Goal: Obtain resource: Download file/media

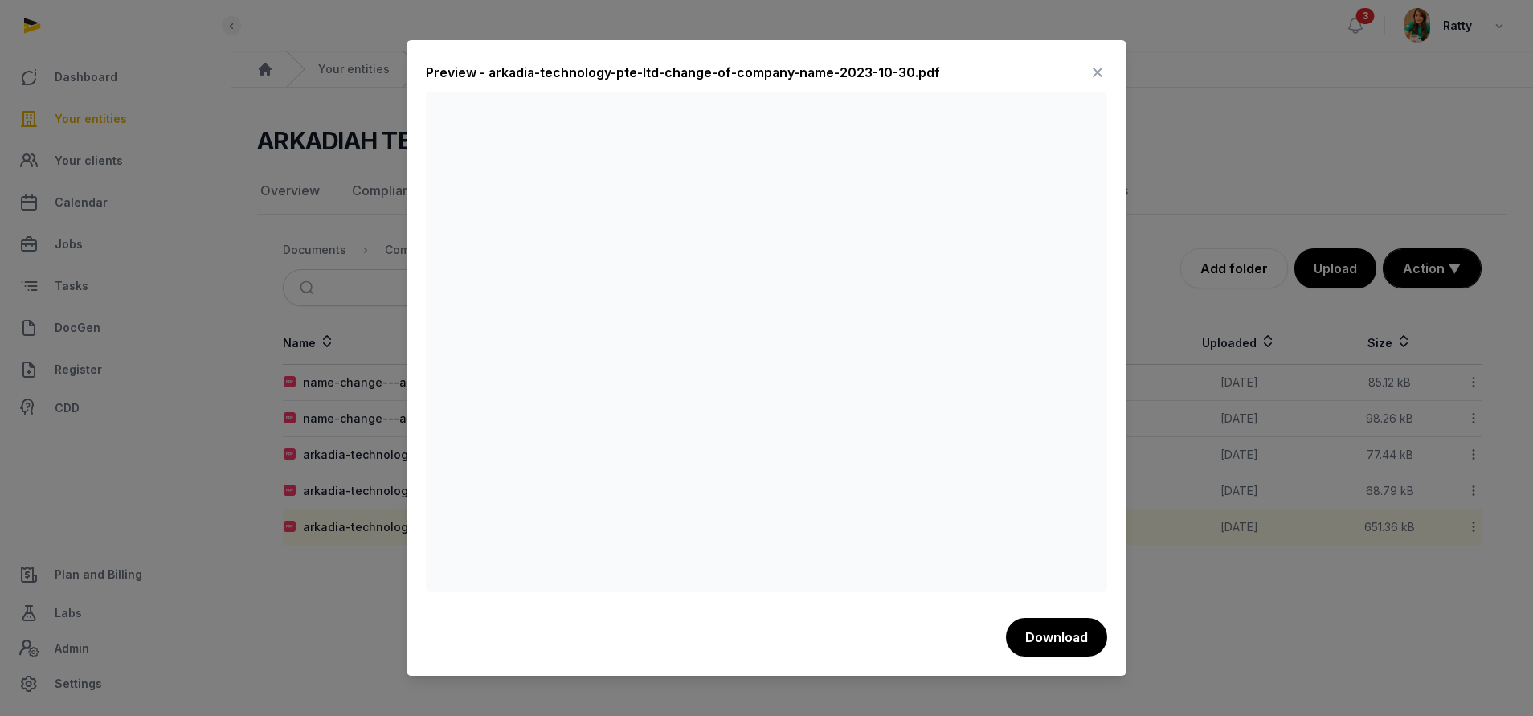
click at [1104, 69] on icon at bounding box center [1097, 72] width 19 height 26
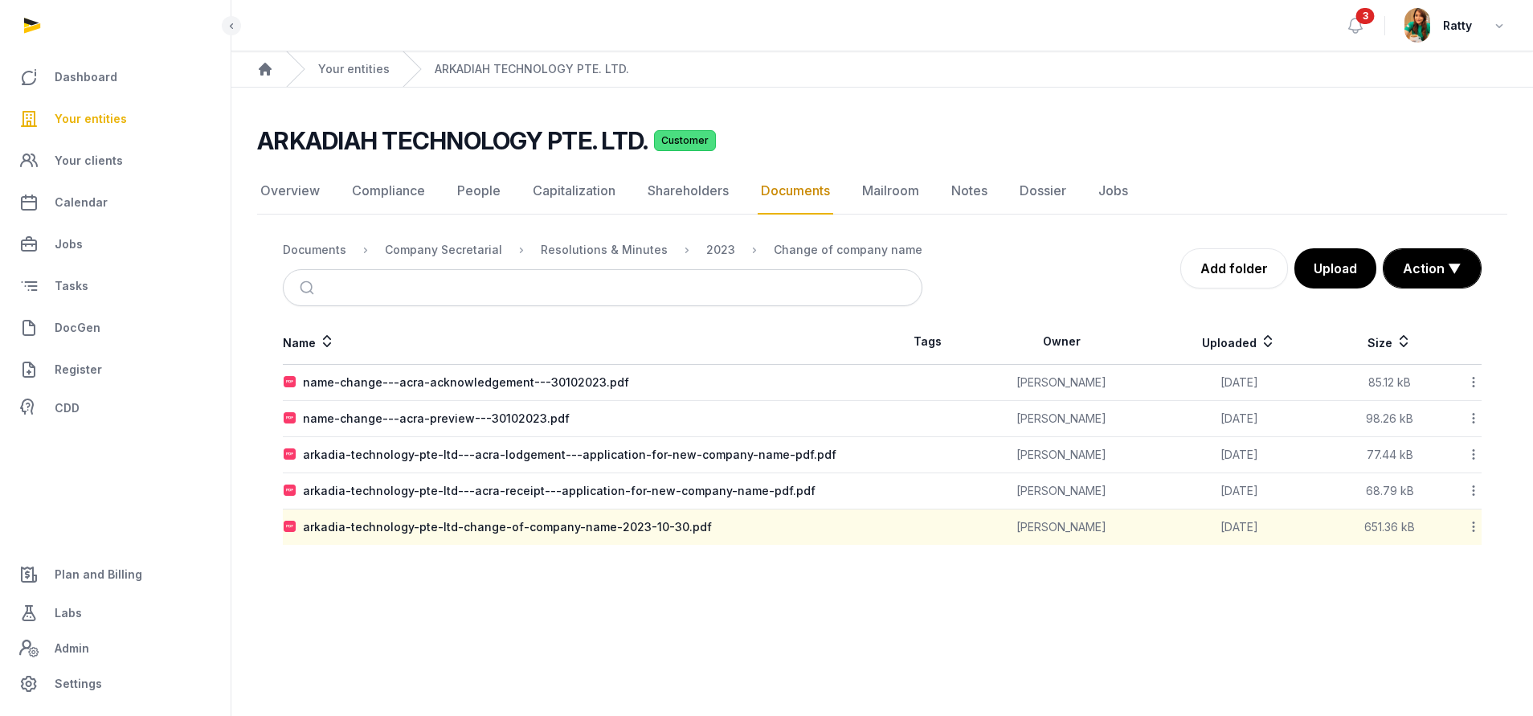
click at [71, 116] on span "Your entities" at bounding box center [91, 118] width 72 height 19
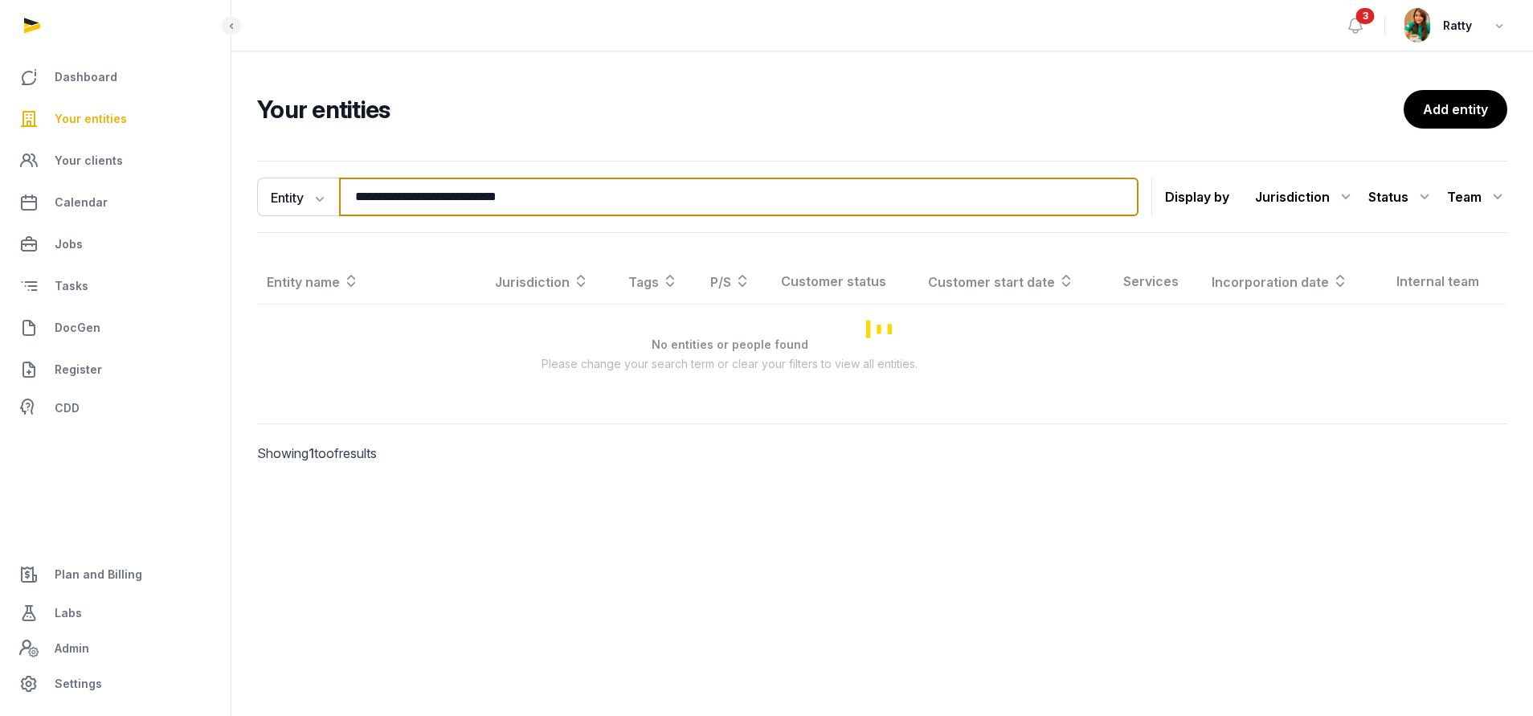
drag, startPoint x: 594, startPoint y: 186, endPoint x: -125, endPoint y: 224, distance: 720.7
click at [0, 224] on html "**********" at bounding box center [766, 358] width 1533 height 716
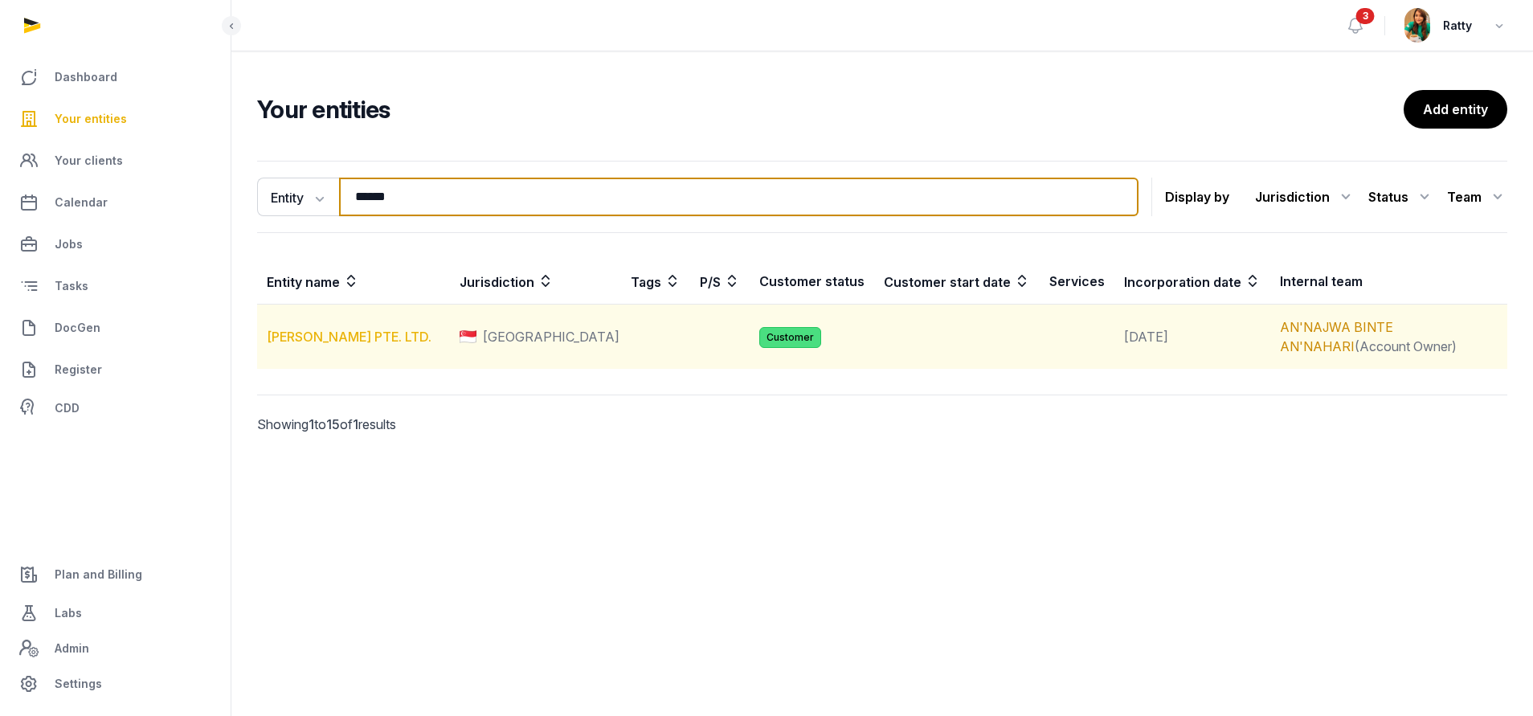
type input "******"
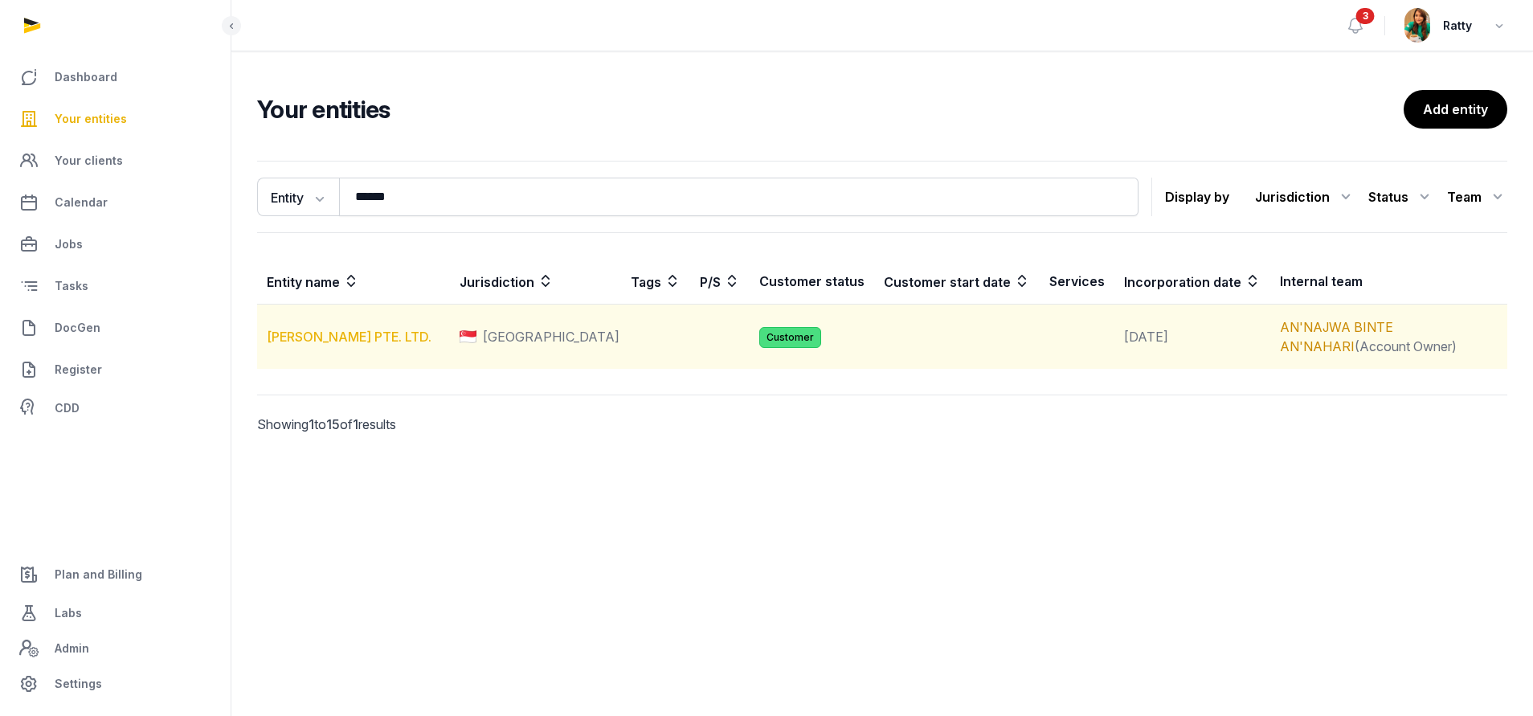
click at [279, 339] on link "[PERSON_NAME] PTE. LTD." at bounding box center [349, 337] width 165 height 16
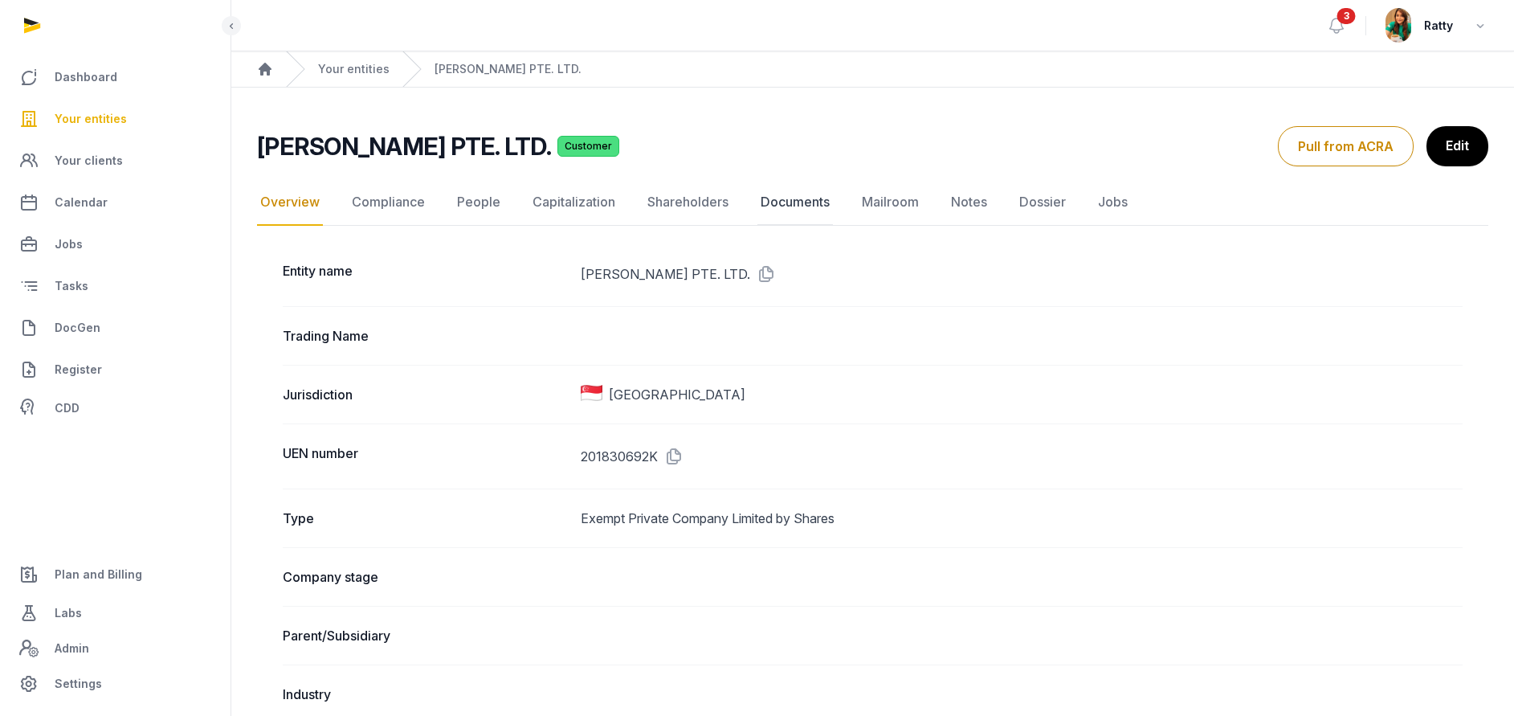
click at [809, 206] on link "Documents" at bounding box center [795, 202] width 76 height 47
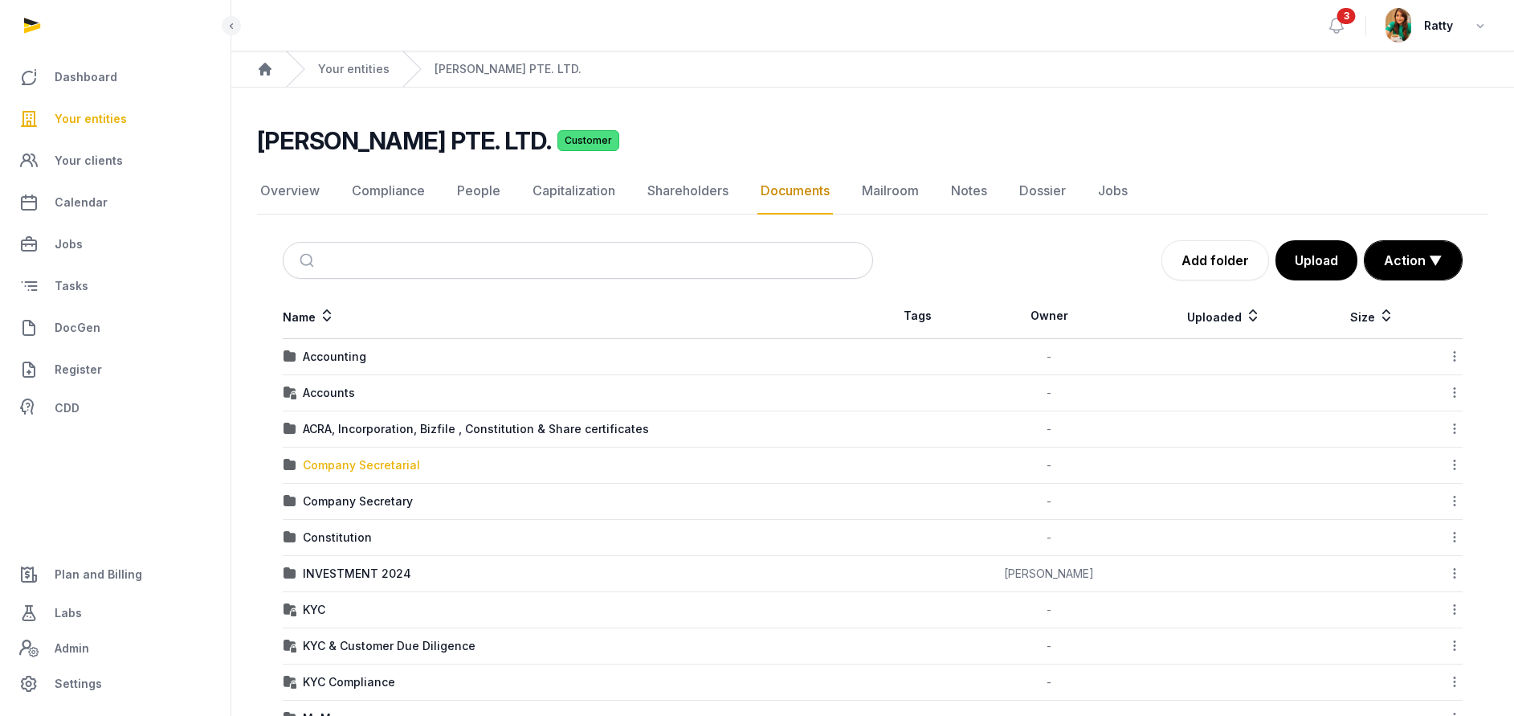
click at [349, 463] on div "Company Secretarial" at bounding box center [361, 465] width 117 height 16
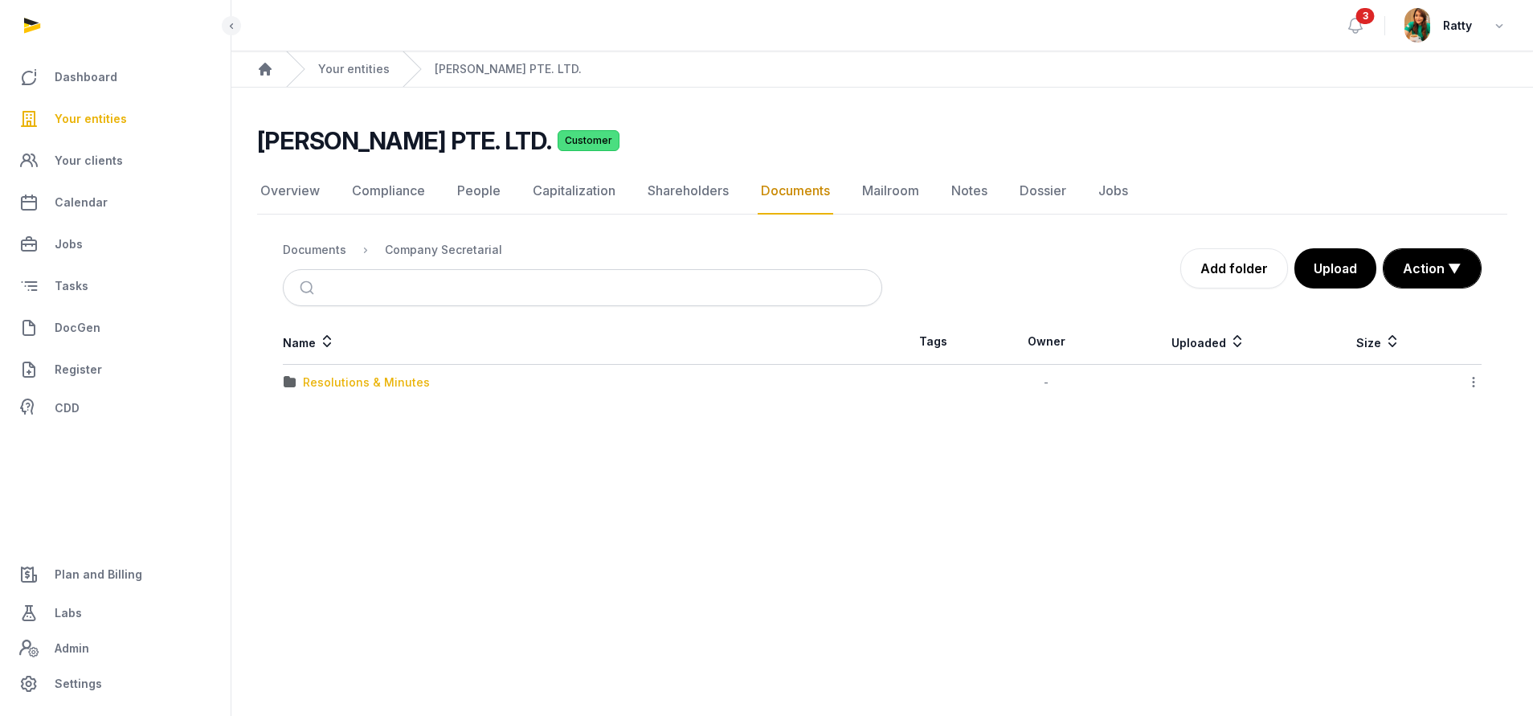
click at [346, 378] on div "Resolutions & Minutes" at bounding box center [366, 382] width 127 height 16
click at [312, 383] on div "2025" at bounding box center [317, 382] width 28 height 16
click at [312, 383] on div "AGM & AR FY2024" at bounding box center [354, 382] width 102 height 16
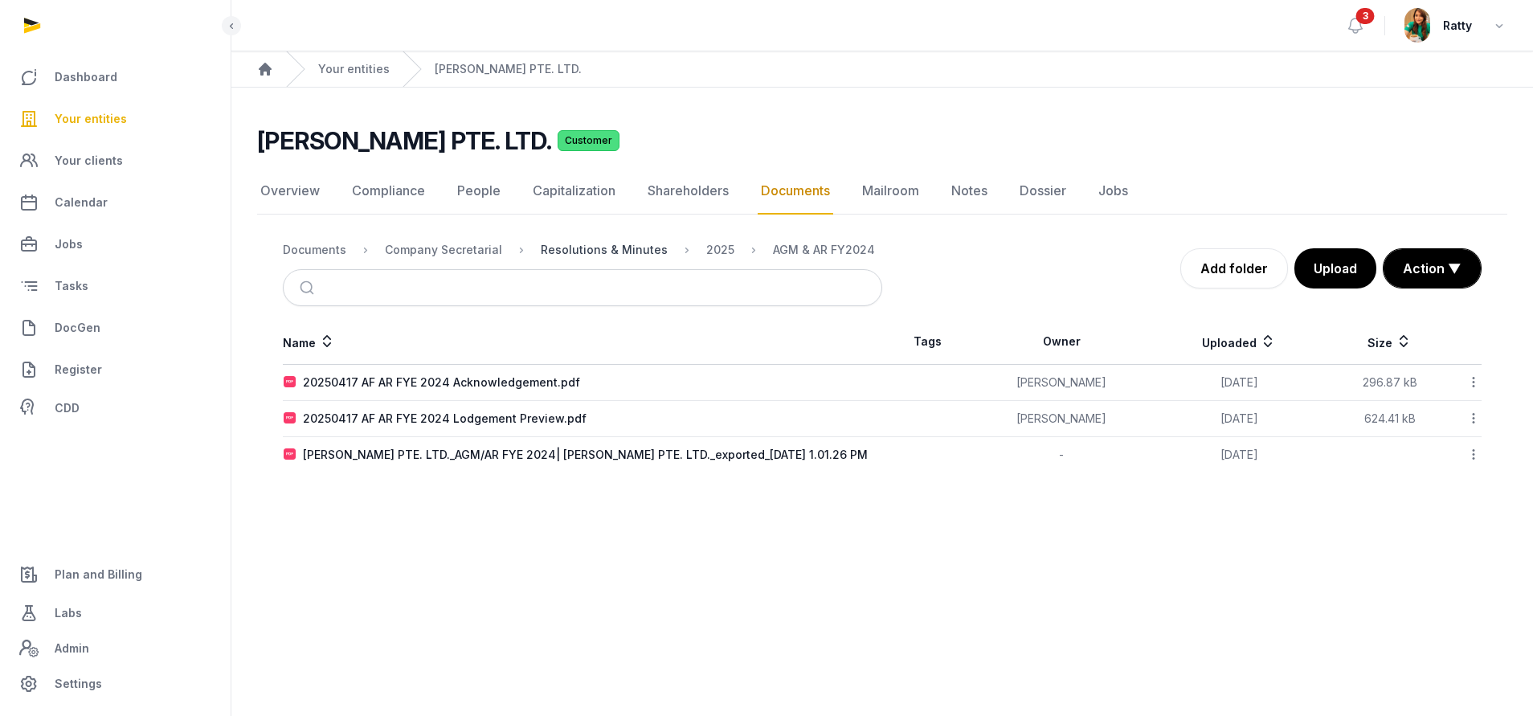
click at [606, 251] on div "Resolutions & Minutes" at bounding box center [604, 250] width 127 height 16
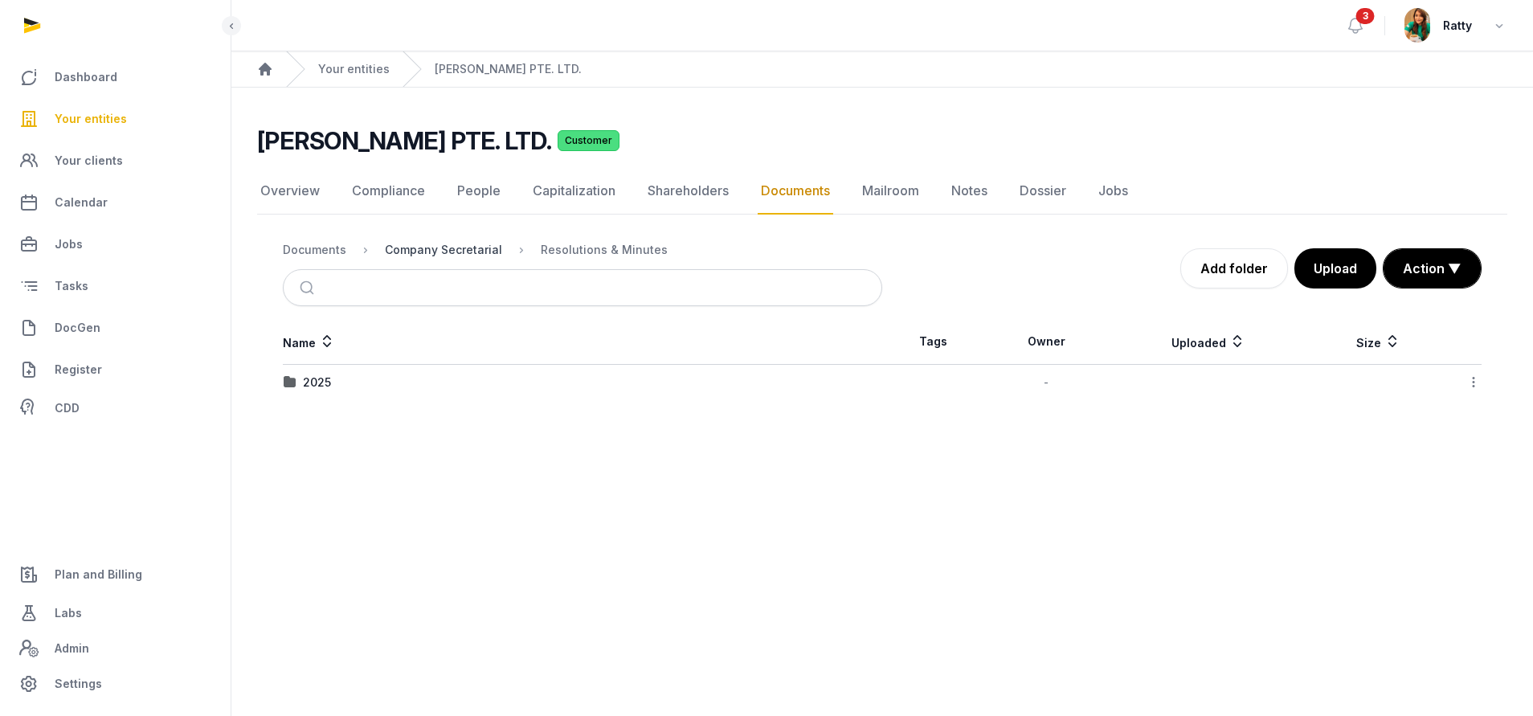
click at [472, 253] on div "Company Secretarial" at bounding box center [443, 250] width 117 height 16
click at [317, 252] on div "Documents" at bounding box center [314, 250] width 63 height 16
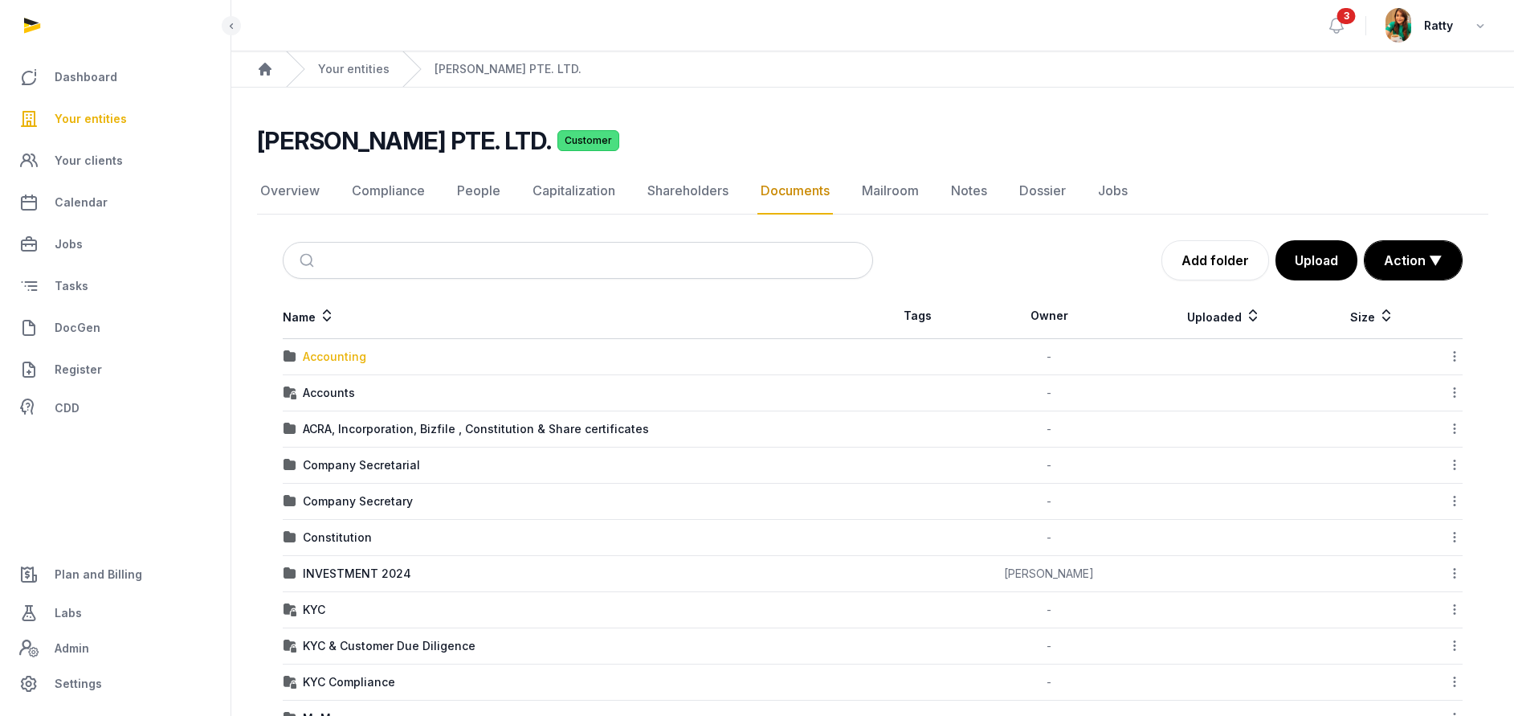
click at [337, 361] on div "Accounting" at bounding box center [334, 357] width 63 height 16
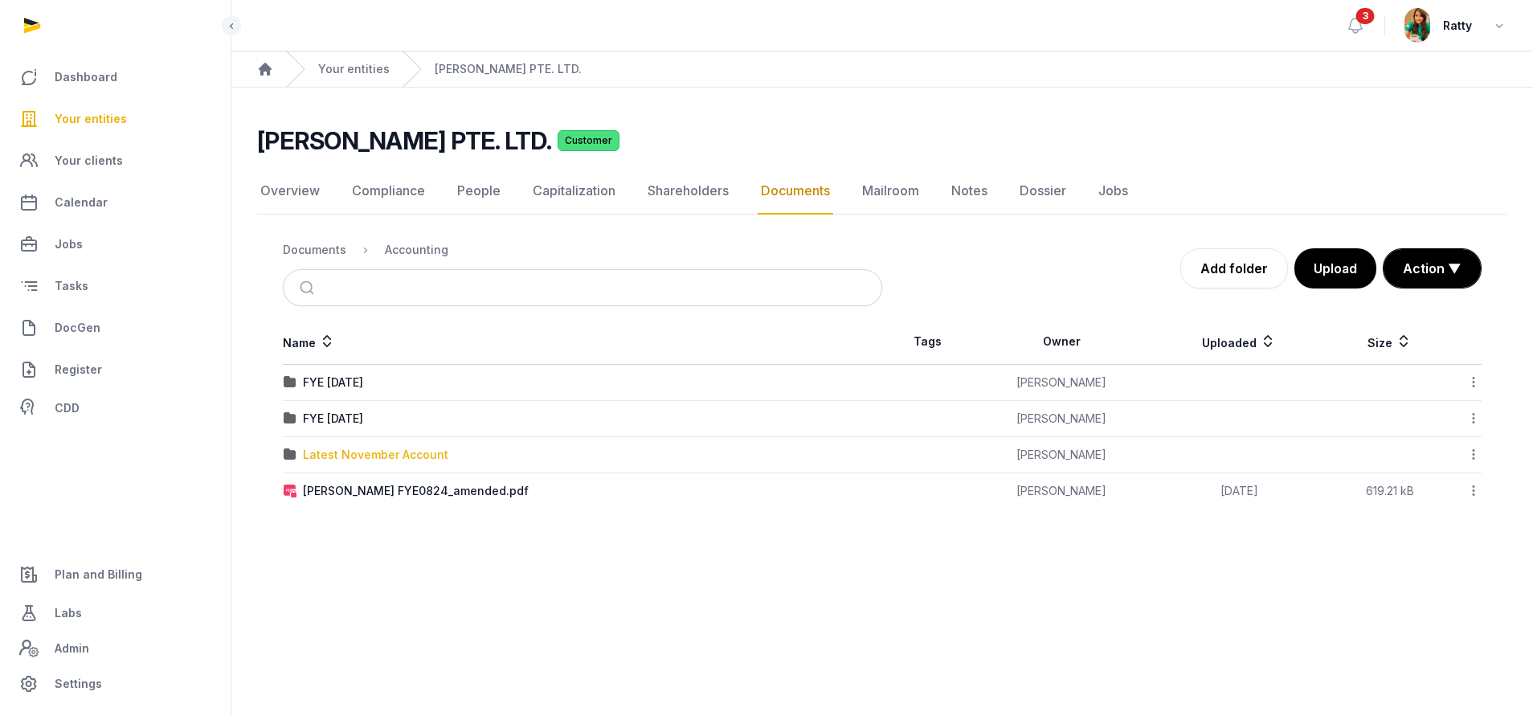
click at [350, 454] on div "Latest November Account" at bounding box center [375, 455] width 145 height 16
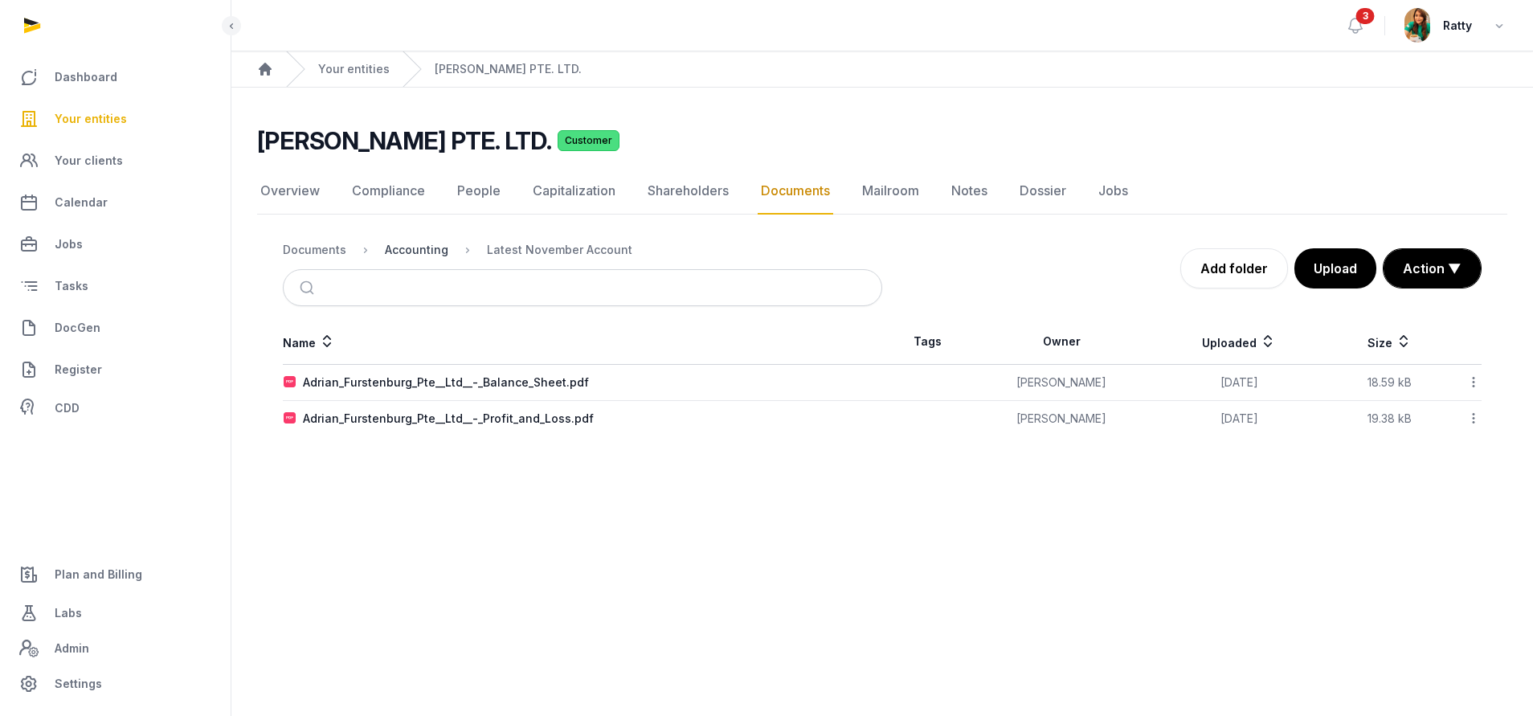
click at [426, 247] on div "Accounting" at bounding box center [416, 250] width 63 height 16
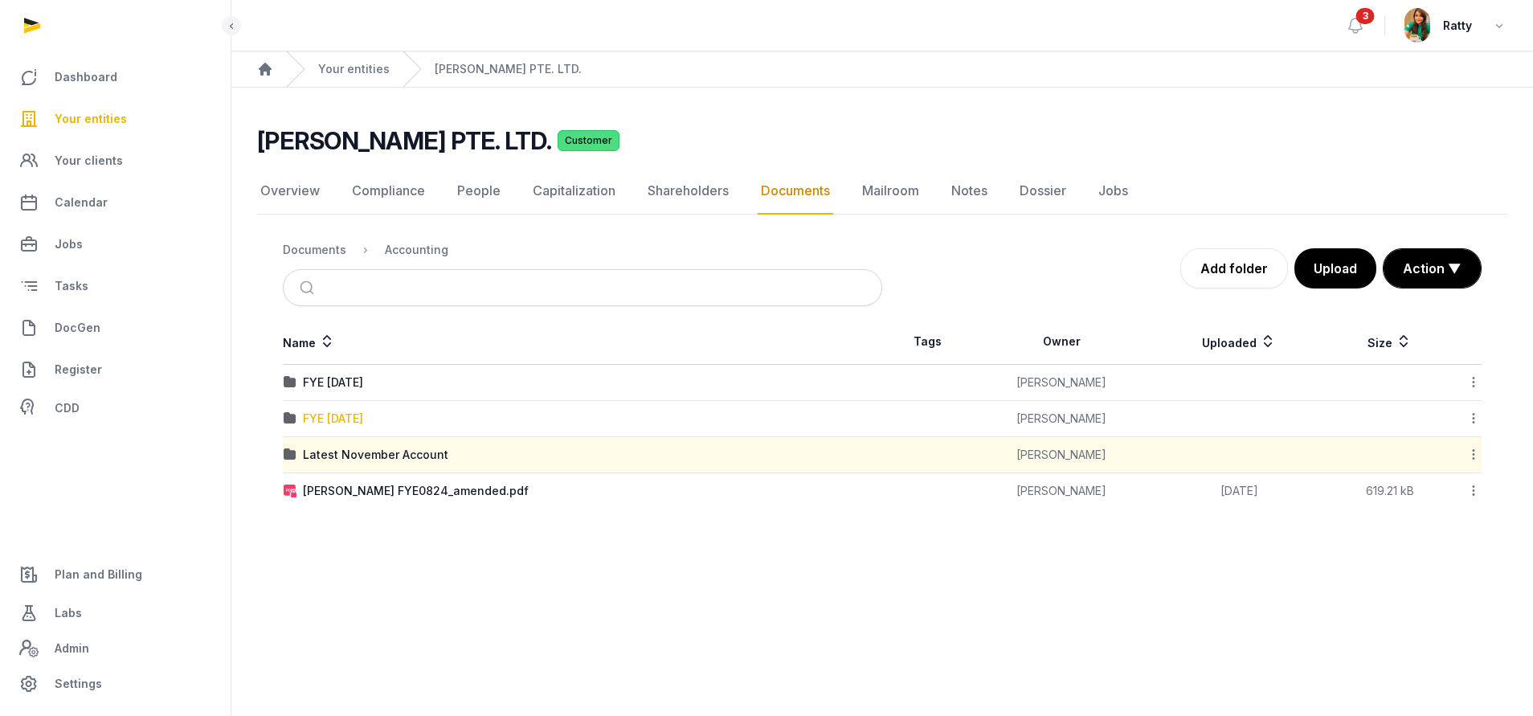
click at [345, 418] on div "FYE 31.08.2023" at bounding box center [333, 418] width 60 height 16
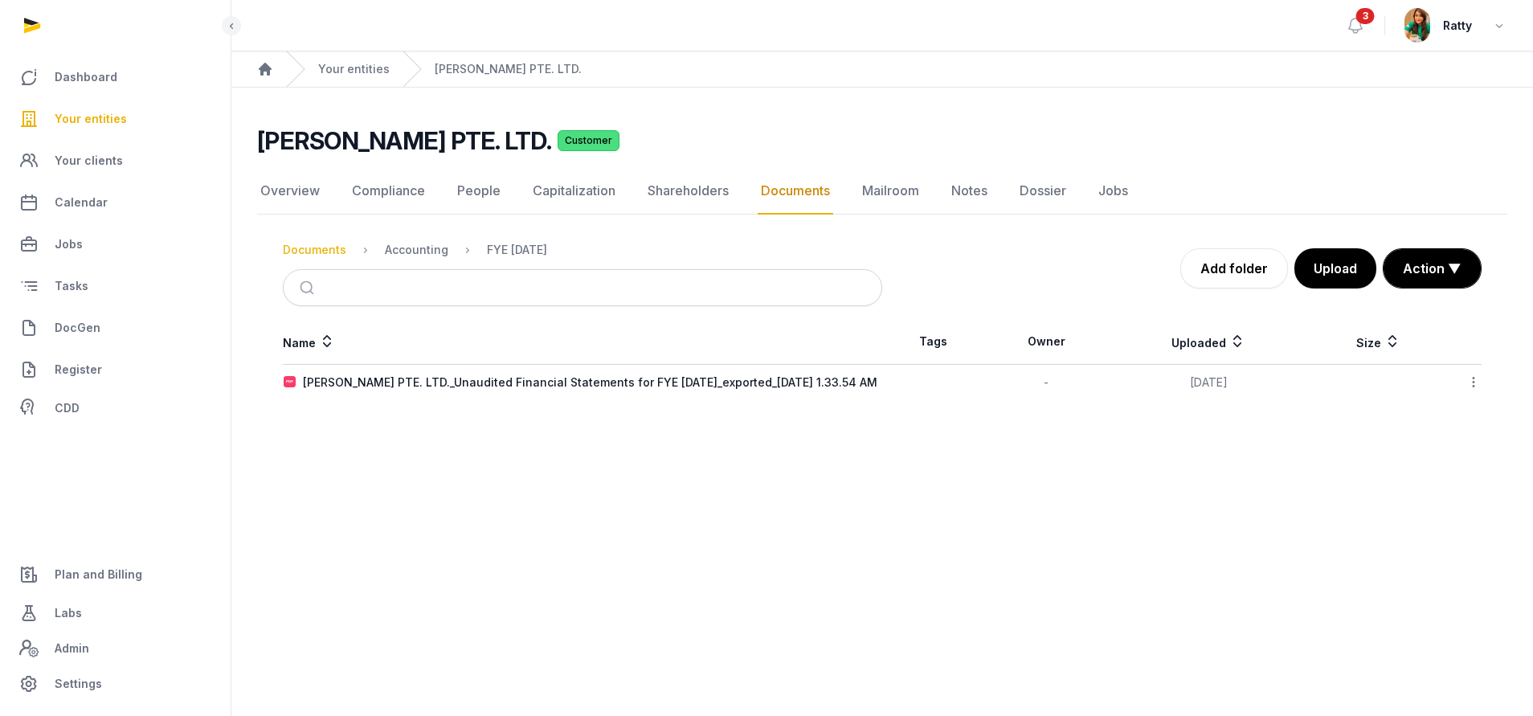
click at [325, 255] on div "Documents" at bounding box center [314, 250] width 63 height 16
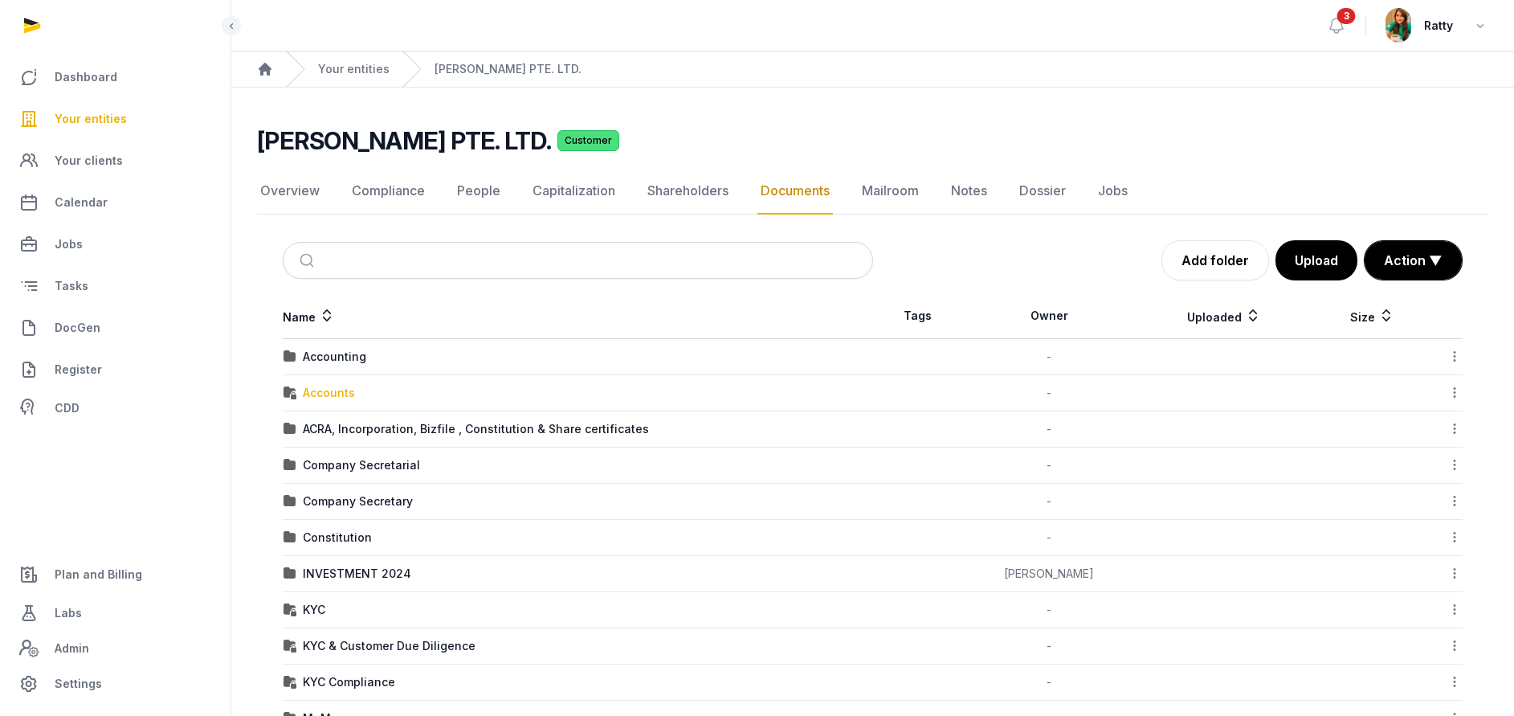
click at [326, 394] on div "Accounts" at bounding box center [329, 393] width 52 height 16
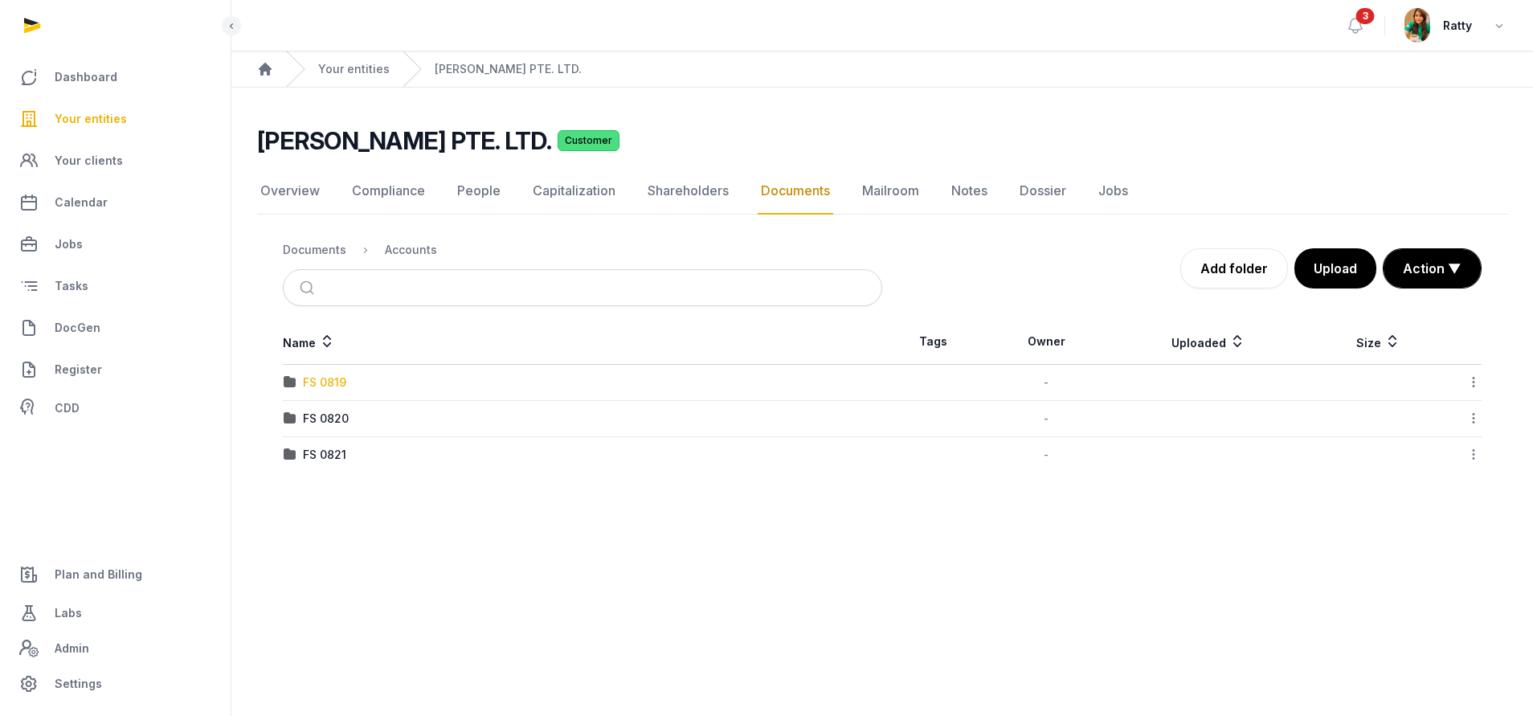
click at [317, 378] on div "FS 0819" at bounding box center [324, 382] width 43 height 16
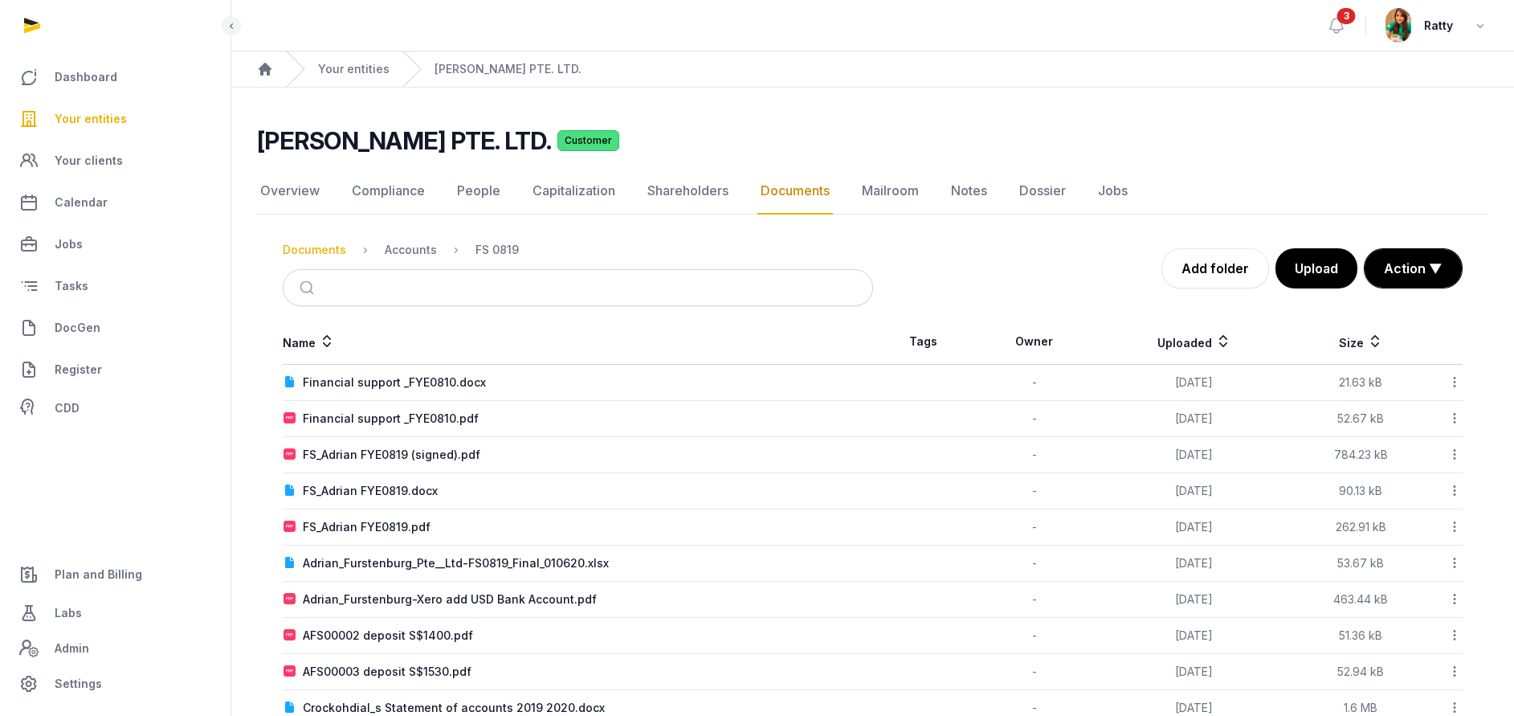
click at [299, 248] on div "Documents" at bounding box center [314, 250] width 63 height 16
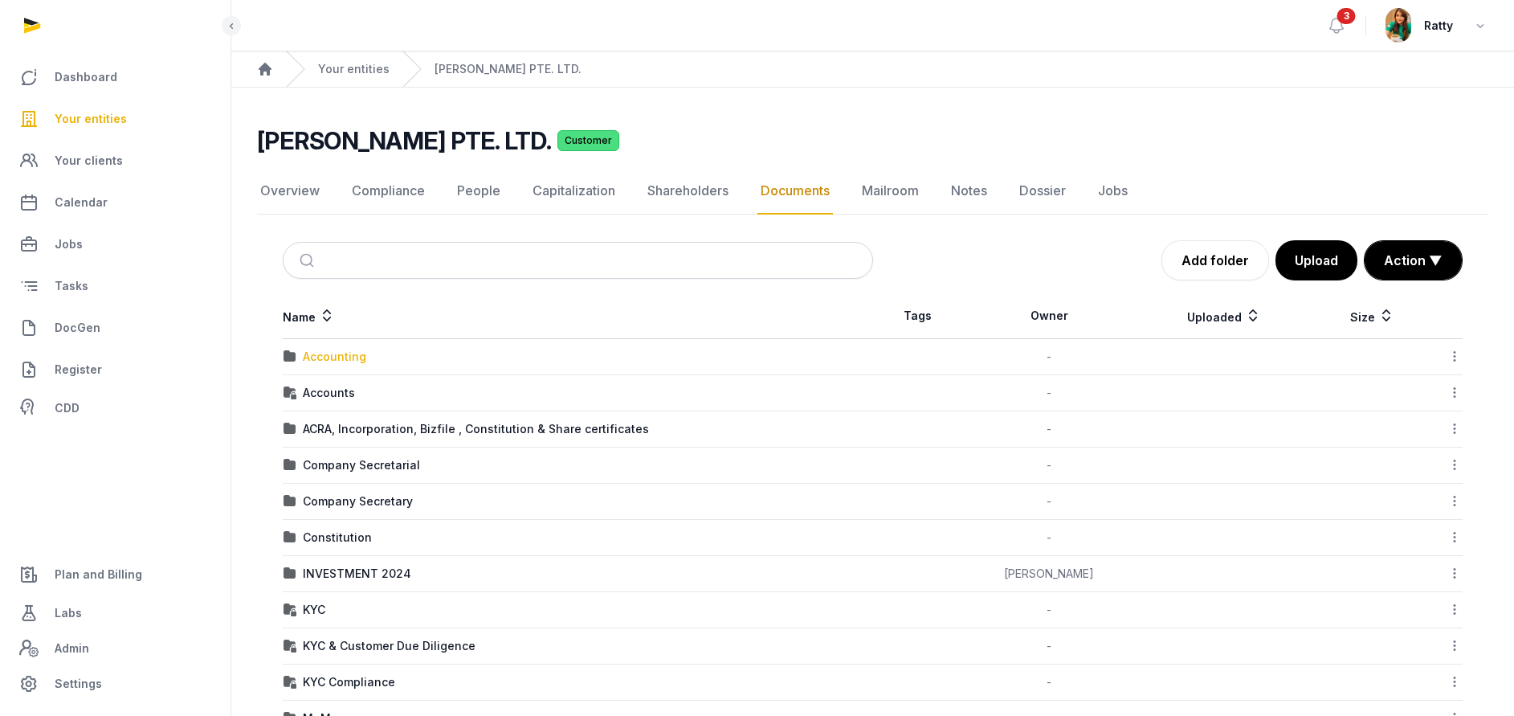
click at [337, 357] on div "Accounting" at bounding box center [334, 357] width 63 height 16
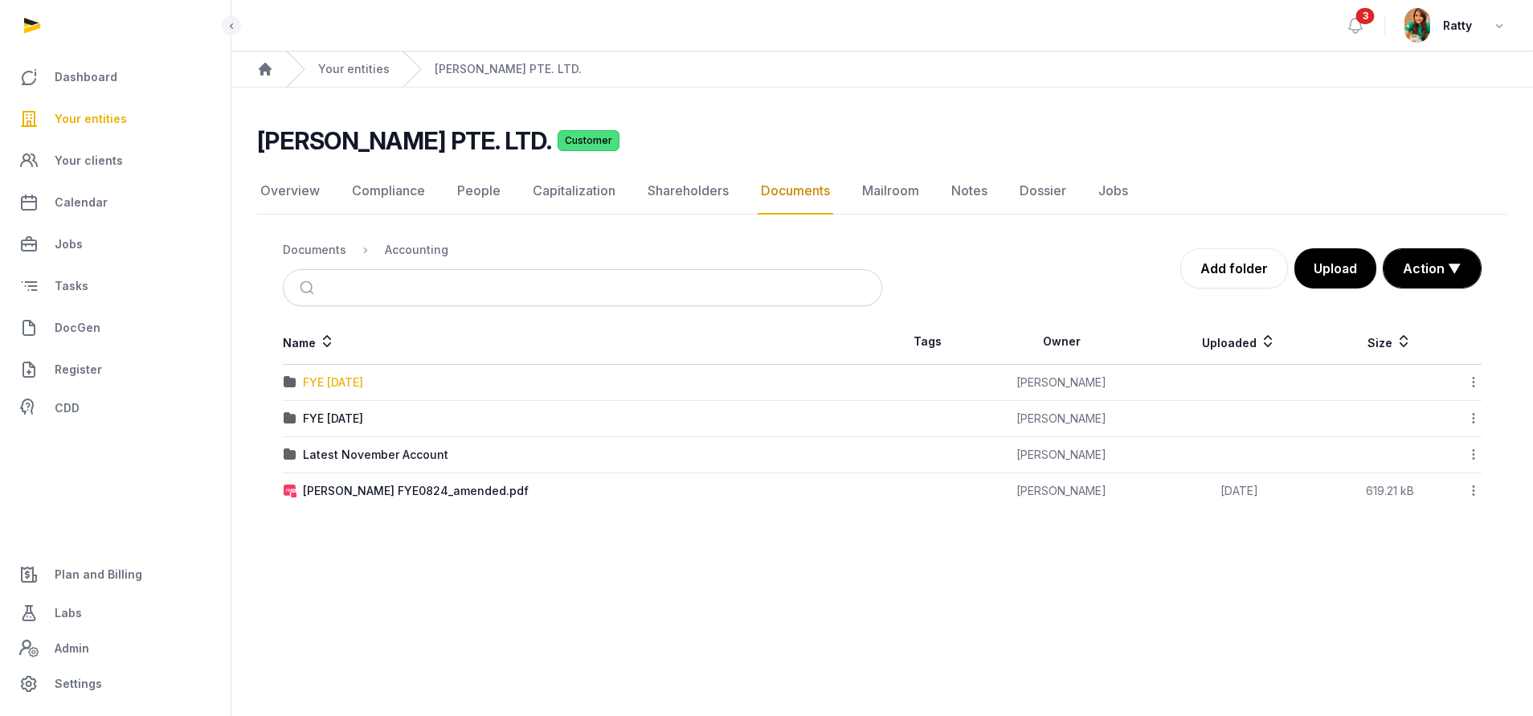
drag, startPoint x: 401, startPoint y: 382, endPoint x: 311, endPoint y: 389, distance: 90.3
click at [311, 389] on div "FYE 31.08.2022" at bounding box center [583, 382] width 598 height 16
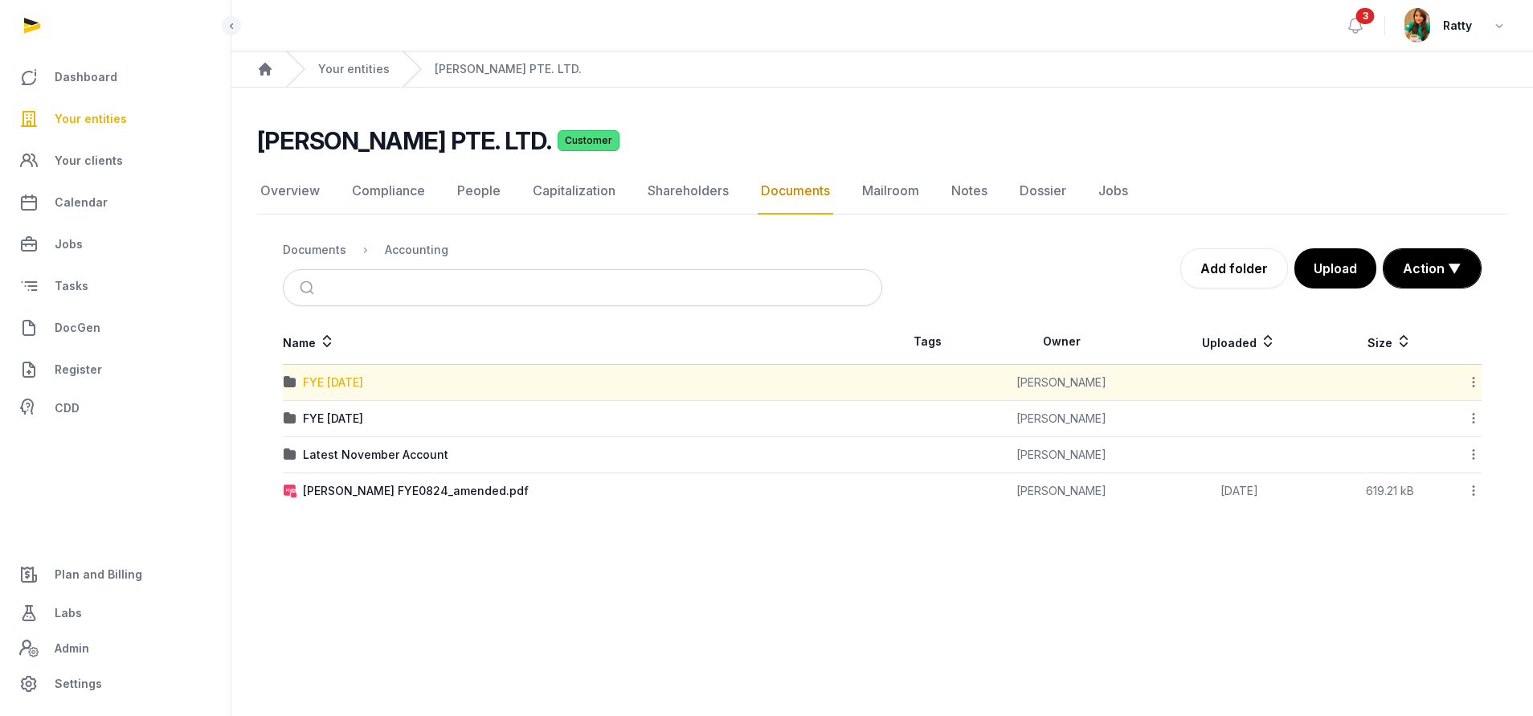
click at [340, 378] on div "FYE 31.08.2022" at bounding box center [333, 382] width 60 height 16
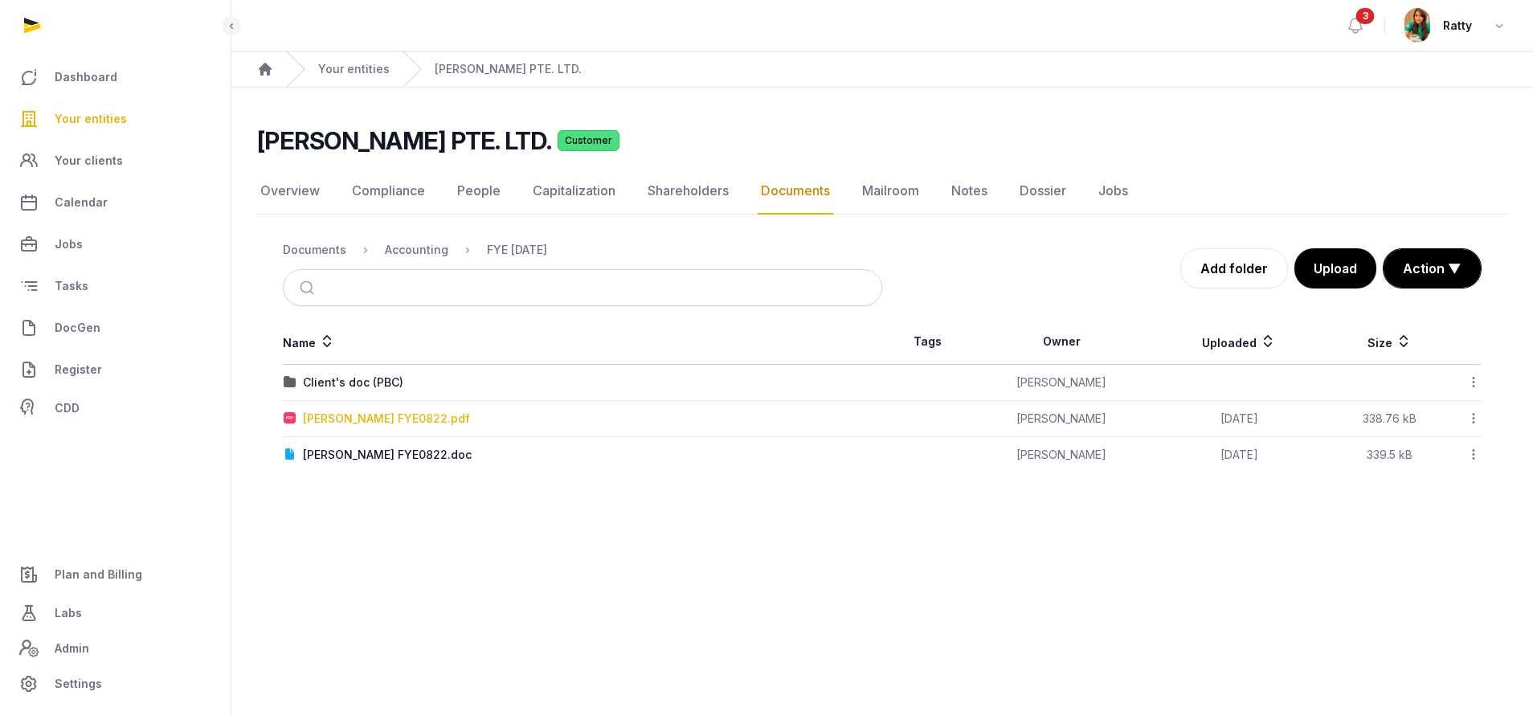
click at [345, 420] on div "Adrian_FS FYE0822.pdf" at bounding box center [386, 418] width 167 height 16
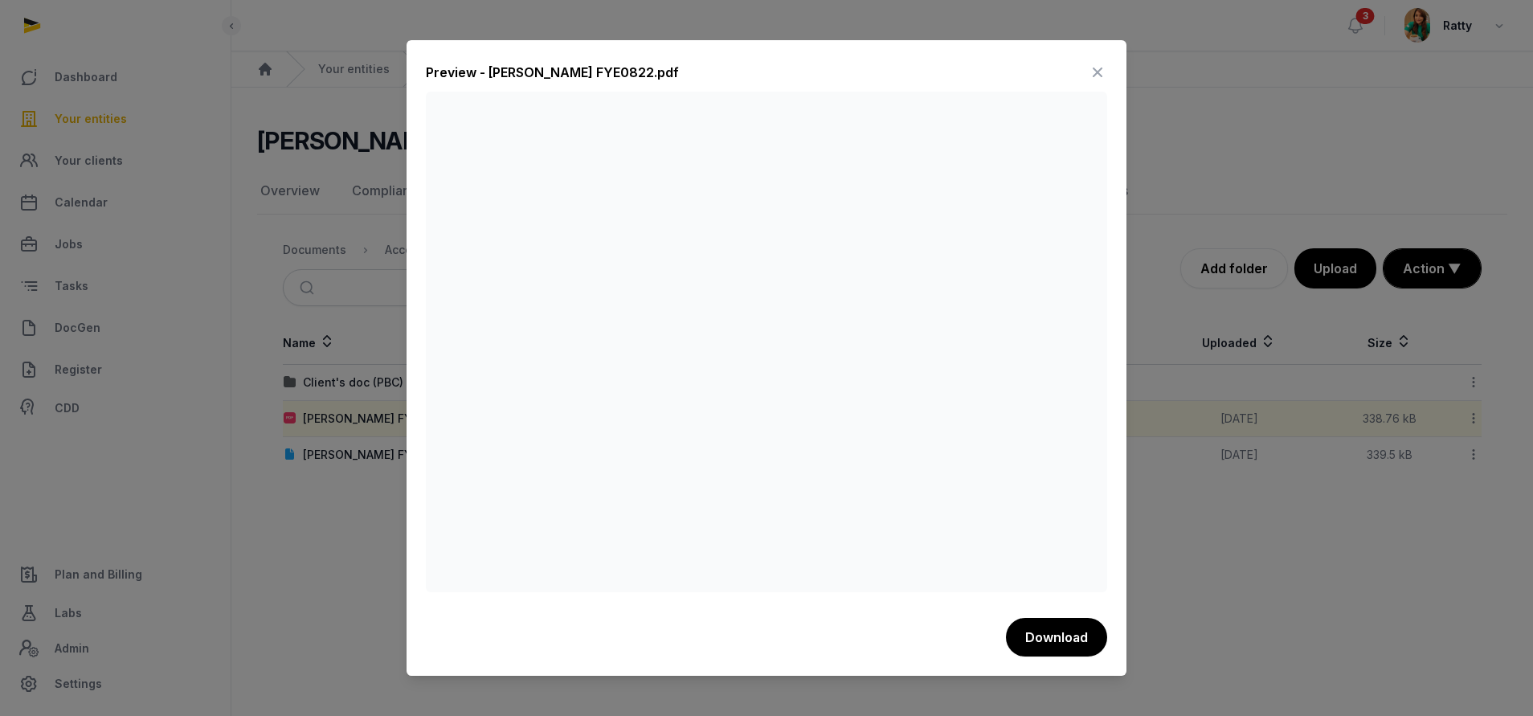
click at [1094, 62] on icon at bounding box center [1097, 72] width 19 height 26
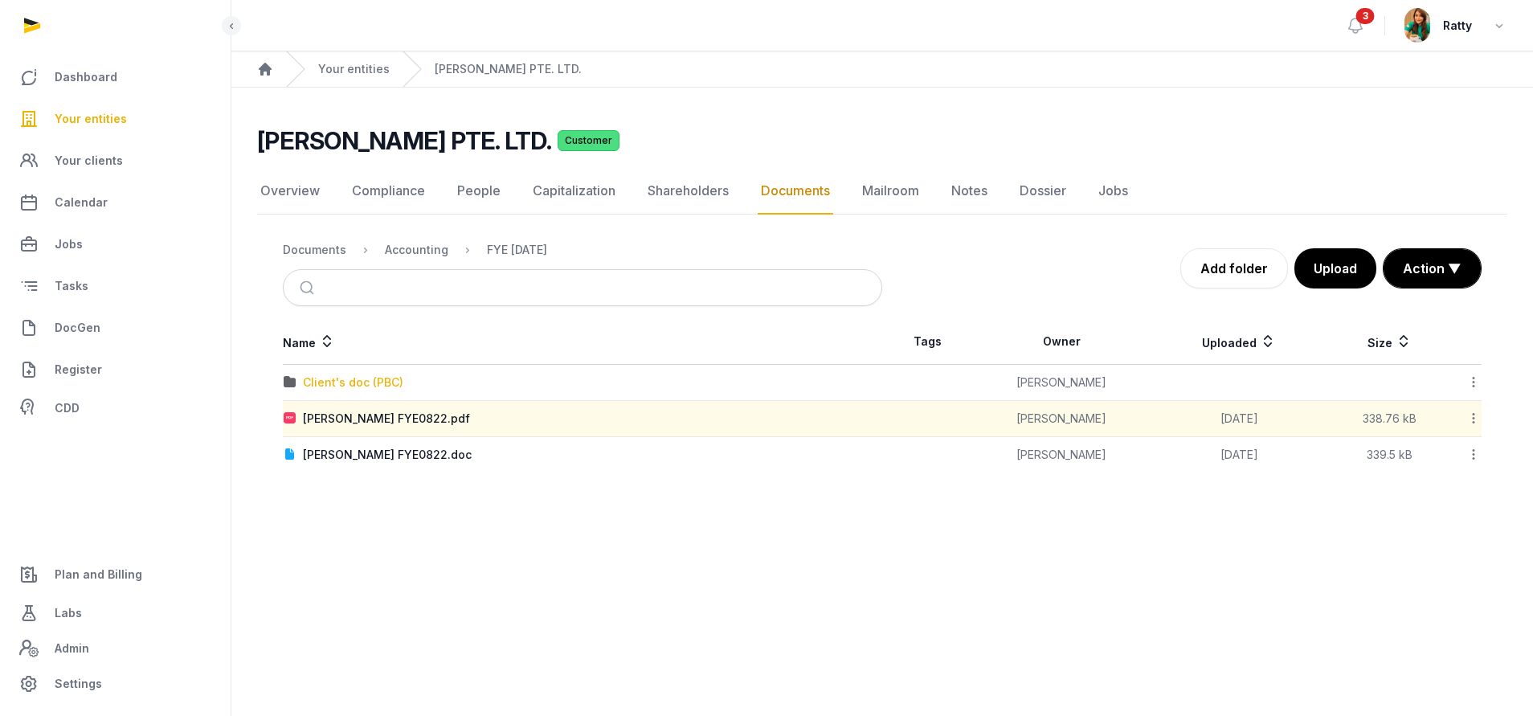
click at [348, 389] on div "Client's doc (PBC)" at bounding box center [353, 382] width 100 height 16
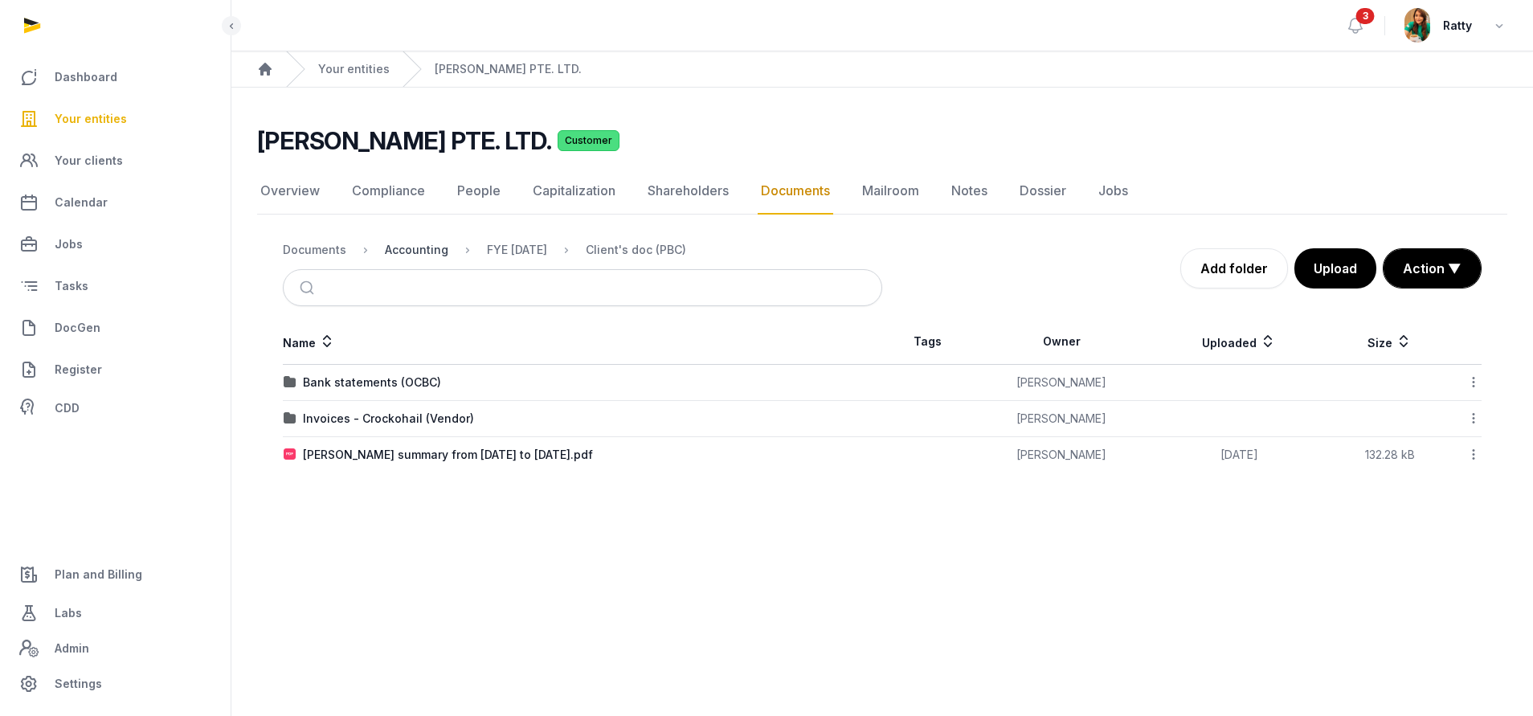
click at [395, 242] on div "Accounting" at bounding box center [416, 250] width 63 height 16
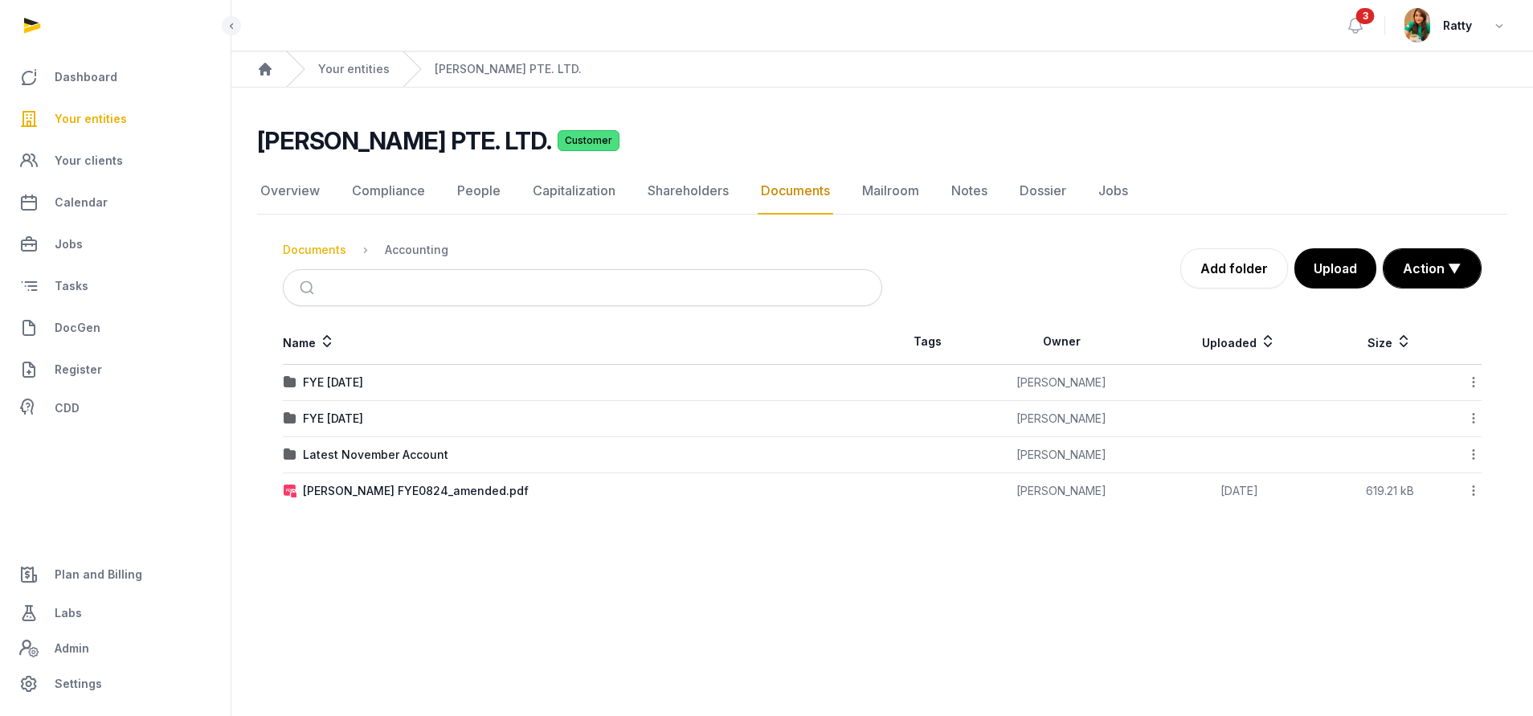
click at [322, 255] on div "Documents" at bounding box center [314, 250] width 63 height 16
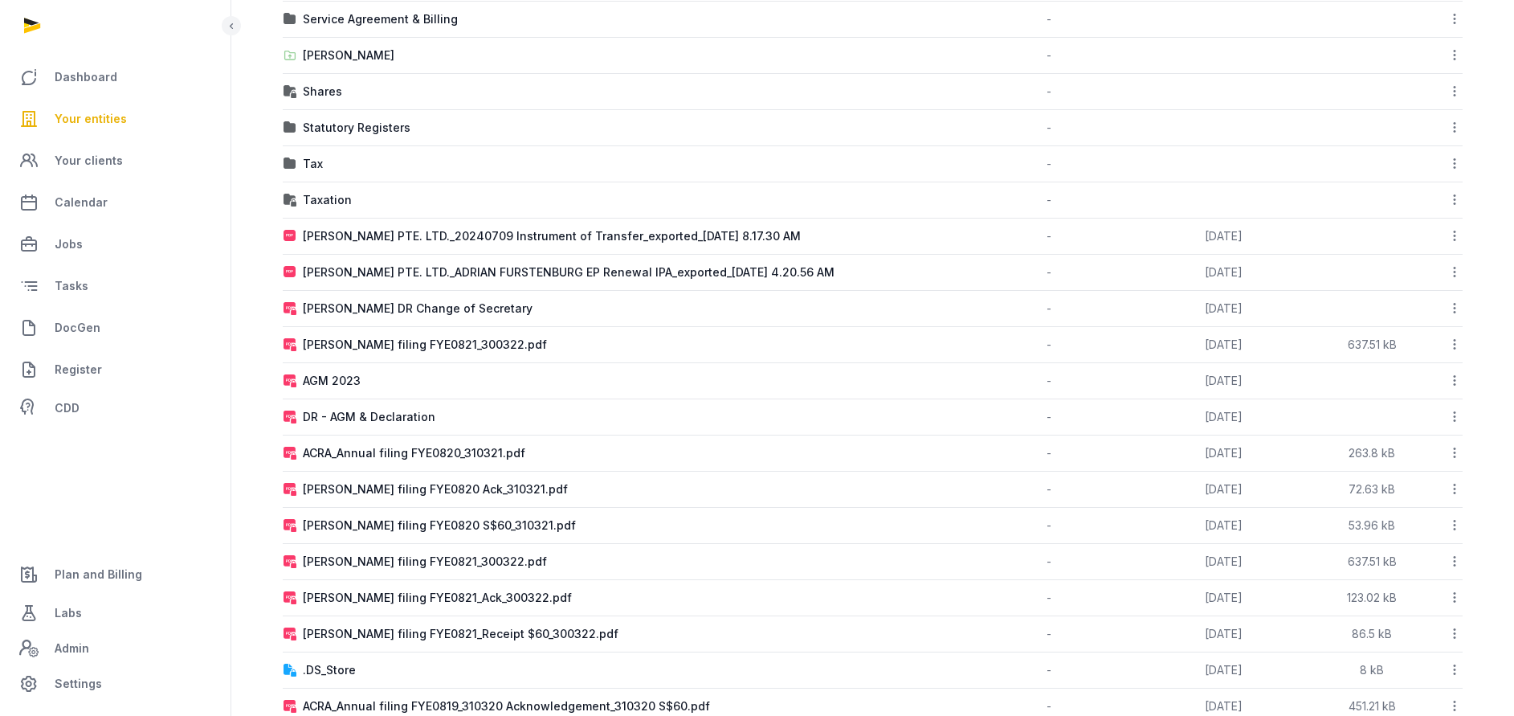
scroll to position [929, 0]
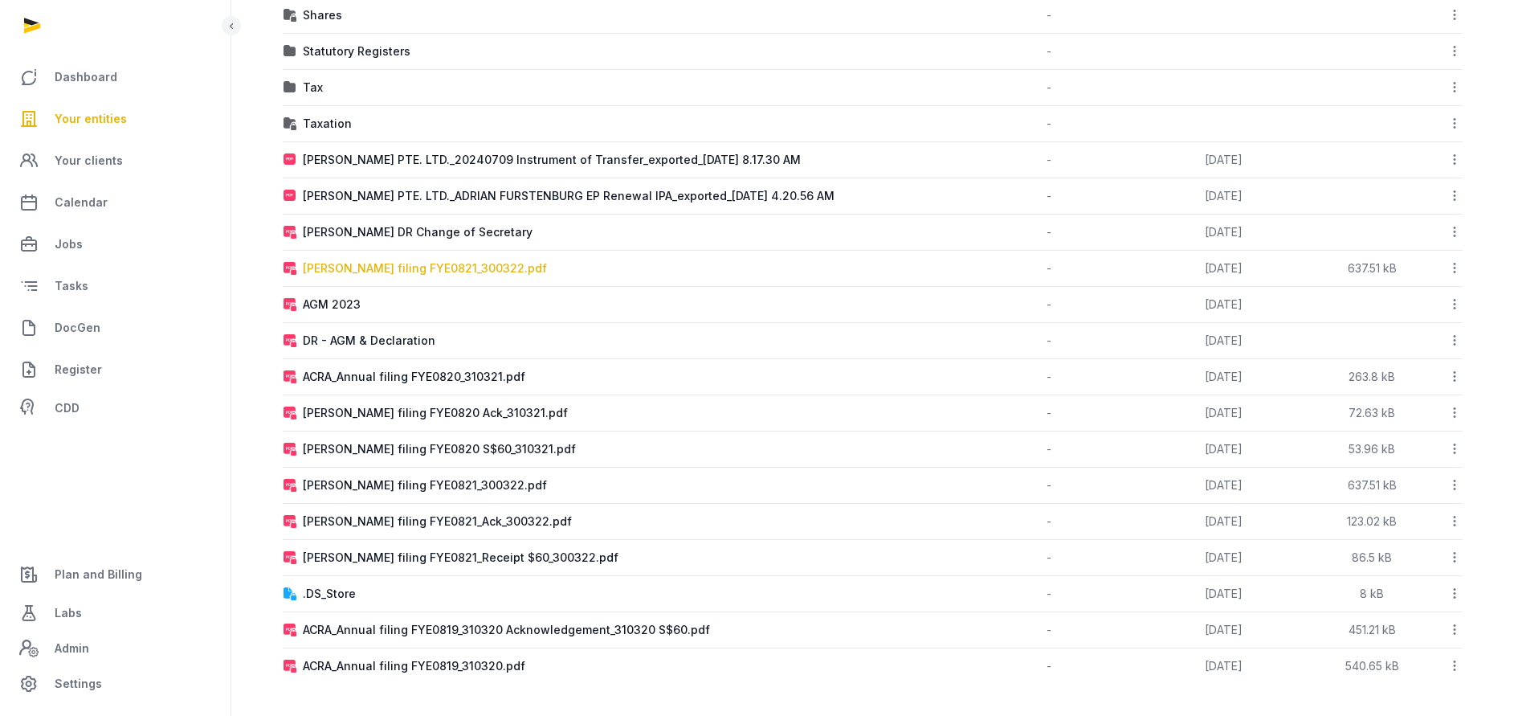
click at [426, 265] on div "Adrian_ACRA_Annual filing FYE0821_300322.pdf" at bounding box center [425, 268] width 244 height 16
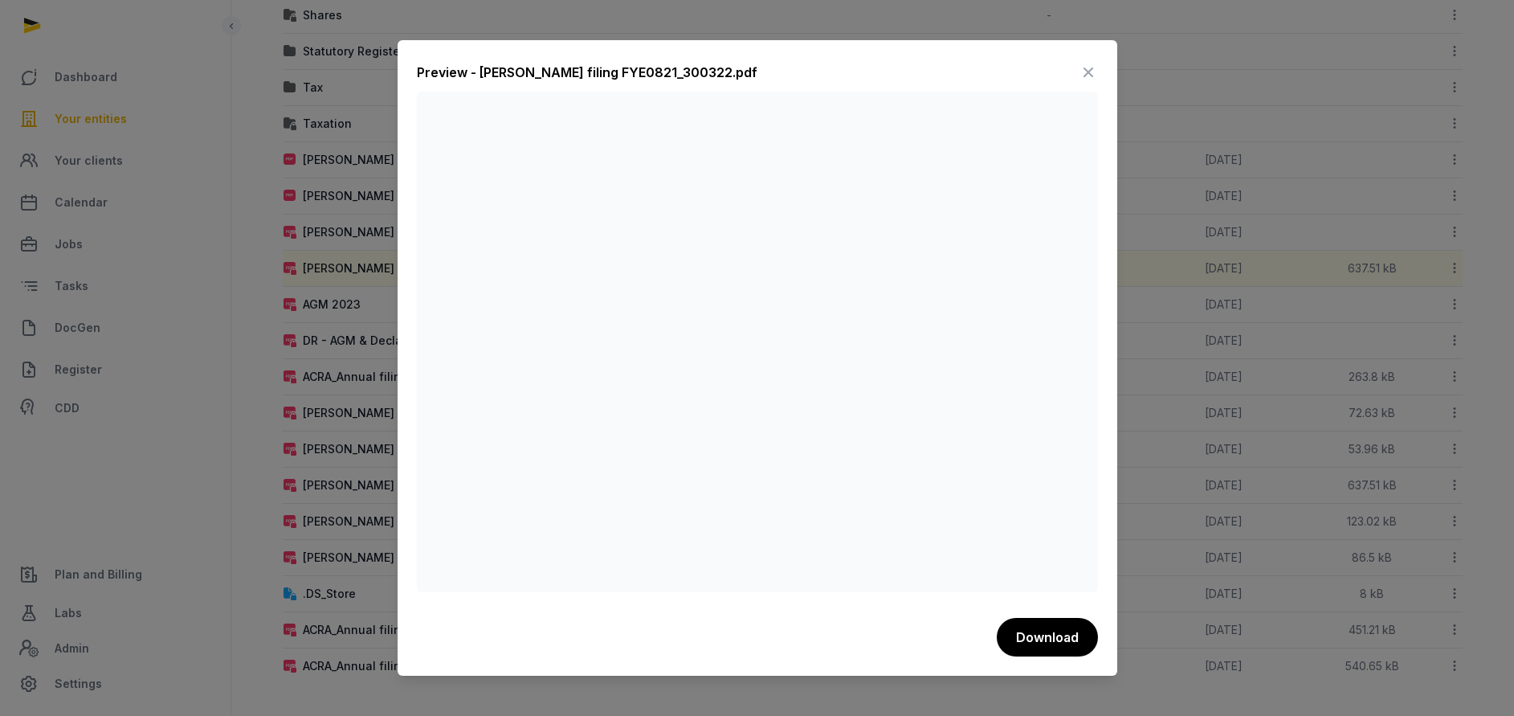
click at [1090, 66] on icon at bounding box center [1088, 72] width 19 height 26
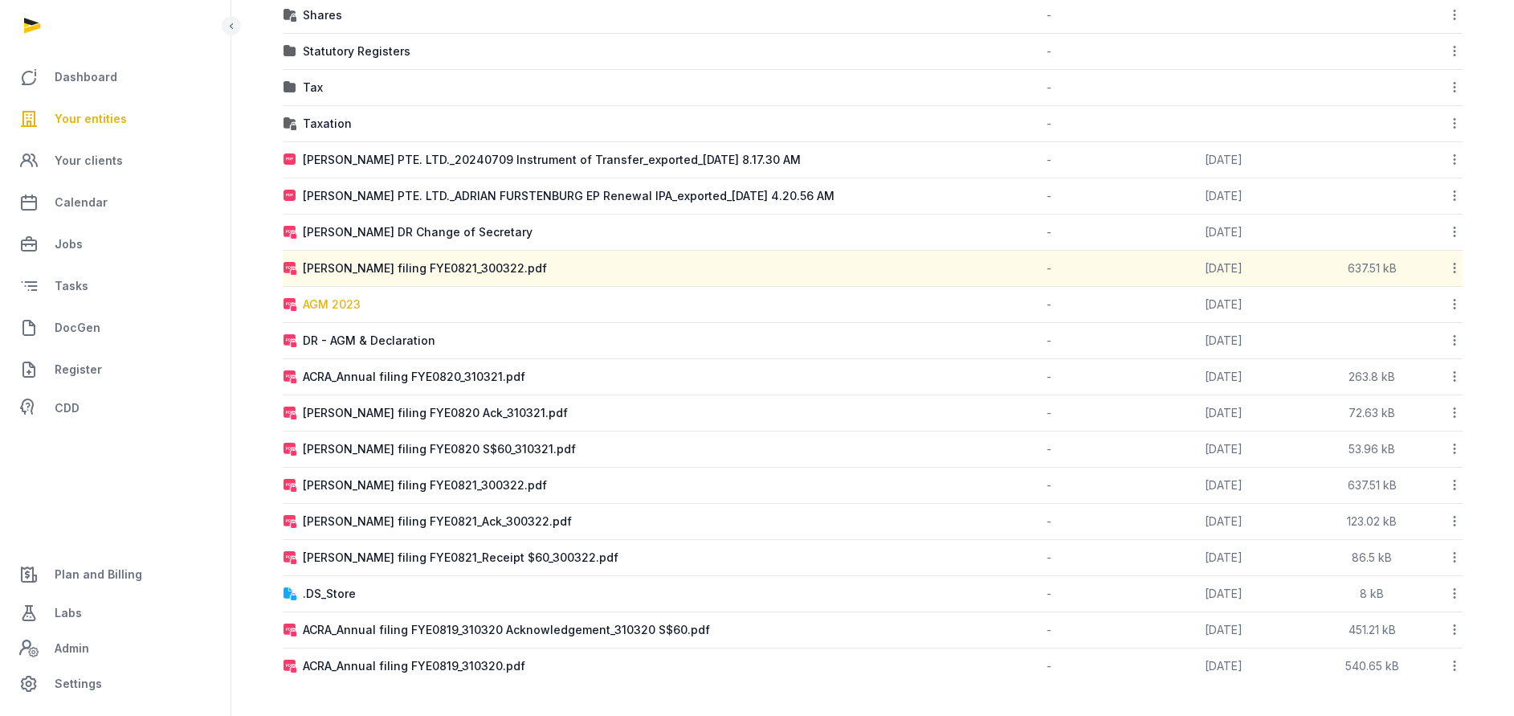
click at [339, 304] on div "AGM 2023" at bounding box center [332, 304] width 58 height 16
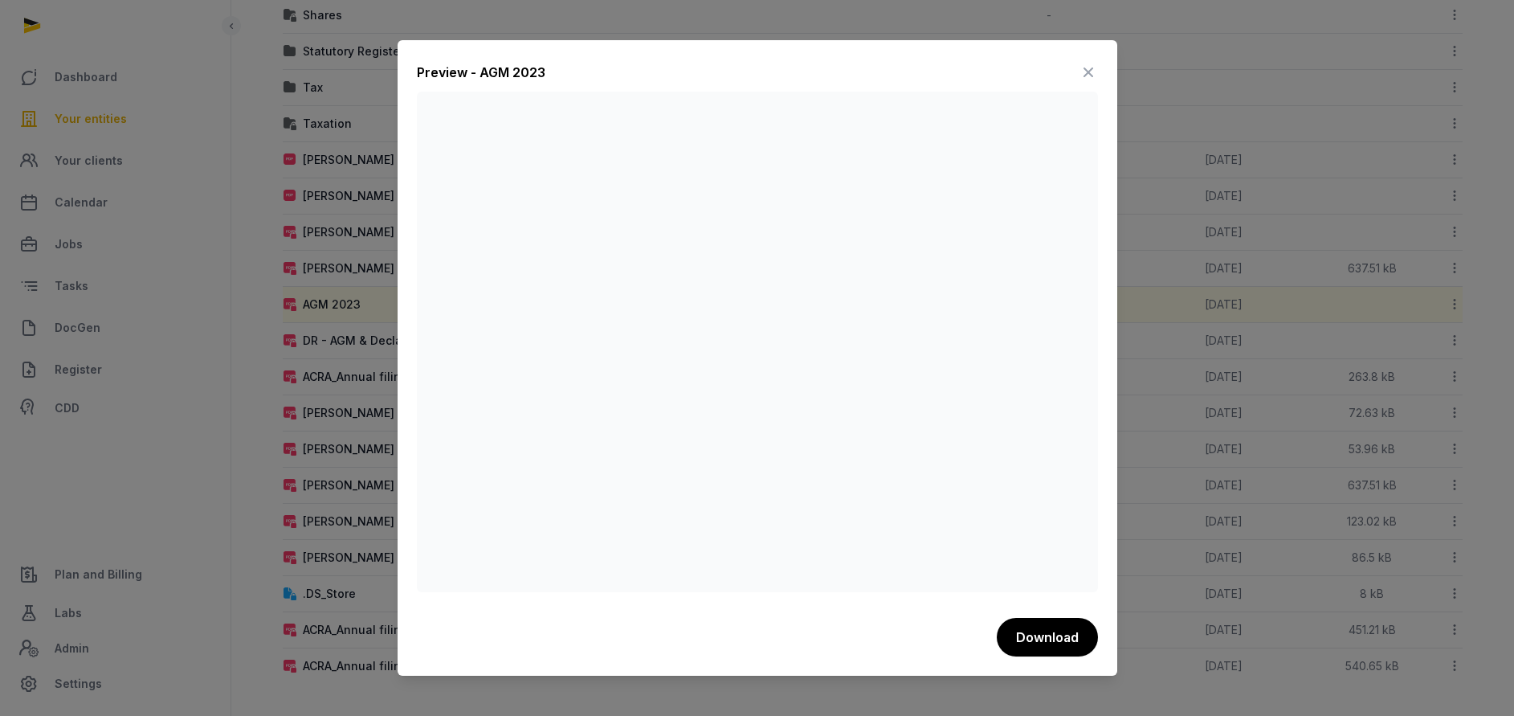
click at [1083, 76] on icon at bounding box center [1088, 72] width 19 height 26
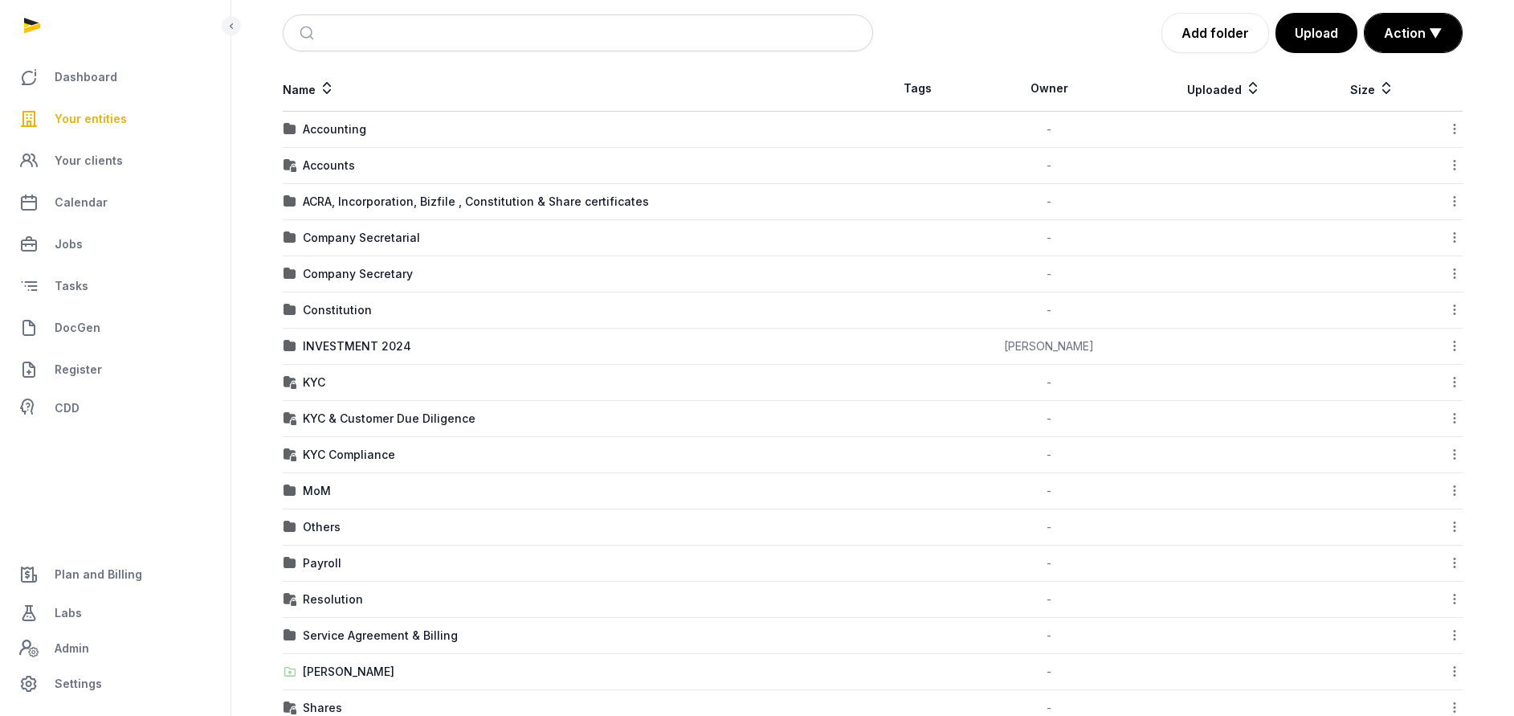
scroll to position [86, 0]
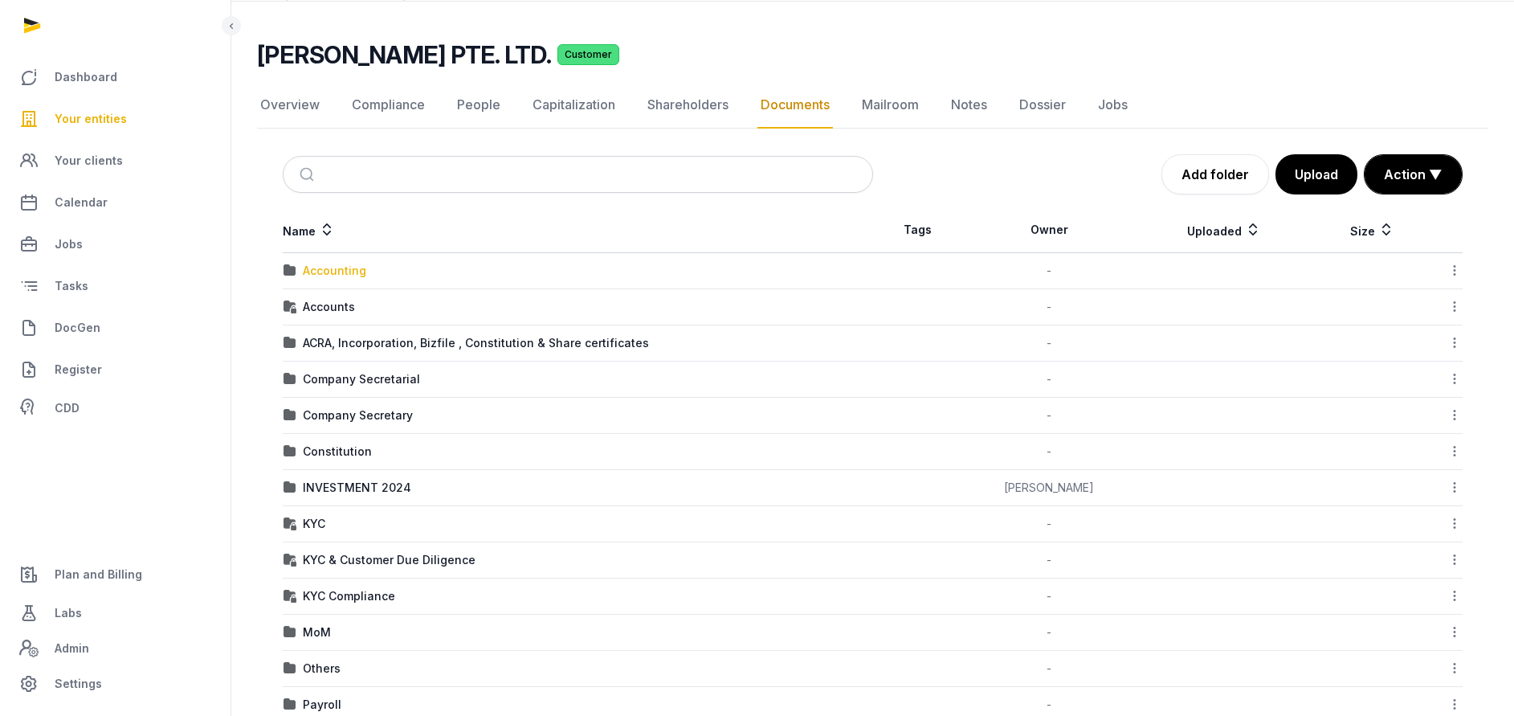
click at [324, 272] on div "Accounting" at bounding box center [334, 271] width 63 height 16
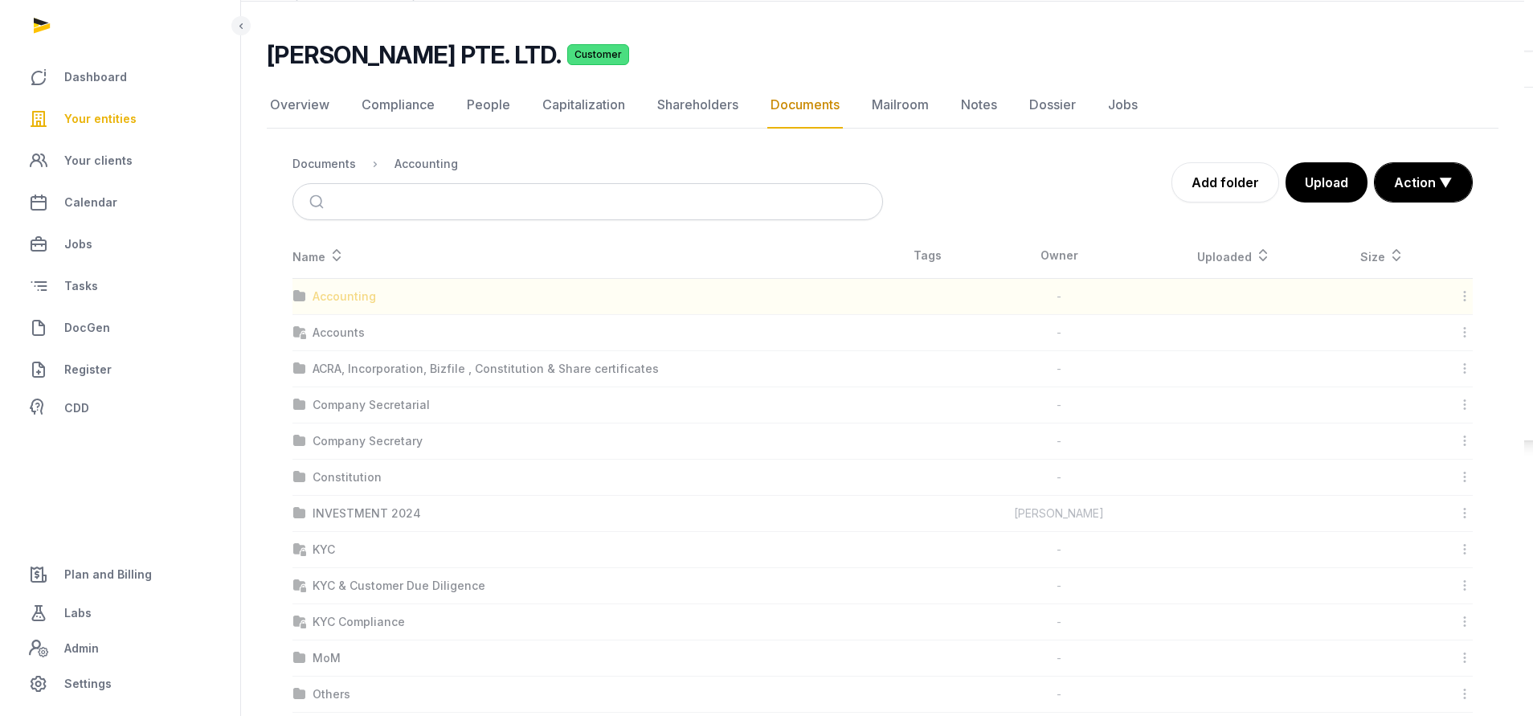
scroll to position [0, 0]
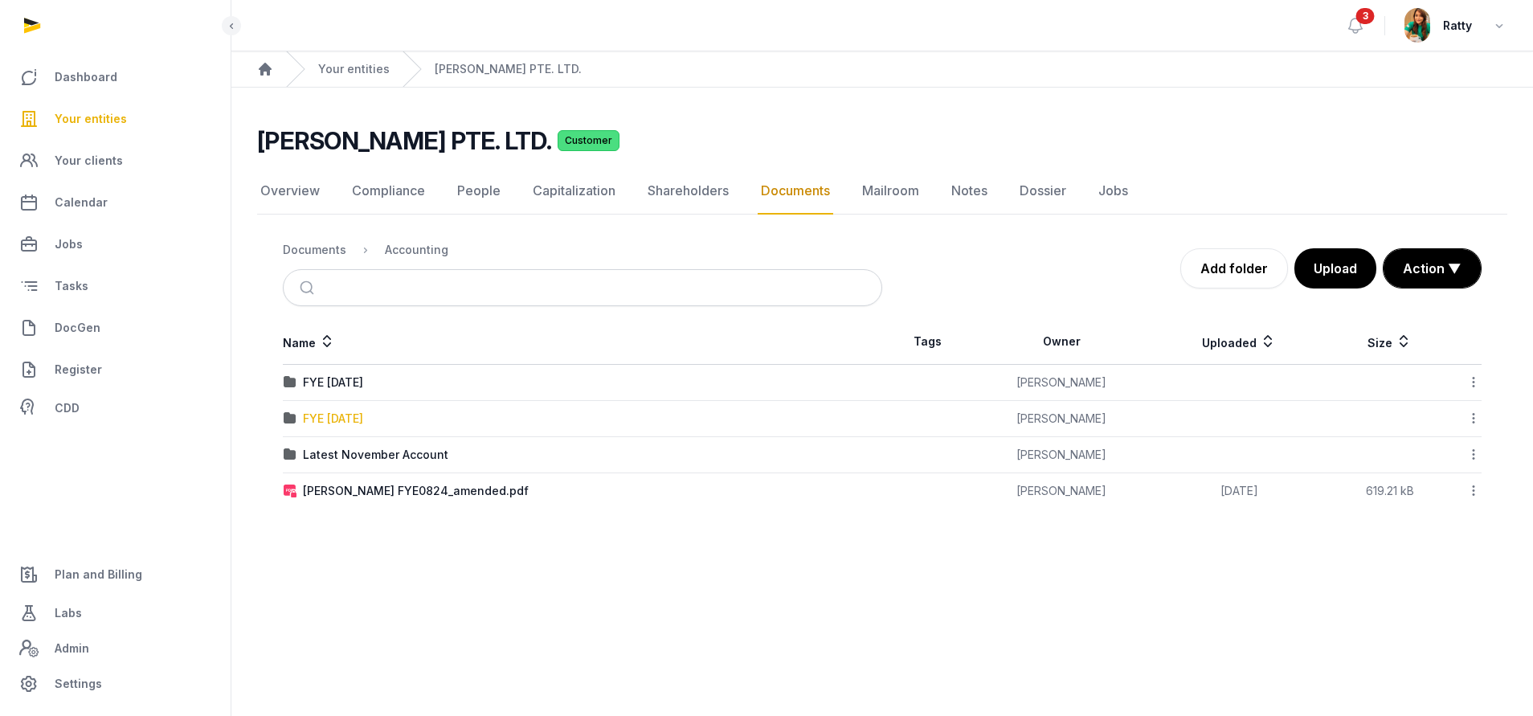
click at [349, 421] on div "FYE 31.08.2023" at bounding box center [333, 418] width 60 height 16
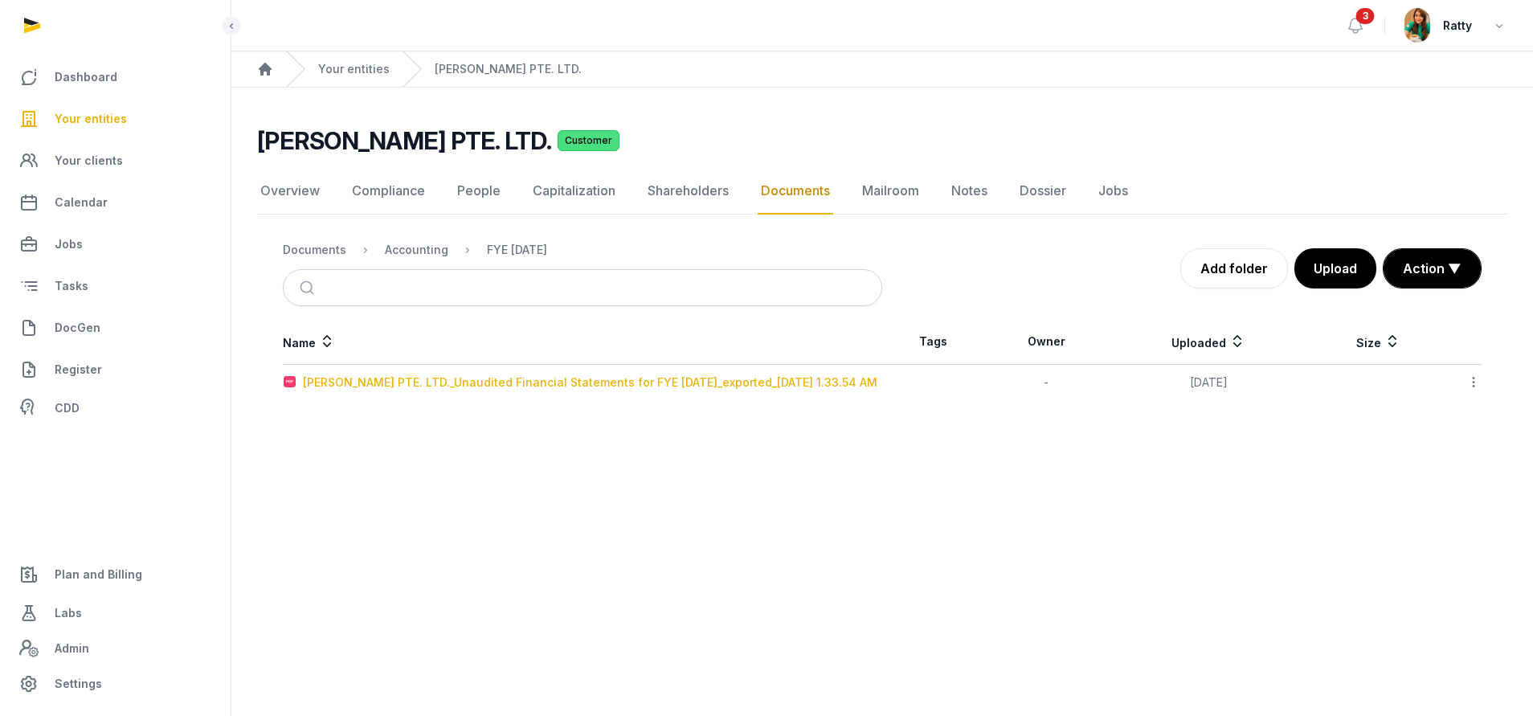
click at [373, 378] on div "ADRIAN FURSTENBURG PTE. LTD._Unaudited Financial Statements for FYE 31-08-2023_…" at bounding box center [590, 382] width 574 height 16
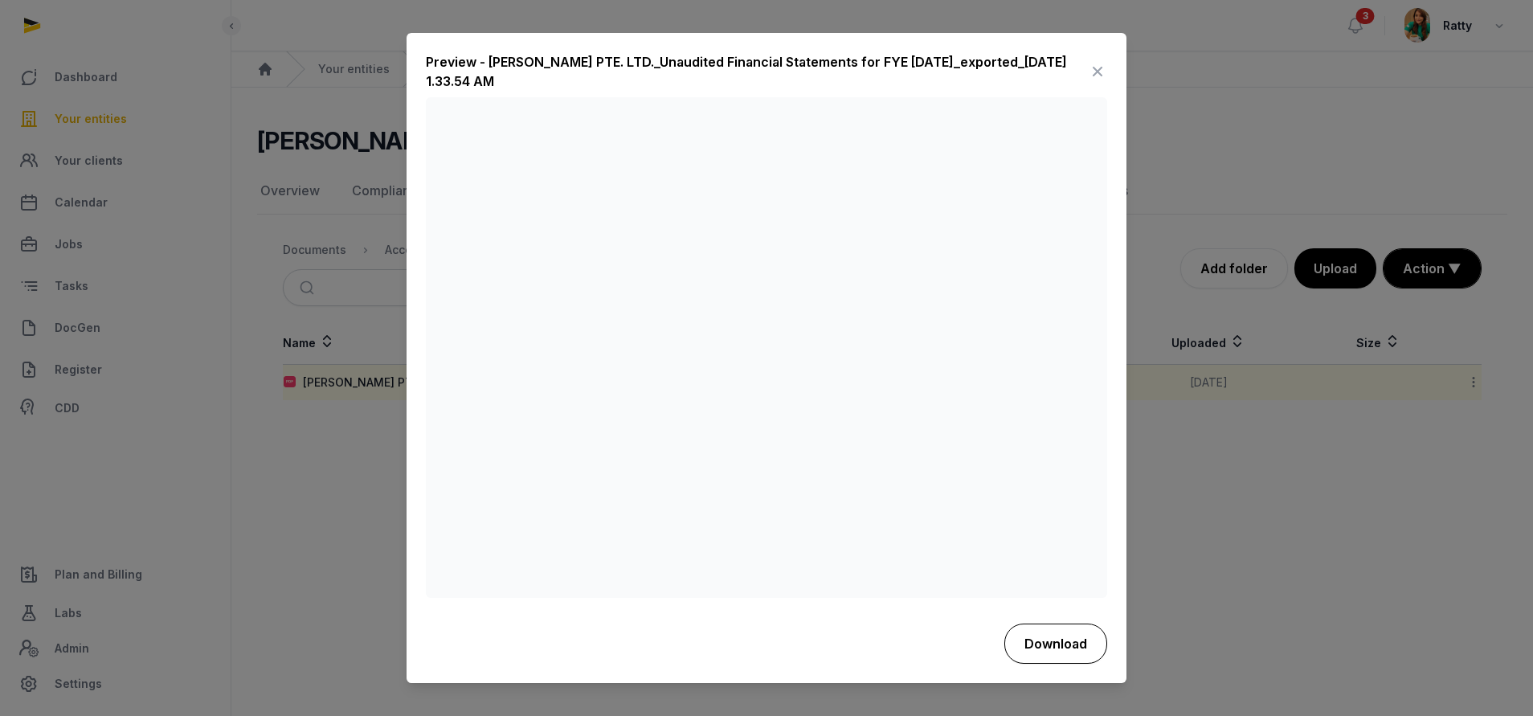
click at [1051, 647] on button "Download" at bounding box center [1055, 643] width 103 height 40
click at [1092, 66] on icon at bounding box center [1097, 72] width 19 height 26
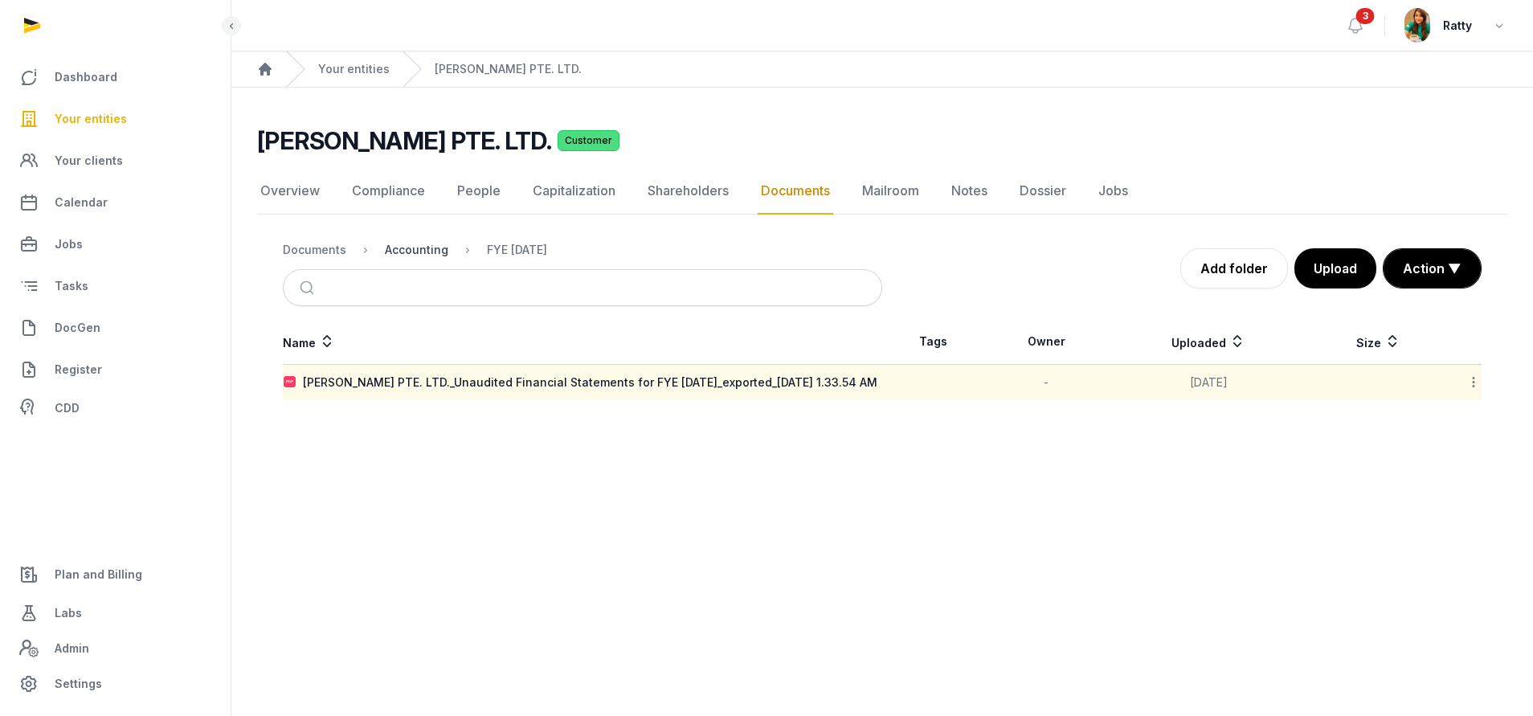
click at [411, 247] on div "Accounting" at bounding box center [416, 250] width 63 height 16
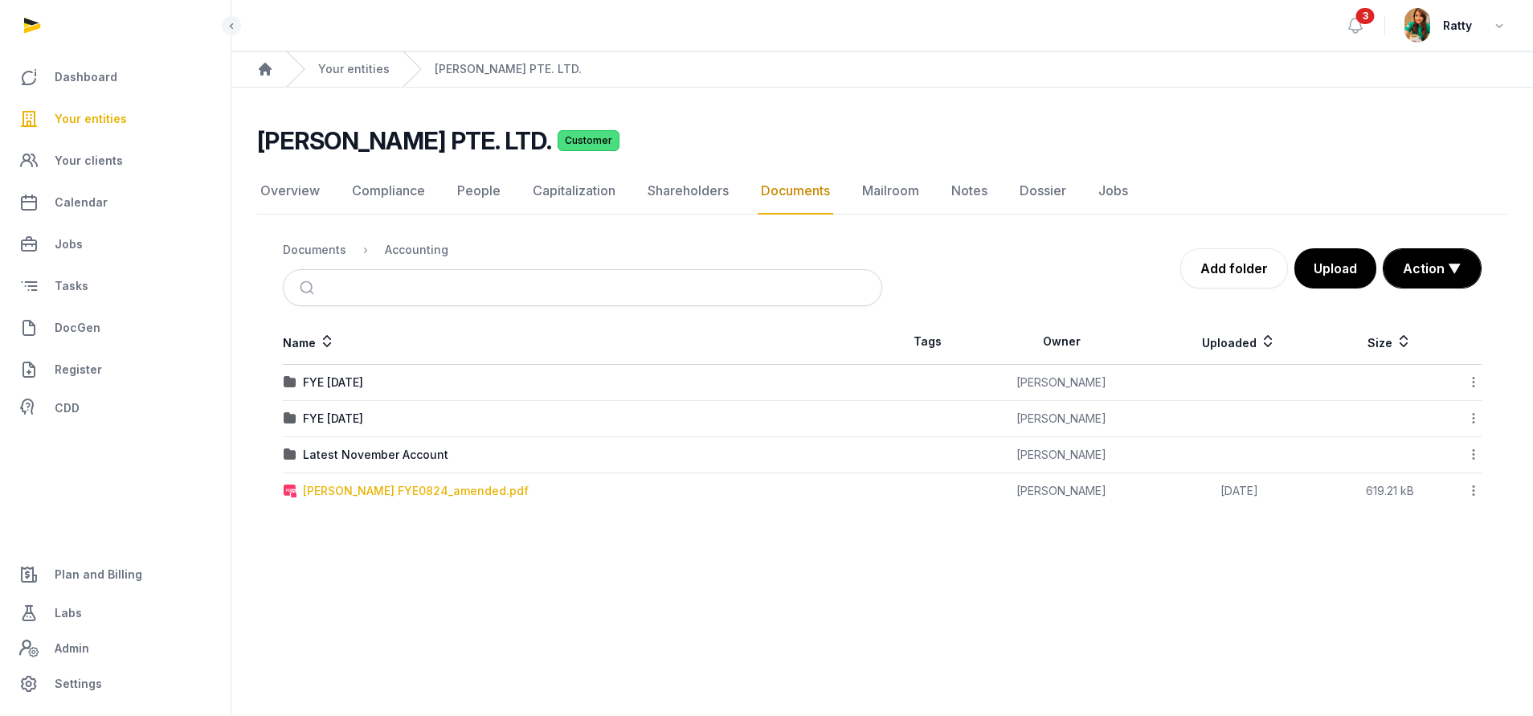
click at [413, 483] on div "Adrian_FS FYE0824_amended.pdf" at bounding box center [416, 491] width 226 height 16
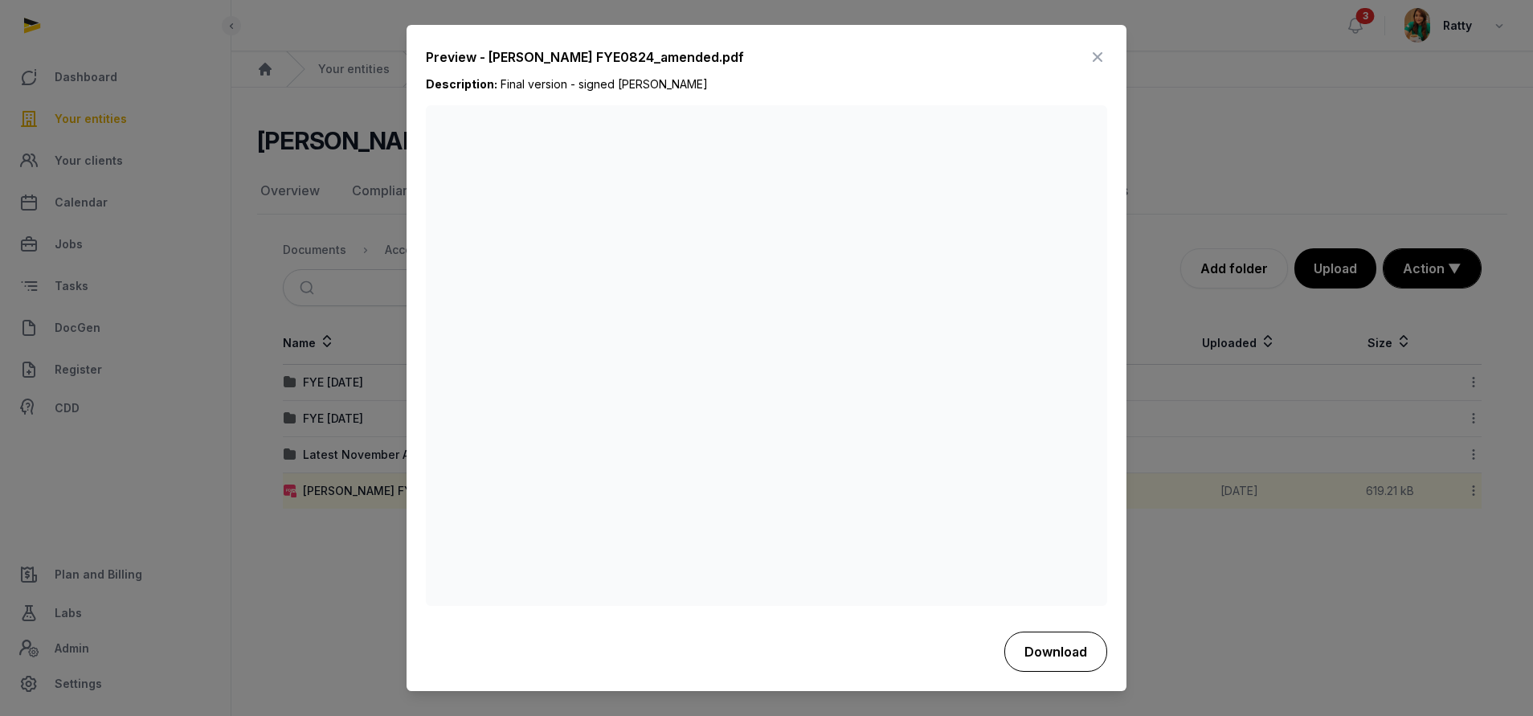
click at [1058, 654] on button "Download" at bounding box center [1055, 651] width 103 height 40
click at [1096, 61] on icon at bounding box center [1097, 58] width 19 height 26
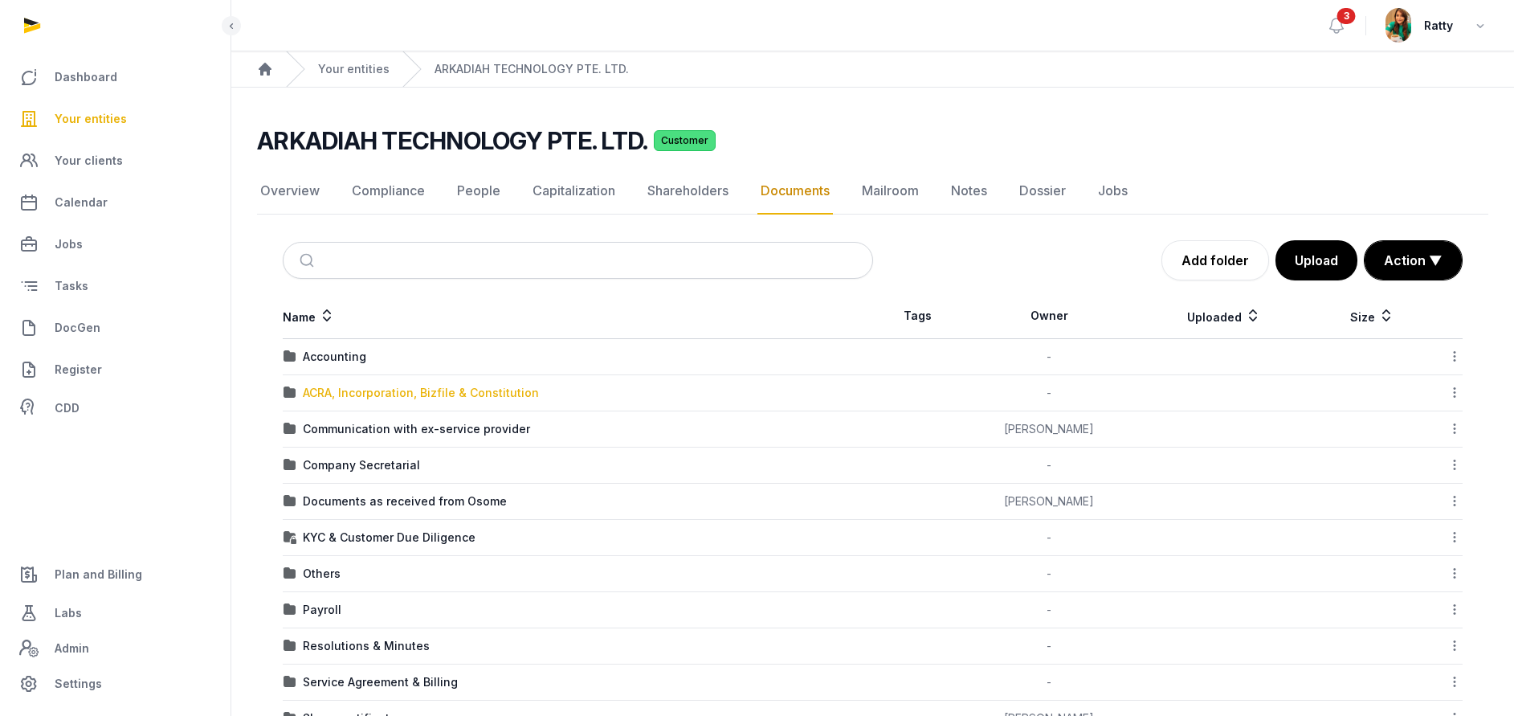
click at [361, 393] on div "ACRA, Incorporation, Bizfile & Constitution" at bounding box center [421, 393] width 236 height 16
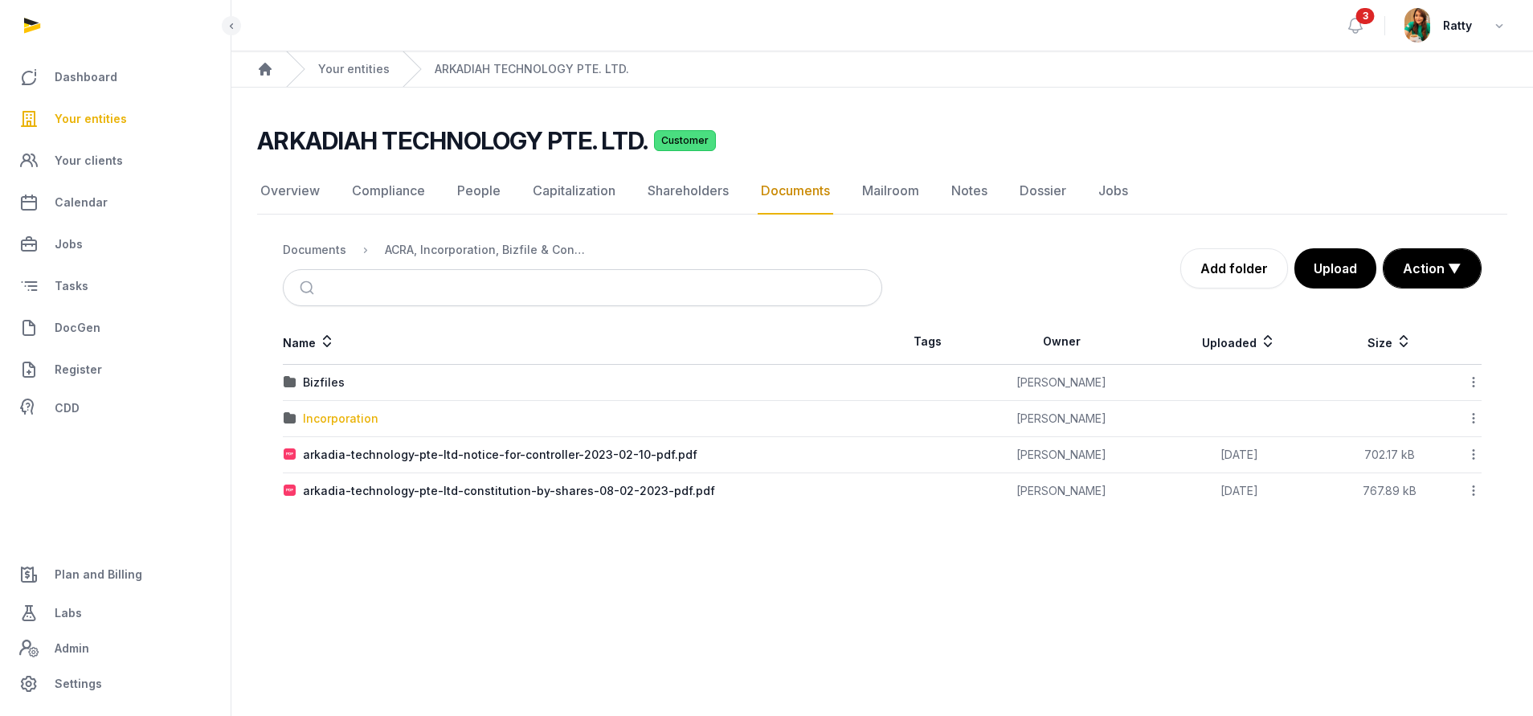
click at [336, 419] on div "Incorporation" at bounding box center [341, 418] width 76 height 16
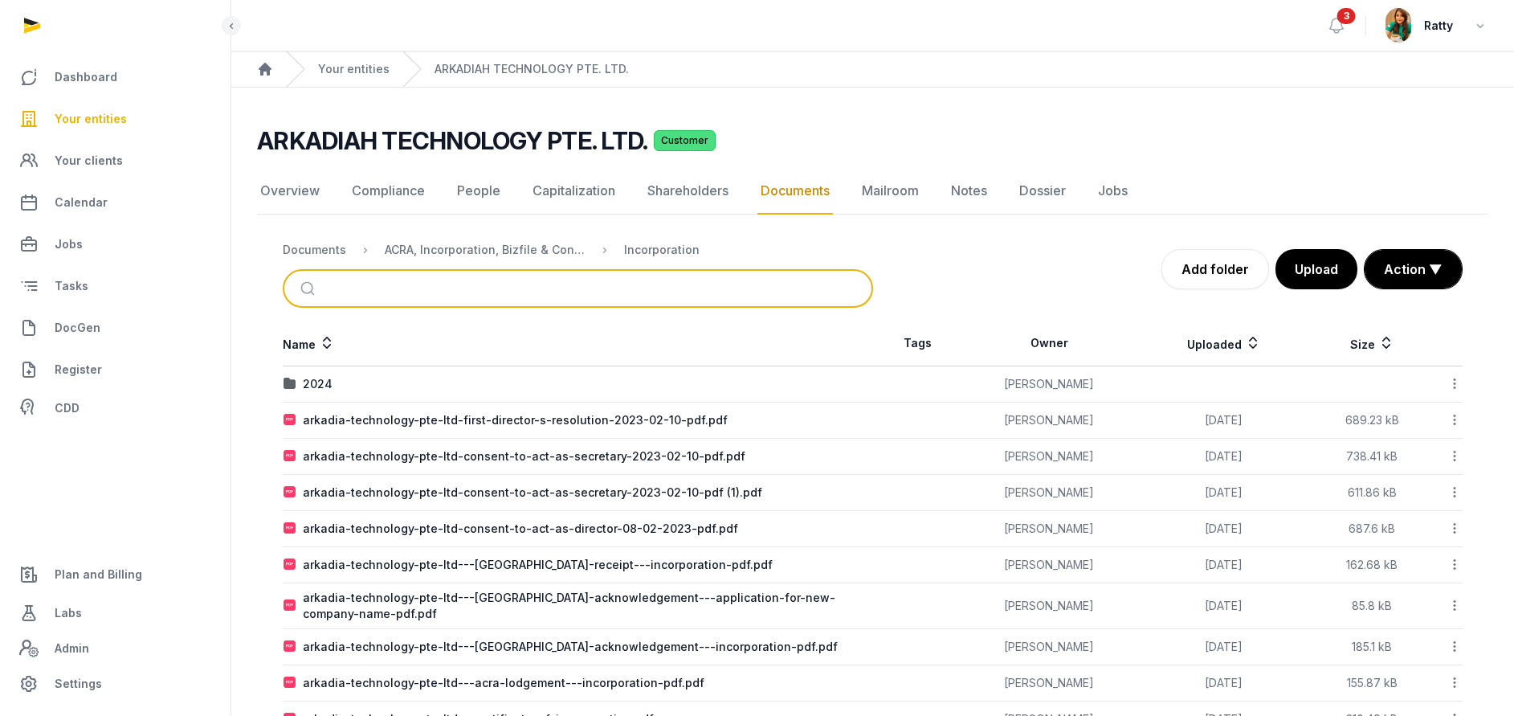
click at [457, 277] on input "search" at bounding box center [597, 288] width 537 height 35
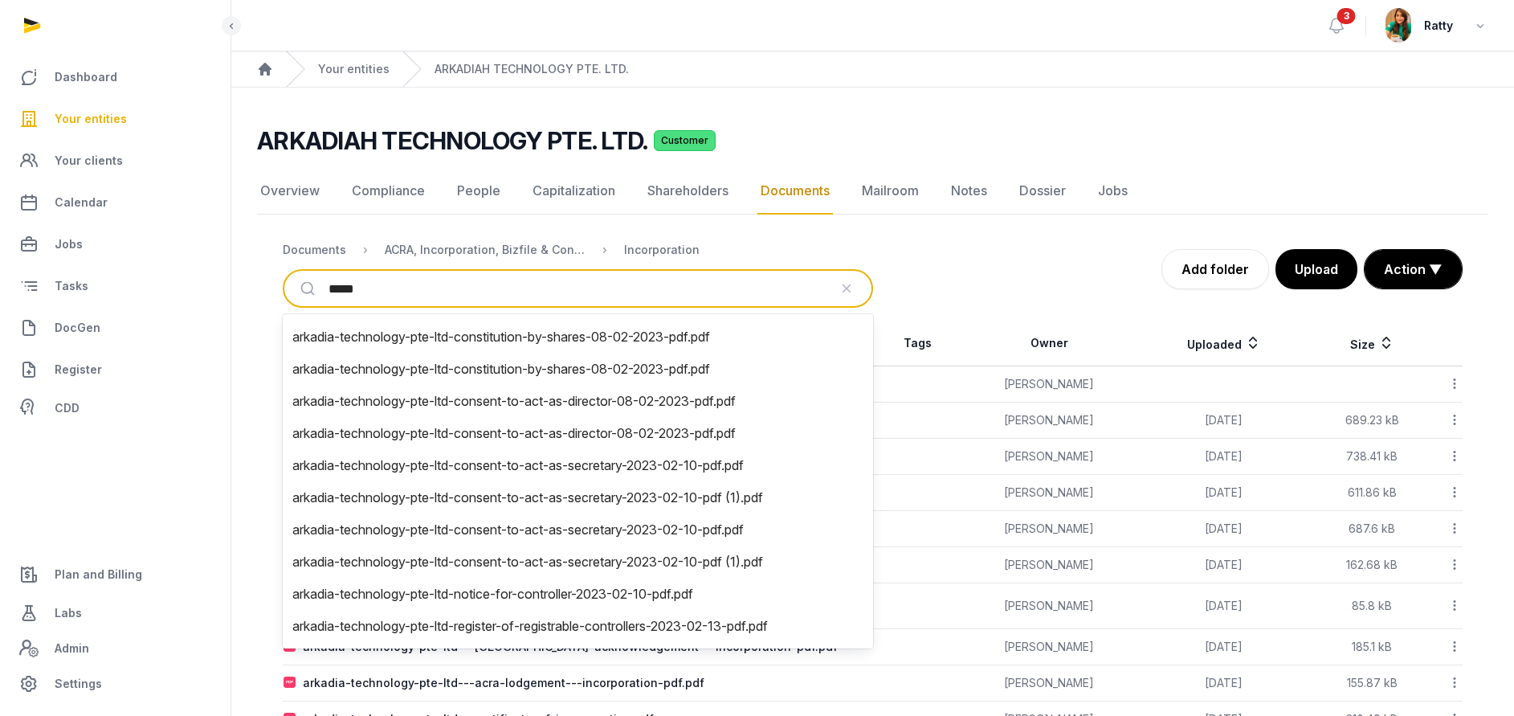
type input "******"
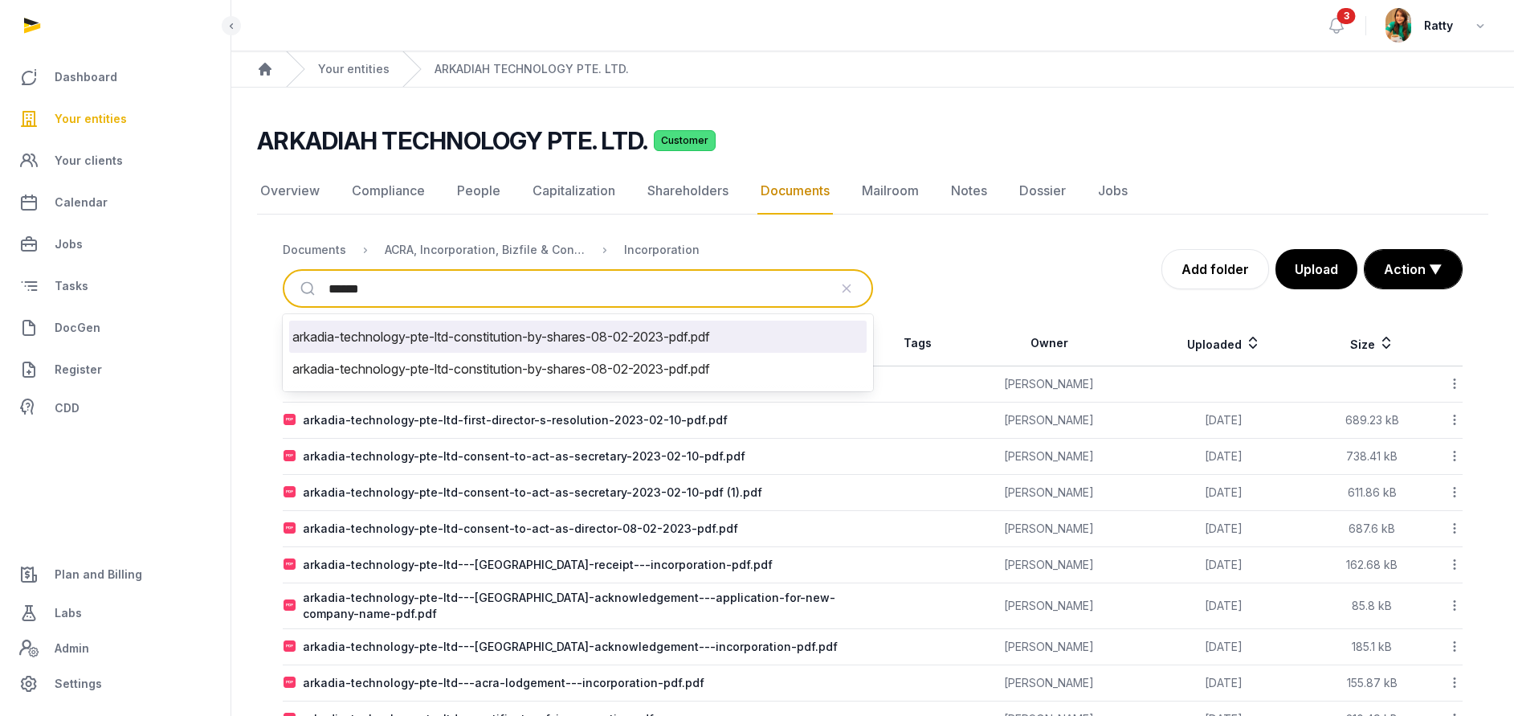
click at [468, 335] on li "arkadia-technology-pte-ltd-constitution-by-shares-08-02-2023-pdf.pdf" at bounding box center [578, 336] width 578 height 32
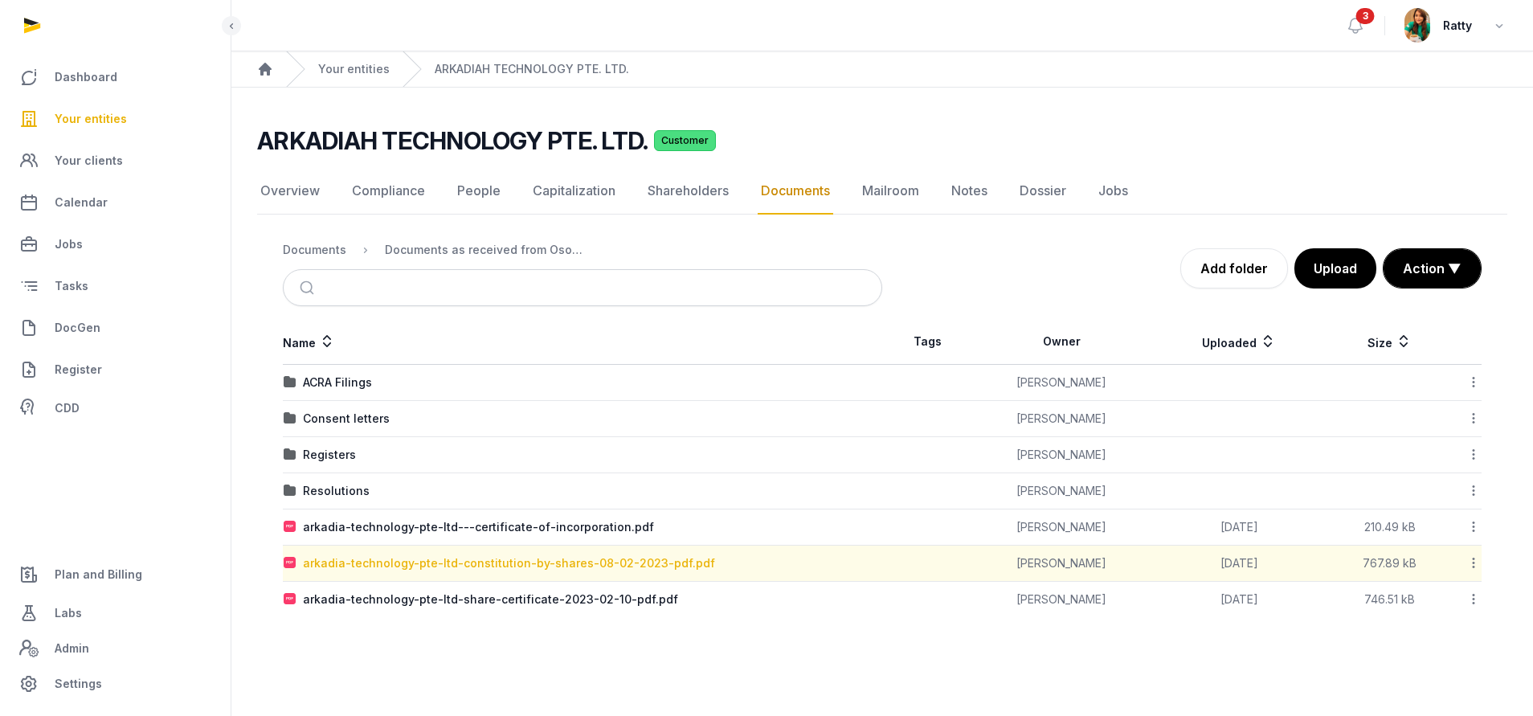
click at [506, 567] on div "arkadia-technology-pte-ltd-constitution-by-shares-08-02-2023-pdf.pdf" at bounding box center [509, 563] width 412 height 16
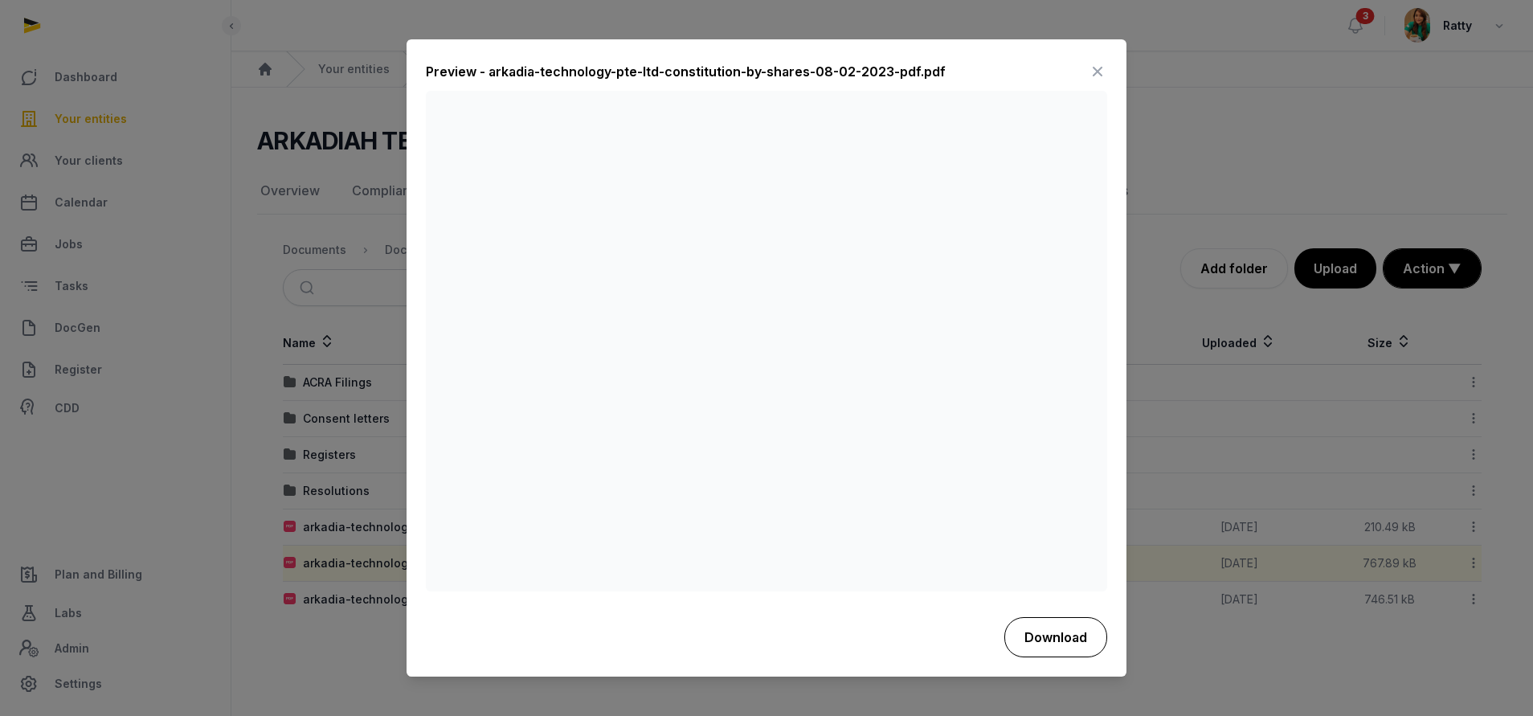
click at [1054, 627] on button "Download" at bounding box center [1055, 637] width 103 height 40
click at [1092, 65] on icon at bounding box center [1097, 72] width 19 height 26
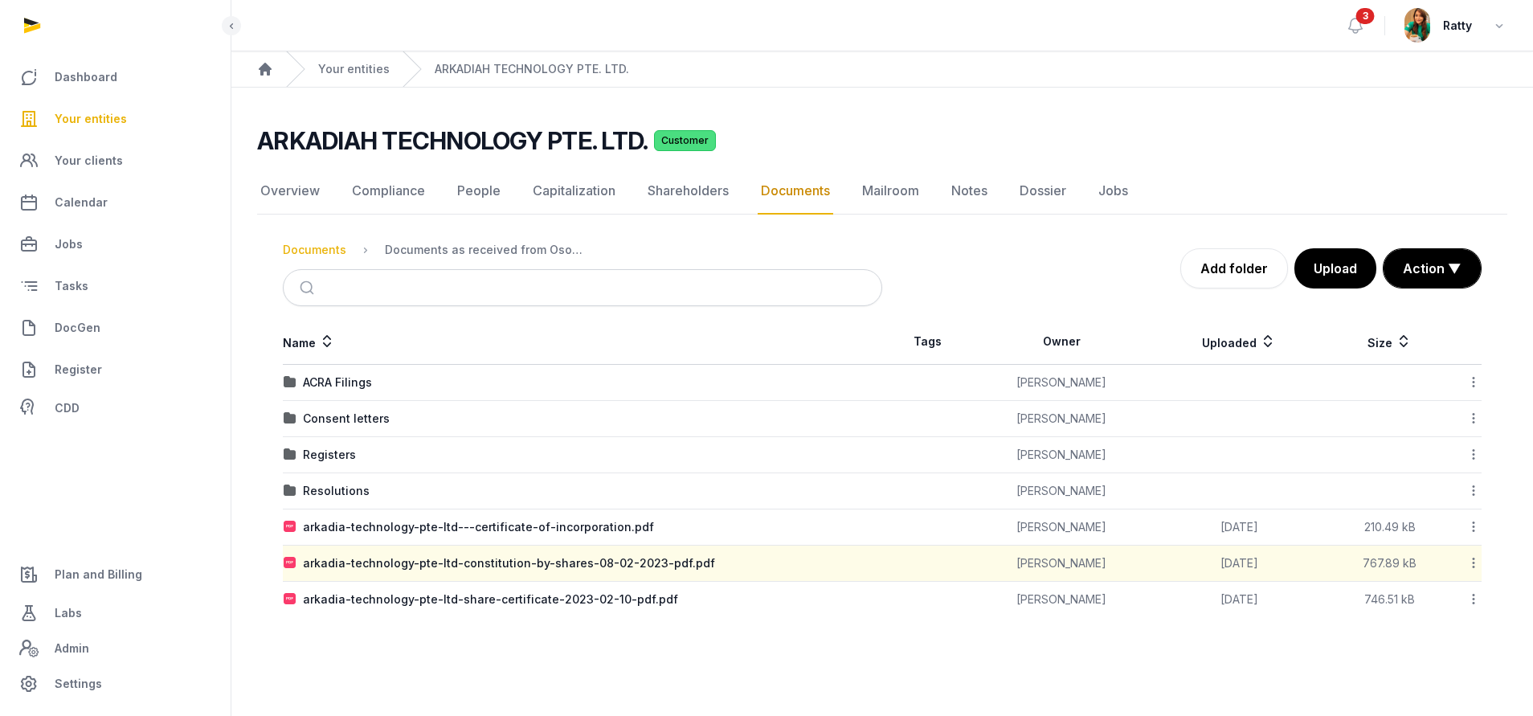
click at [317, 247] on div "Documents" at bounding box center [314, 250] width 63 height 16
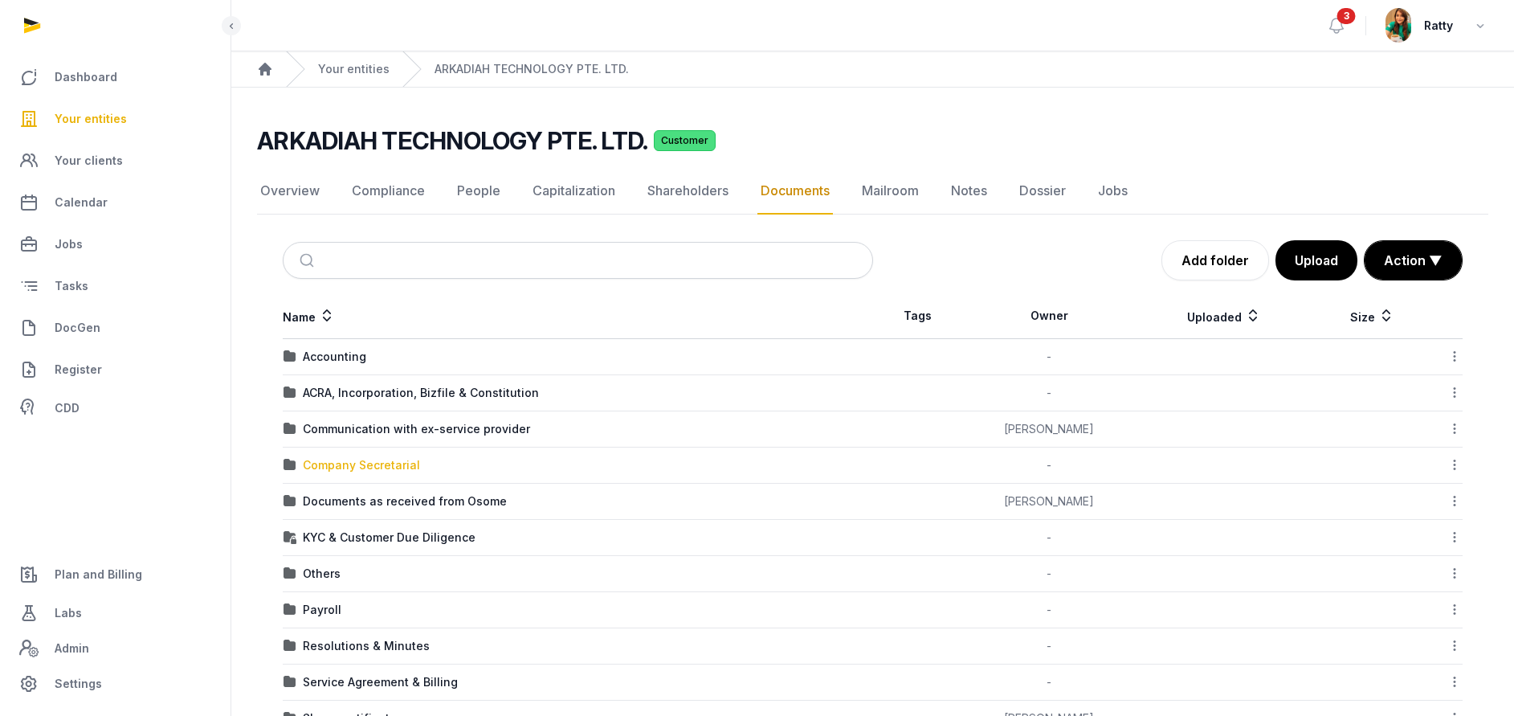
click at [358, 460] on div "Company Secretarial" at bounding box center [361, 465] width 117 height 16
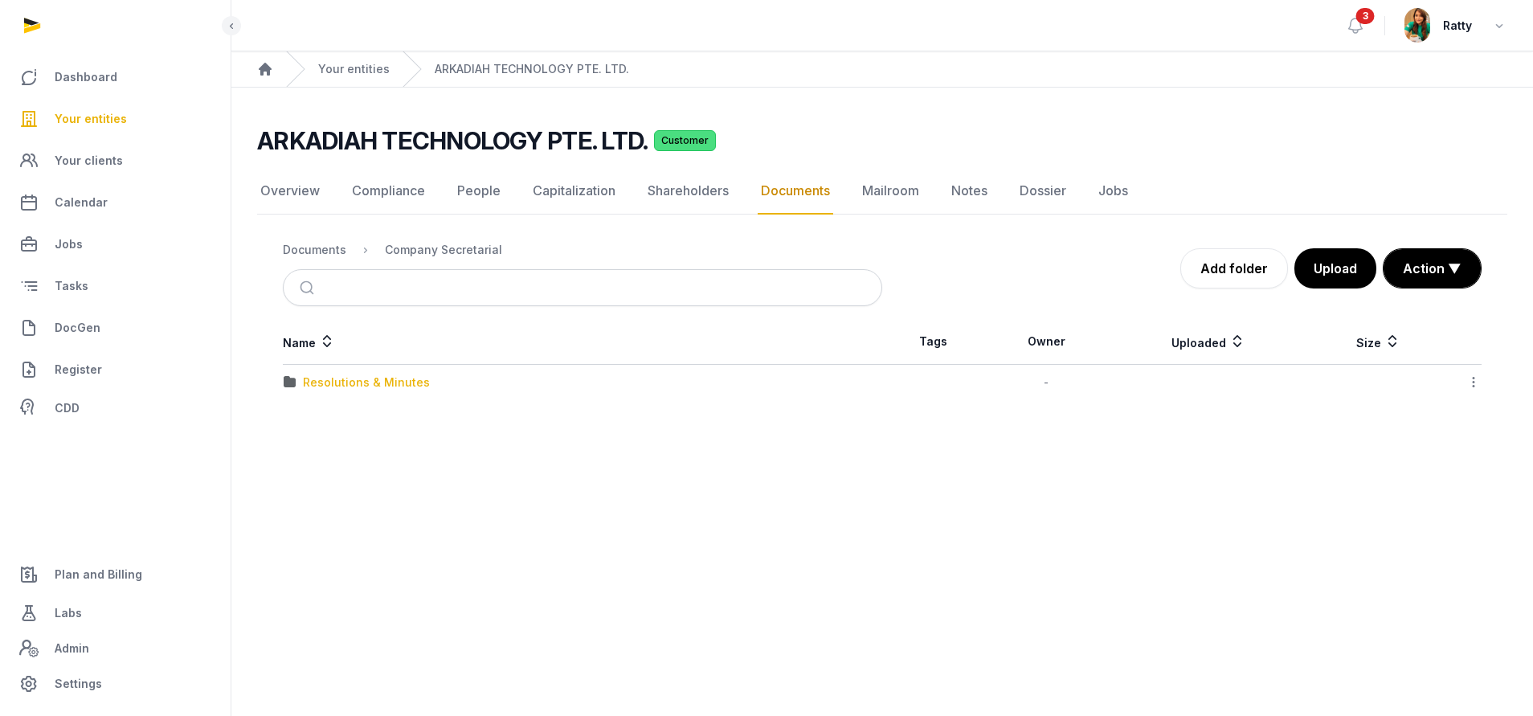
click at [353, 384] on div "Resolutions & Minutes" at bounding box center [366, 382] width 127 height 16
click at [315, 378] on div "2023" at bounding box center [317, 382] width 29 height 16
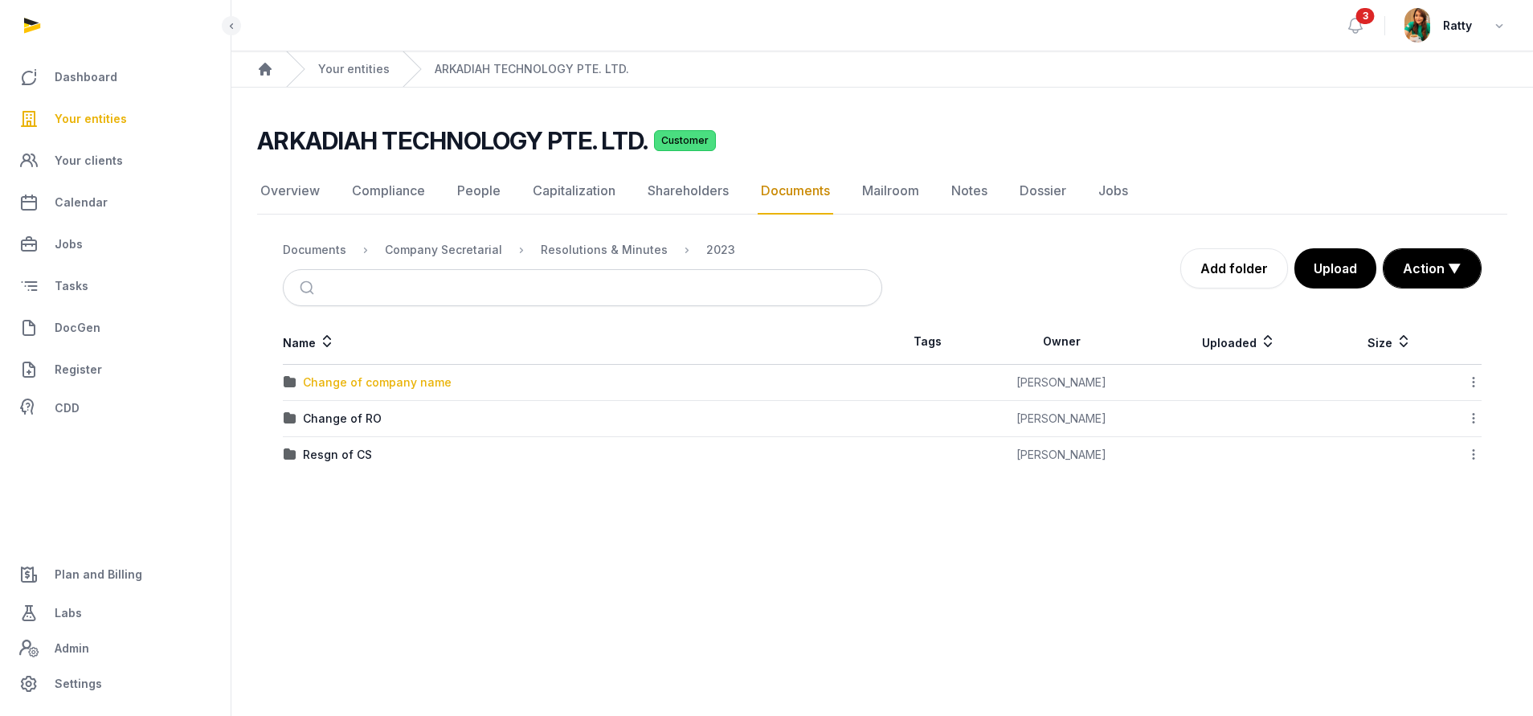
click at [384, 382] on div "Change of company name" at bounding box center [377, 382] width 149 height 16
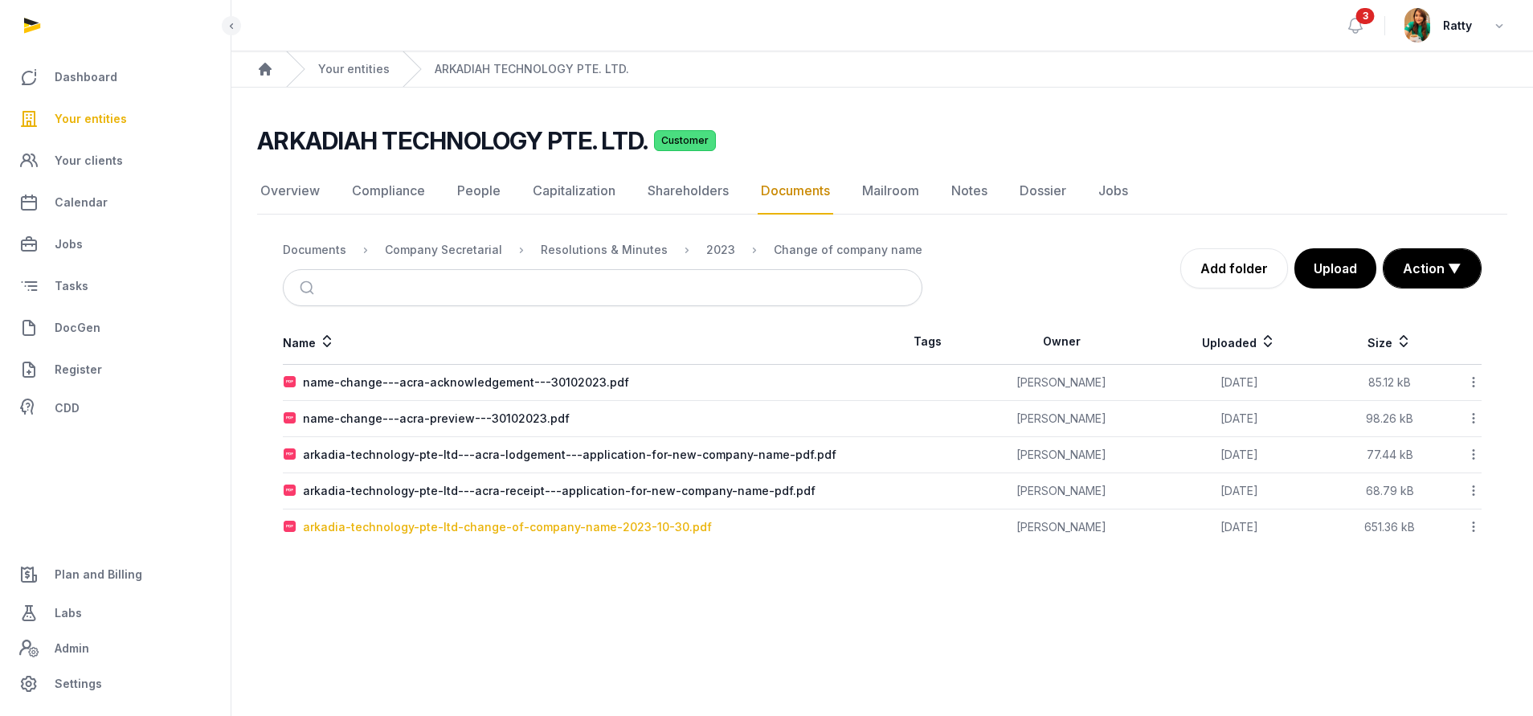
click at [451, 529] on div "arkadia-technology-pte-ltd-change-of-company-name-2023-10-30.pdf" at bounding box center [507, 527] width 409 height 16
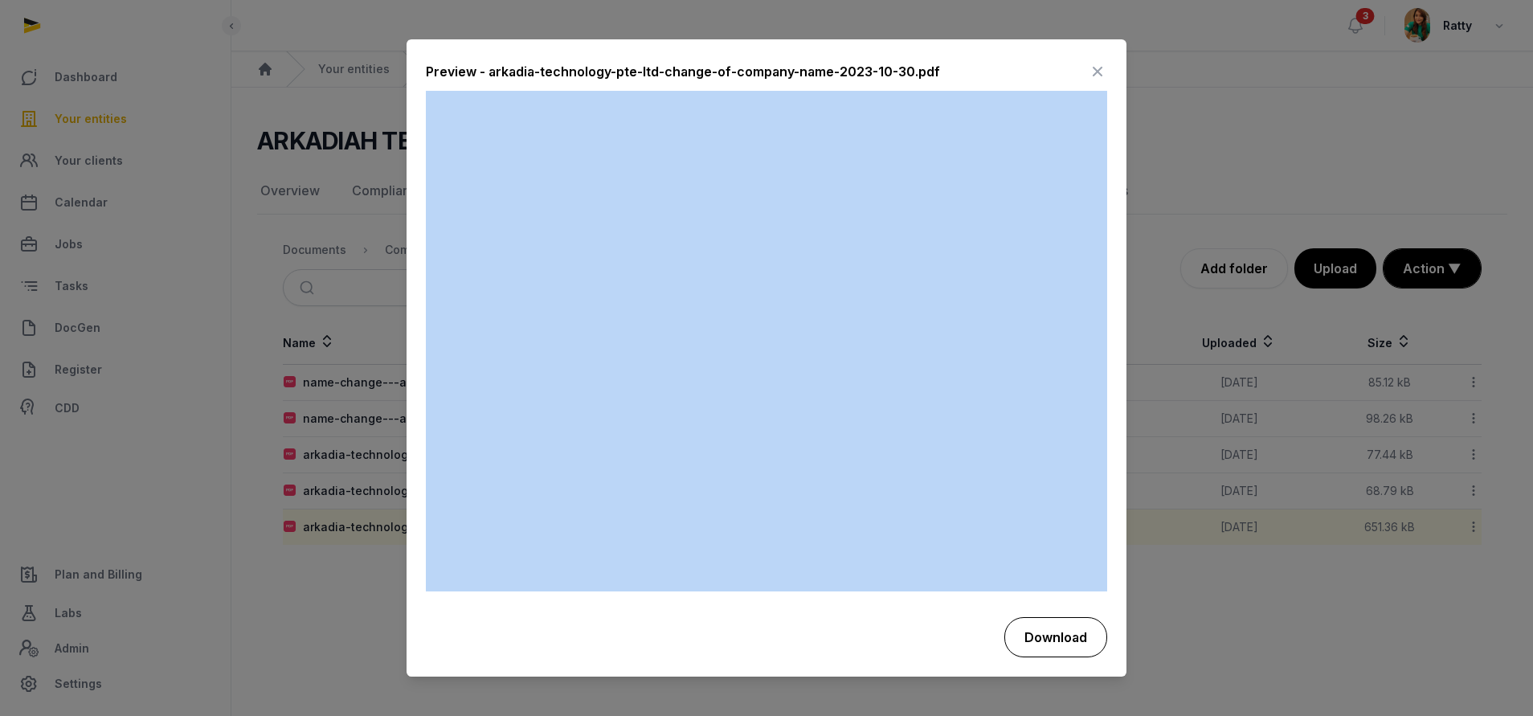
click at [1040, 633] on button "Download" at bounding box center [1055, 637] width 103 height 40
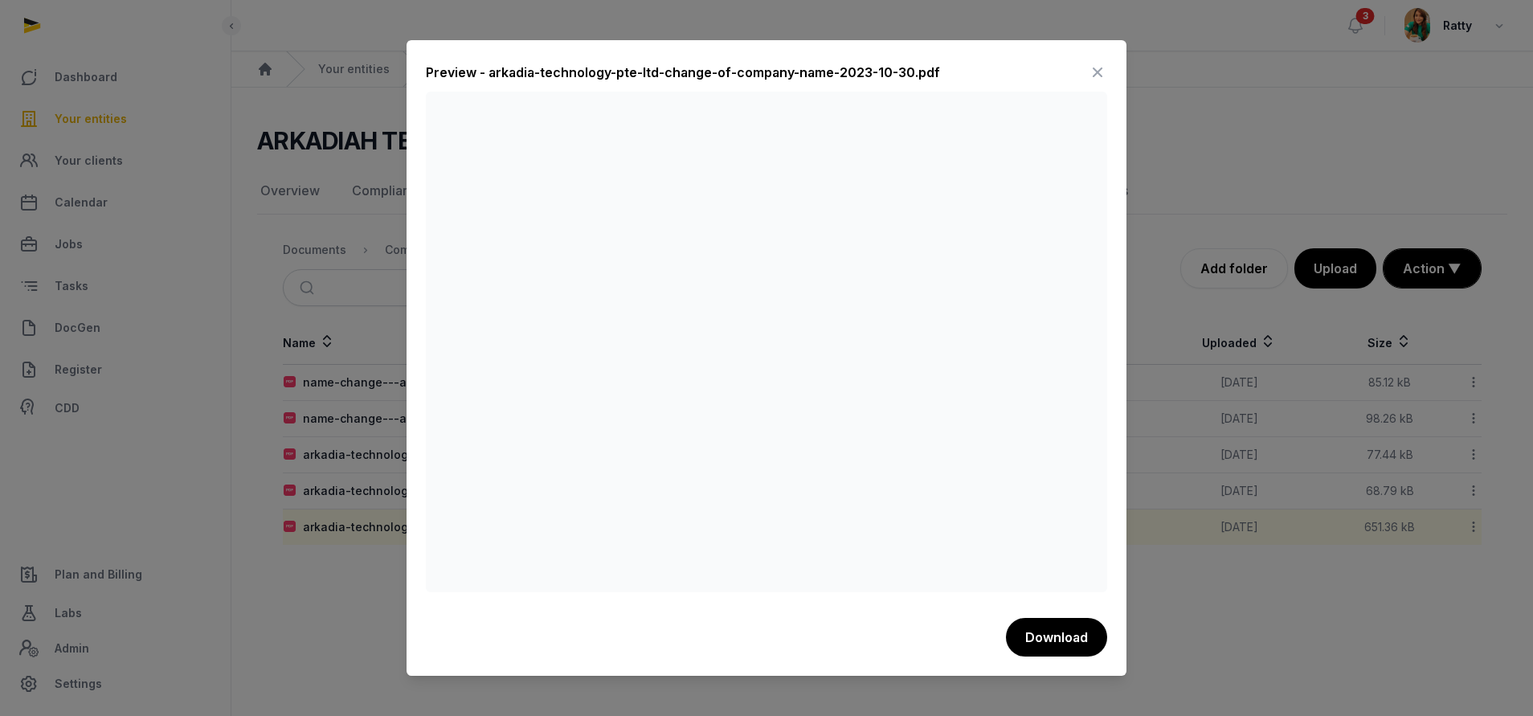
drag, startPoint x: 752, startPoint y: 58, endPoint x: 838, endPoint y: 60, distance: 86.0
click at [752, 58] on div "Preview - arkadia-technology-pte-ltd-change-of-company-name-2023-10-30.pdf Down…" at bounding box center [766, 358] width 720 height 636
click at [1102, 67] on icon at bounding box center [1097, 72] width 19 height 26
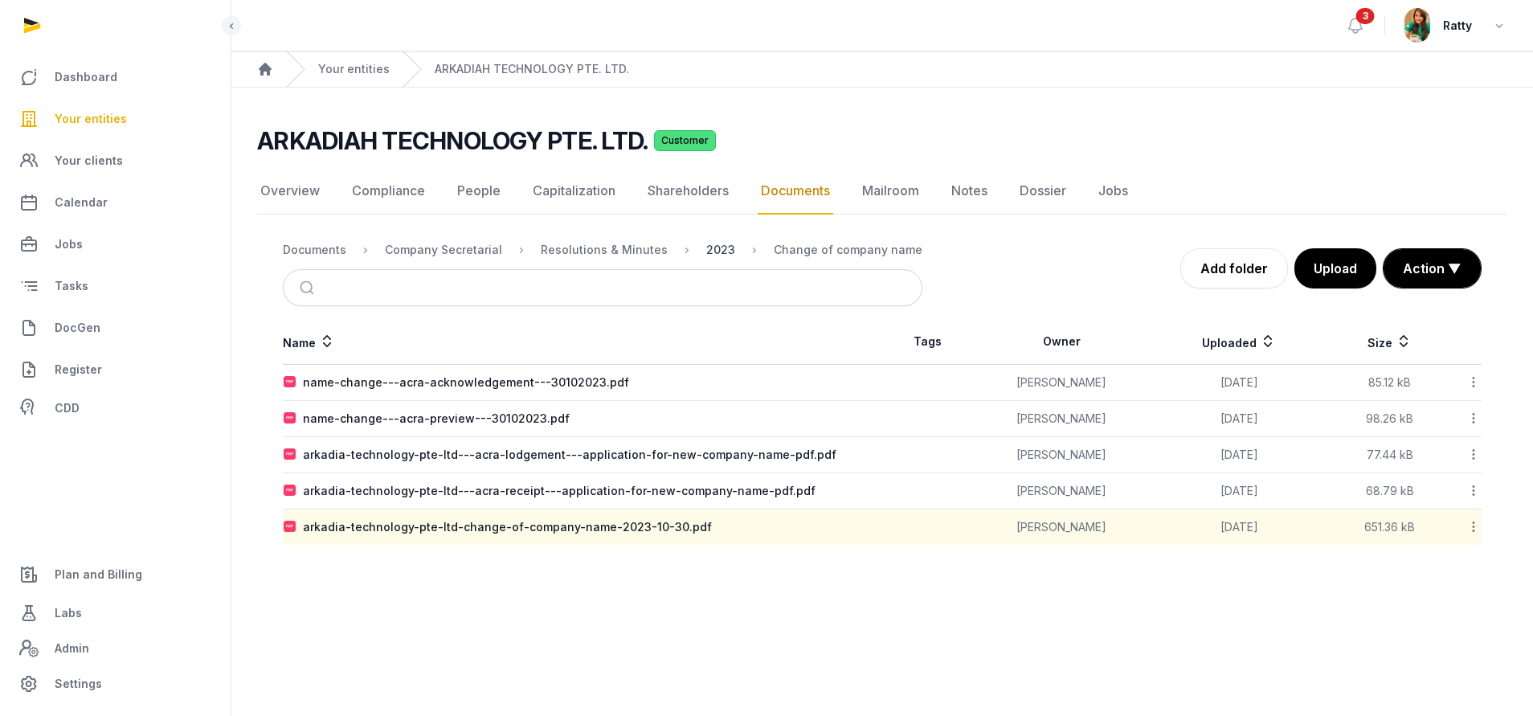
click at [708, 247] on div "2023" at bounding box center [720, 250] width 29 height 16
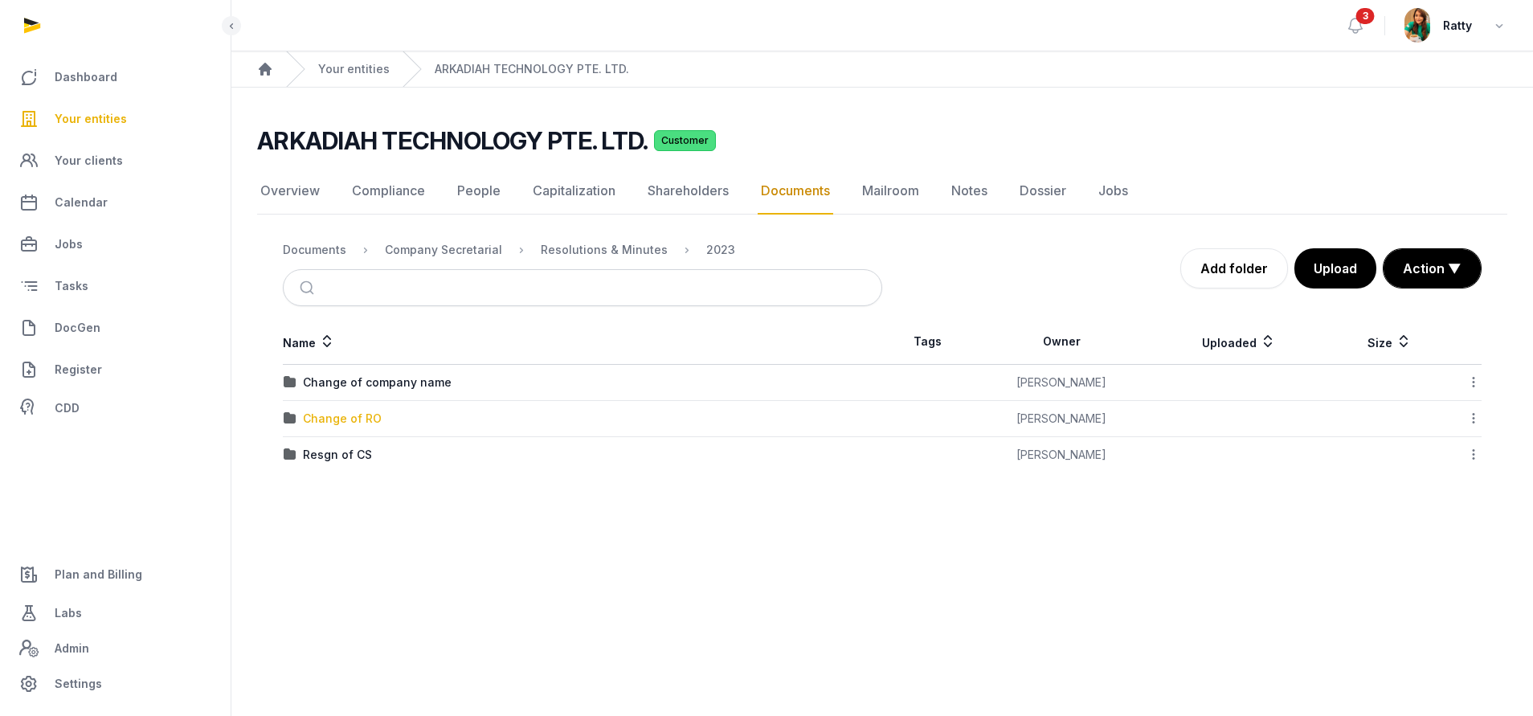
click at [321, 422] on div "Change of RO" at bounding box center [342, 418] width 79 height 16
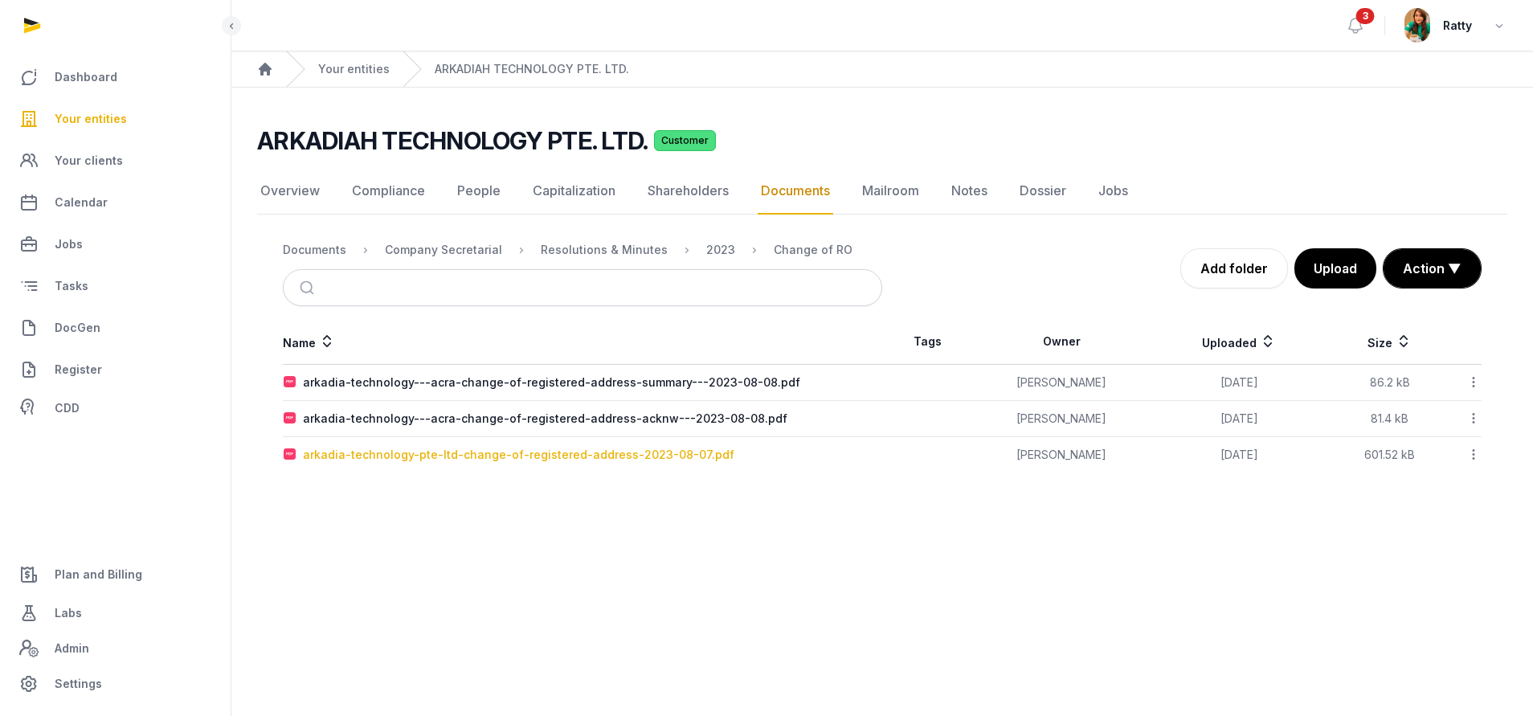
click at [443, 455] on div "arkadia-technology-pte-ltd-change-of-registered-address-2023-08-07.pdf" at bounding box center [518, 455] width 431 height 16
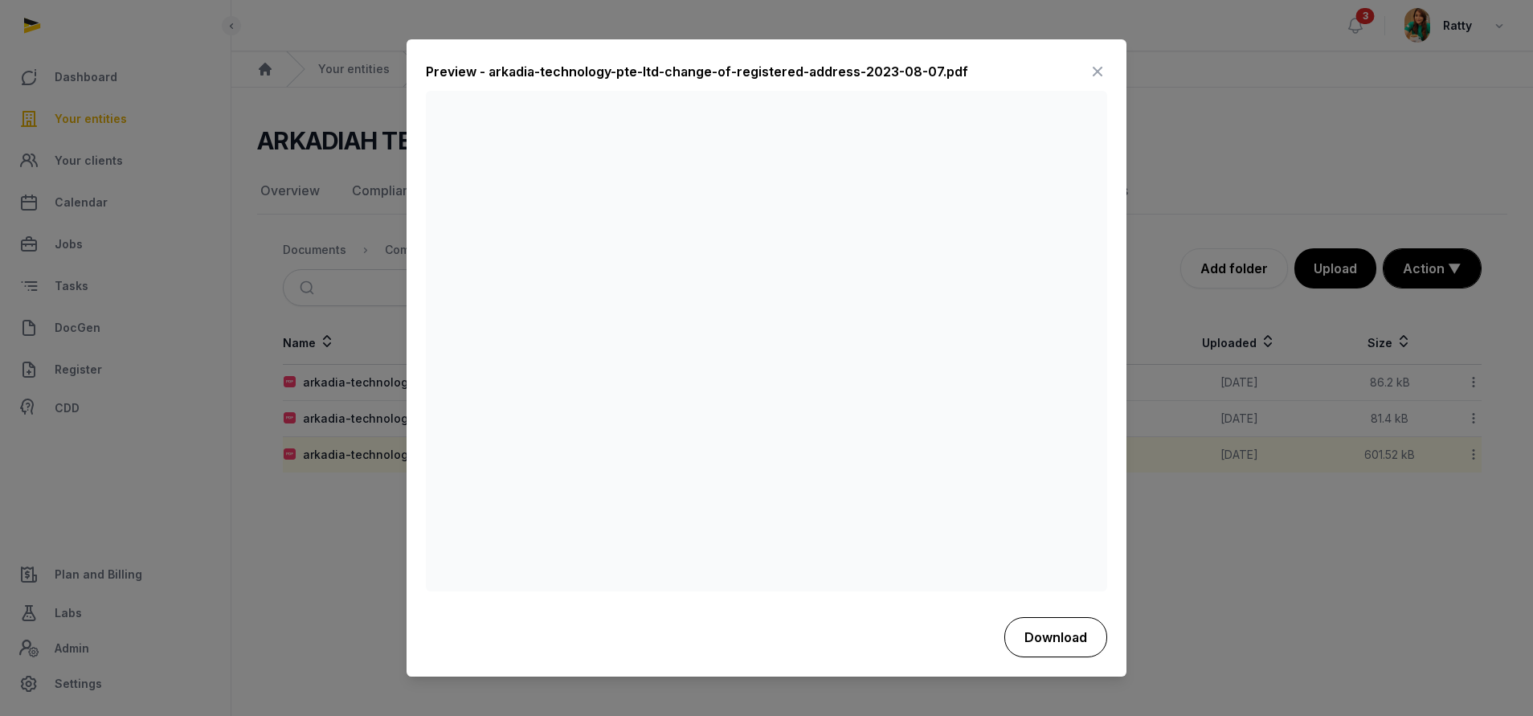
click at [1073, 643] on button "Download" at bounding box center [1055, 637] width 103 height 40
click at [1098, 73] on icon at bounding box center [1097, 72] width 19 height 26
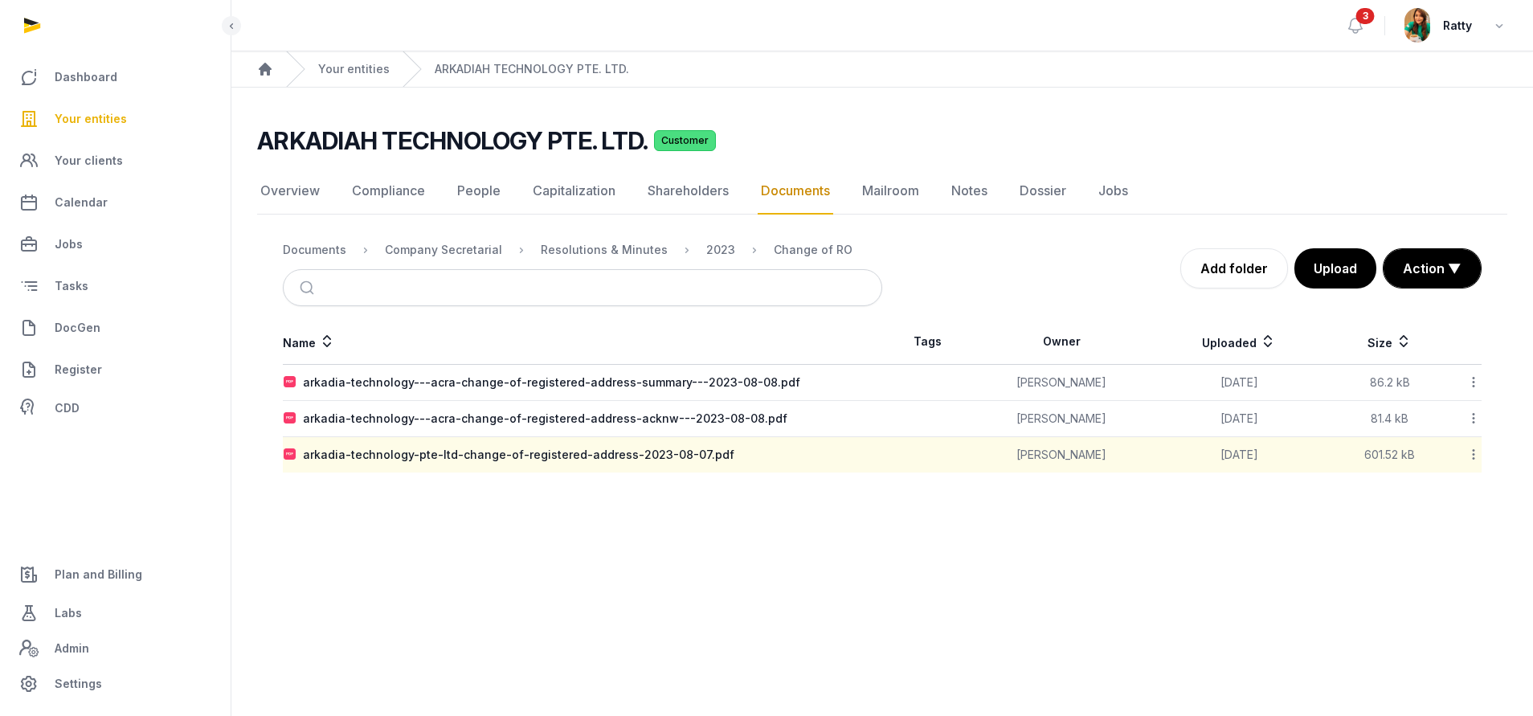
click at [618, 238] on nav "Documents Company Secretarial Resolutions & Minutes 2023 Change of RO" at bounding box center [582, 250] width 599 height 39
click at [618, 246] on div "Resolutions & Minutes" at bounding box center [604, 250] width 127 height 16
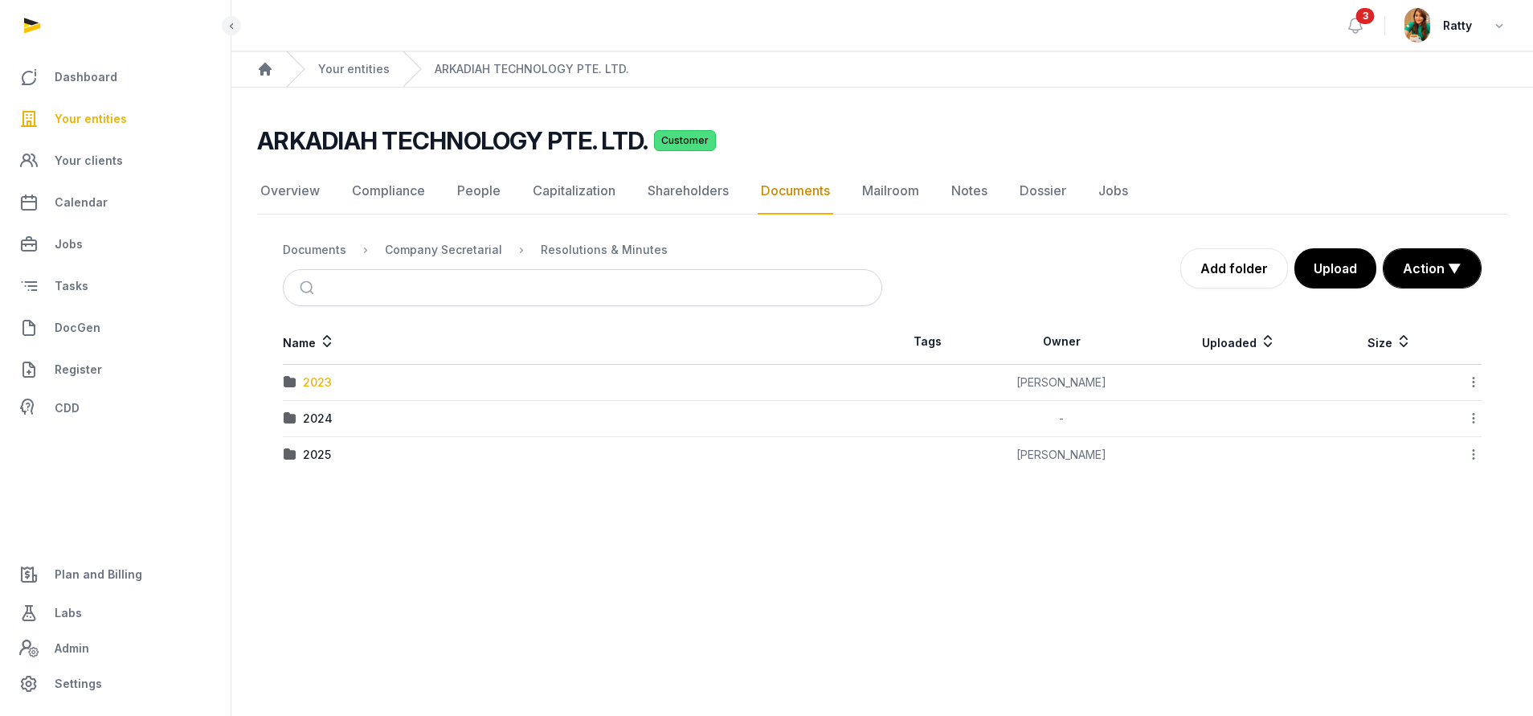
click at [318, 386] on div "2023" at bounding box center [317, 382] width 29 height 16
click at [320, 449] on div "Resgn of CS" at bounding box center [337, 455] width 69 height 16
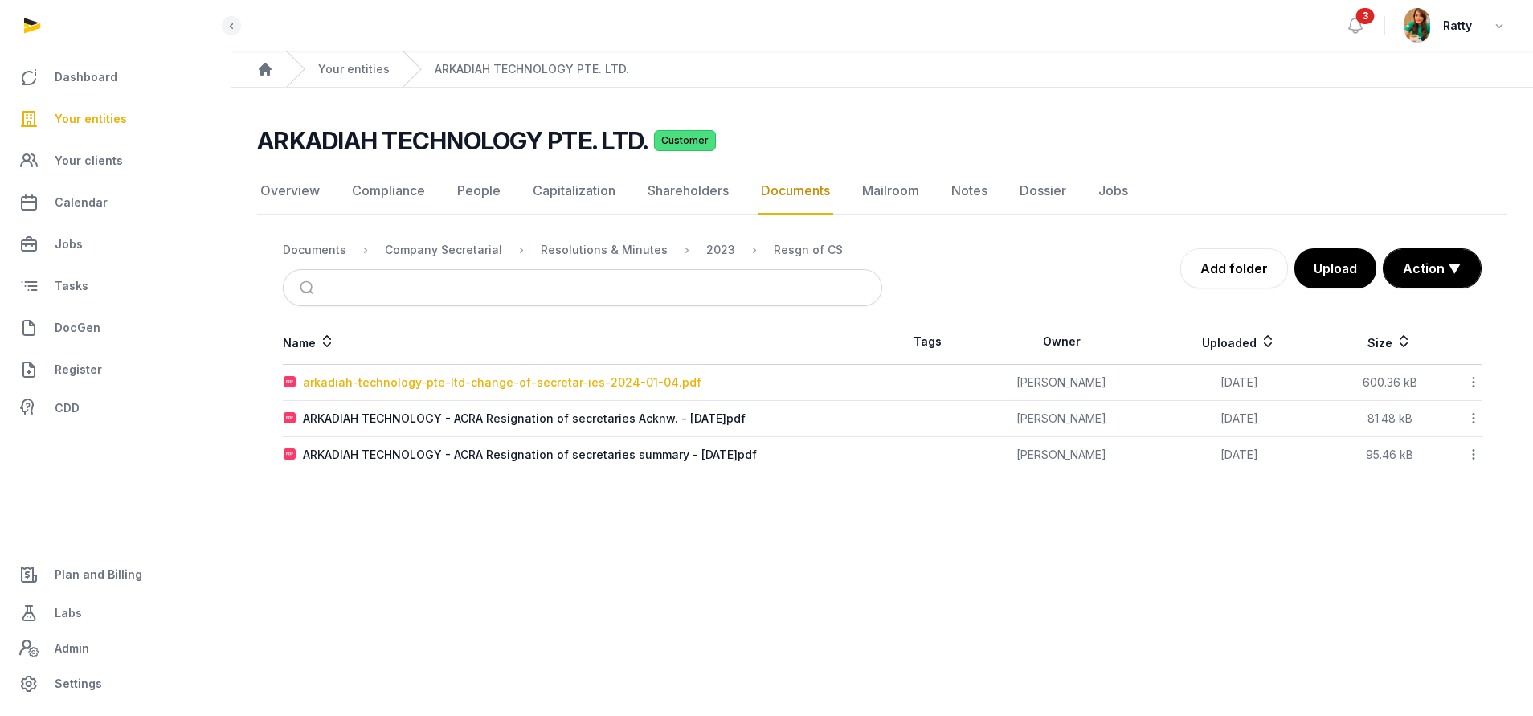
click at [431, 380] on div "arkadiah-technology-pte-ltd-change-of-secretar-ies-2024-01-04.pdf" at bounding box center [502, 382] width 398 height 16
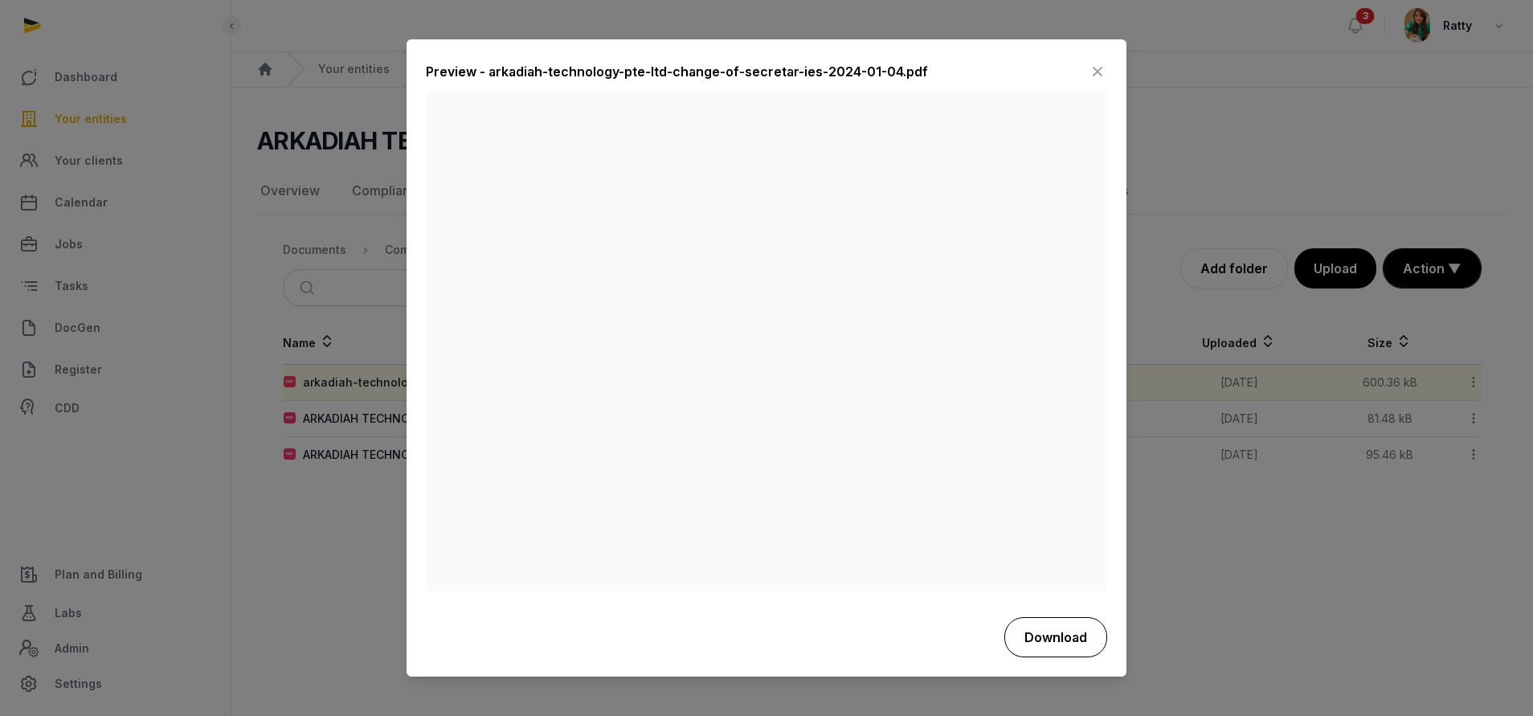
click at [1052, 633] on button "Download" at bounding box center [1055, 637] width 103 height 40
click at [1094, 66] on icon at bounding box center [1097, 72] width 19 height 26
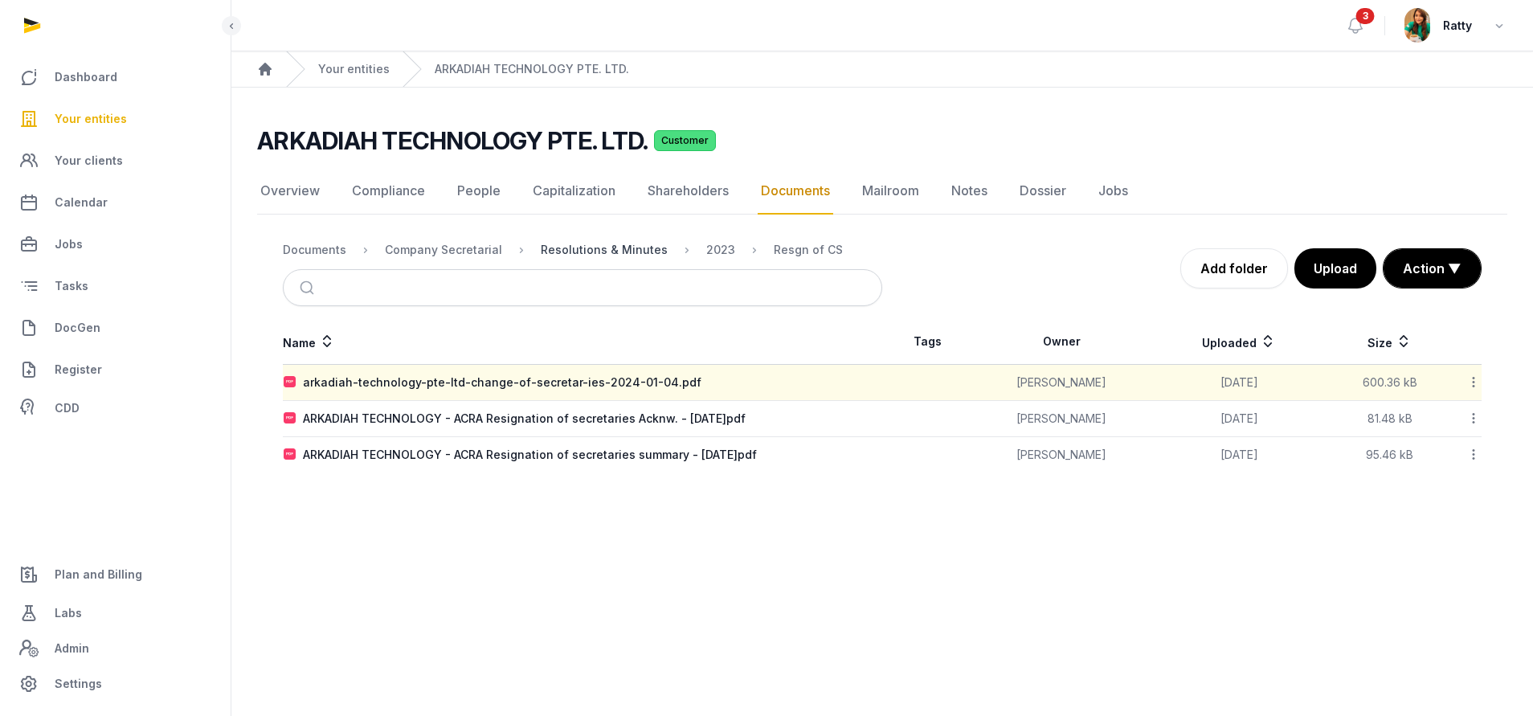
click at [604, 257] on div "Resolutions & Minutes" at bounding box center [604, 250] width 127 height 16
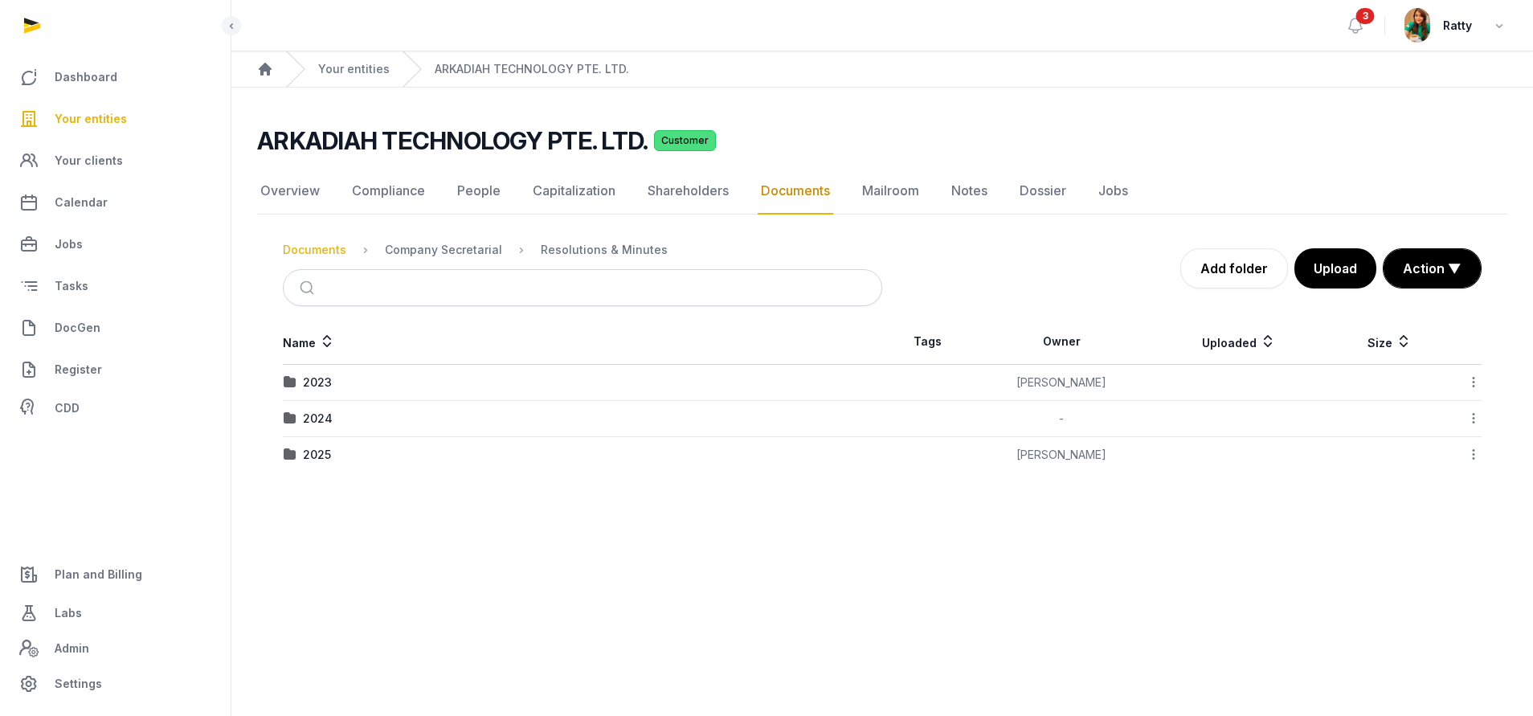
click at [330, 249] on div "Documents" at bounding box center [314, 250] width 63 height 16
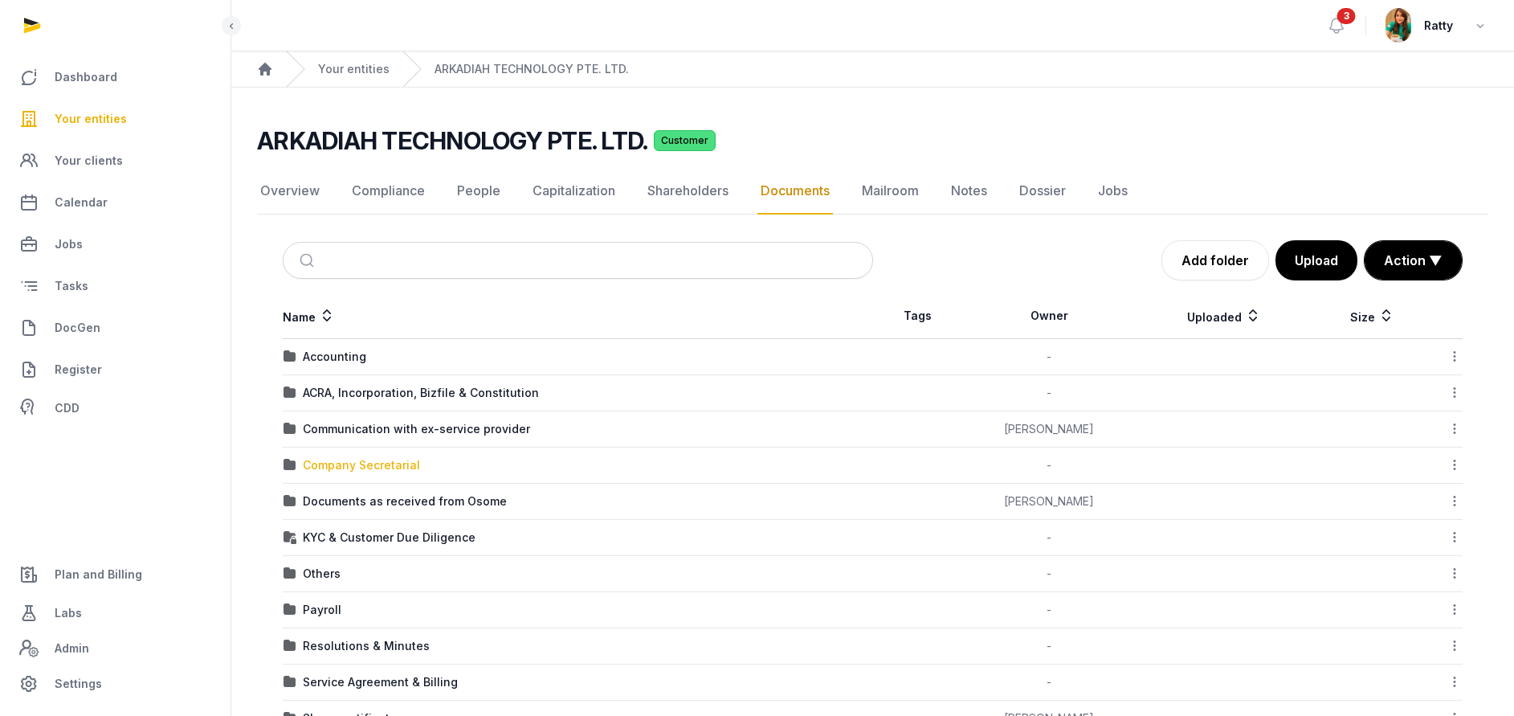
click at [355, 463] on div "Company Secretarial" at bounding box center [361, 465] width 117 height 16
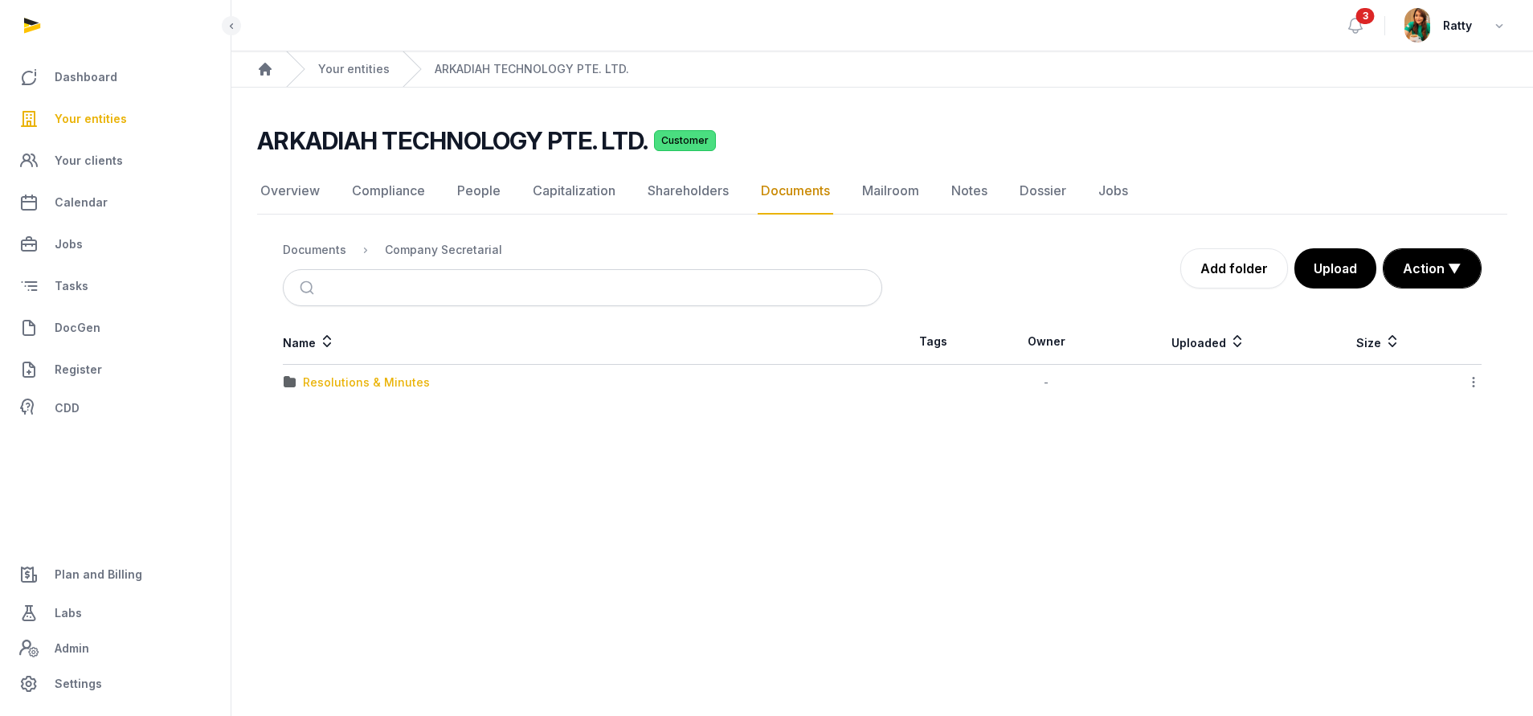
click at [341, 383] on div "Resolutions & Minutes" at bounding box center [366, 382] width 127 height 16
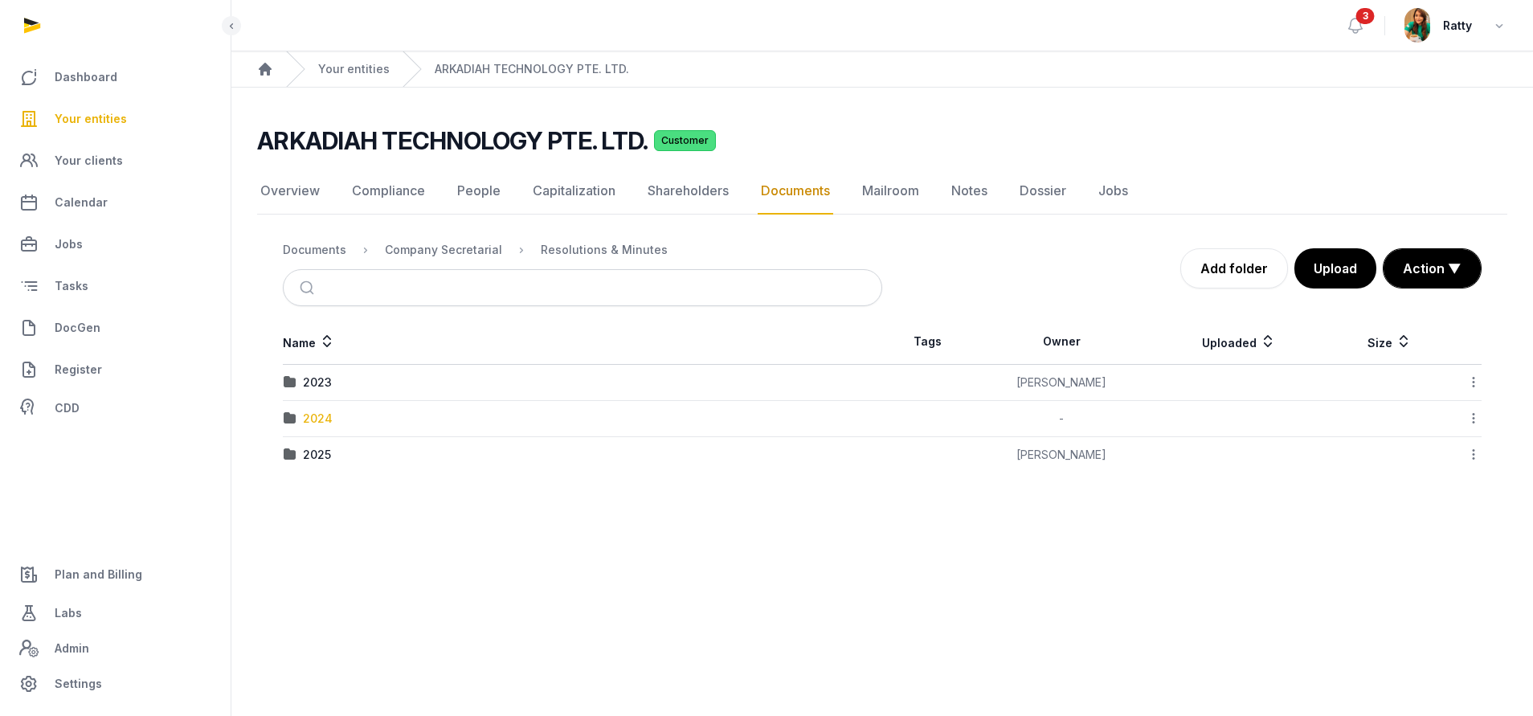
click at [324, 414] on div "2024" at bounding box center [318, 418] width 30 height 16
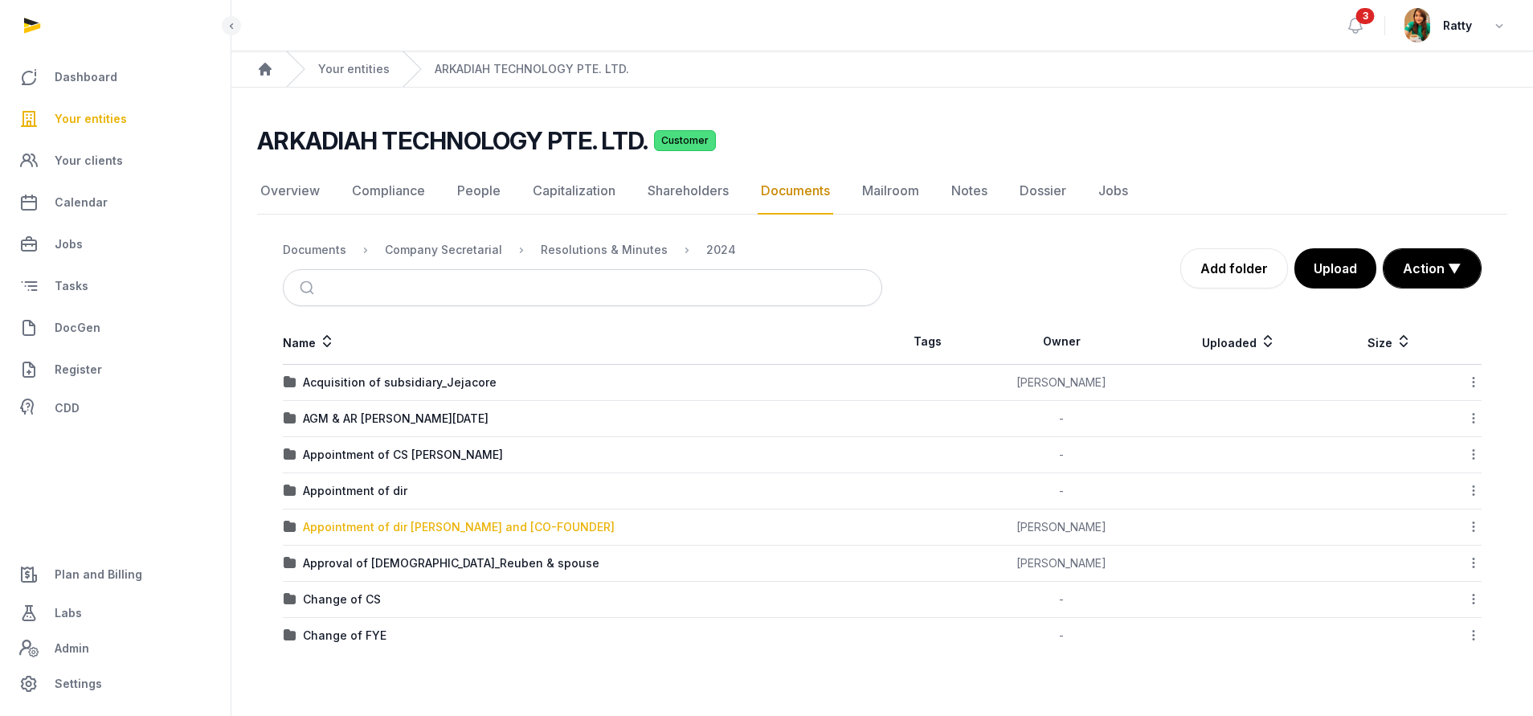
click at [355, 529] on div "Appointment of dir JUSTIN and [CO-FOUNDER]" at bounding box center [459, 527] width 312 height 16
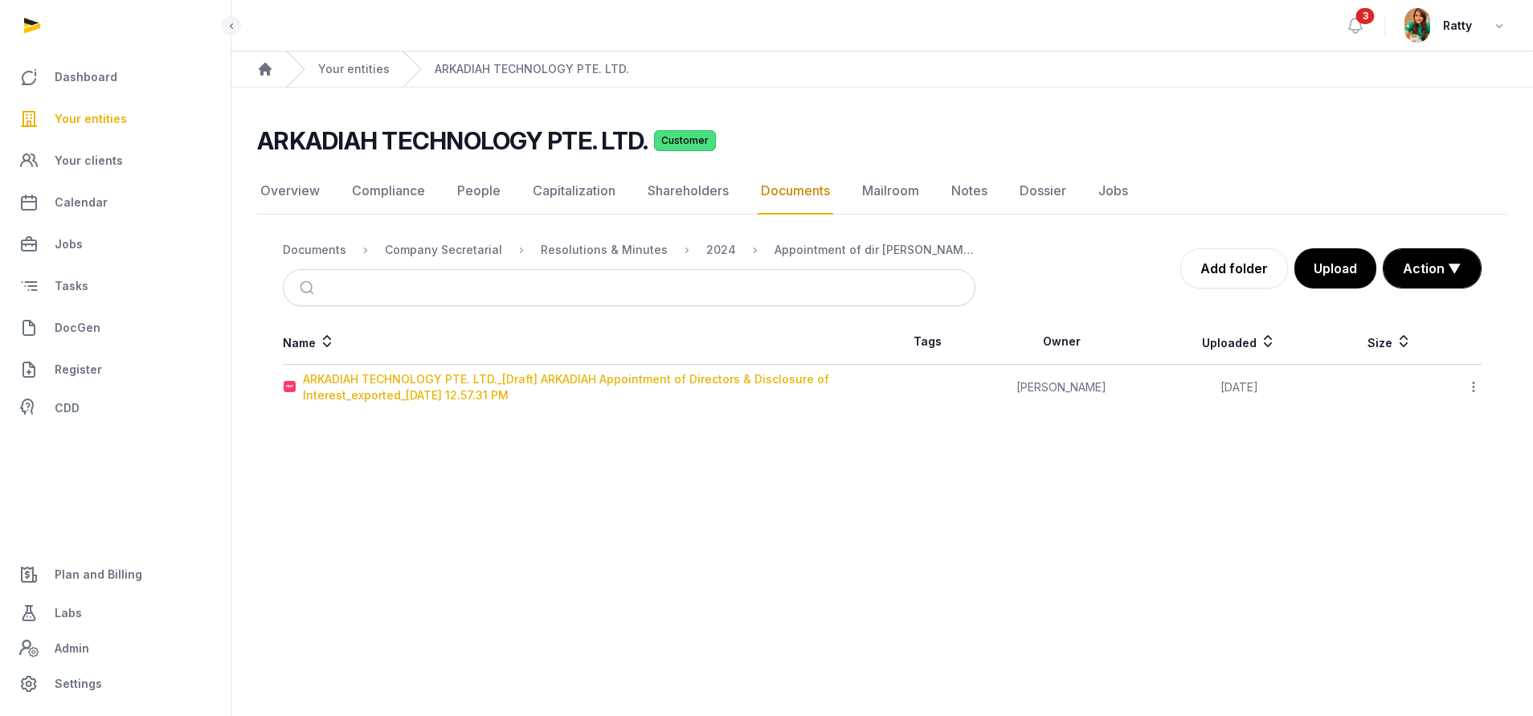
click at [393, 384] on div "ARKADIAH TECHNOLOGY PTE. LTD._[Draft] ARKADIAH Appointment of Directors & Discl…" at bounding box center [592, 387] width 578 height 32
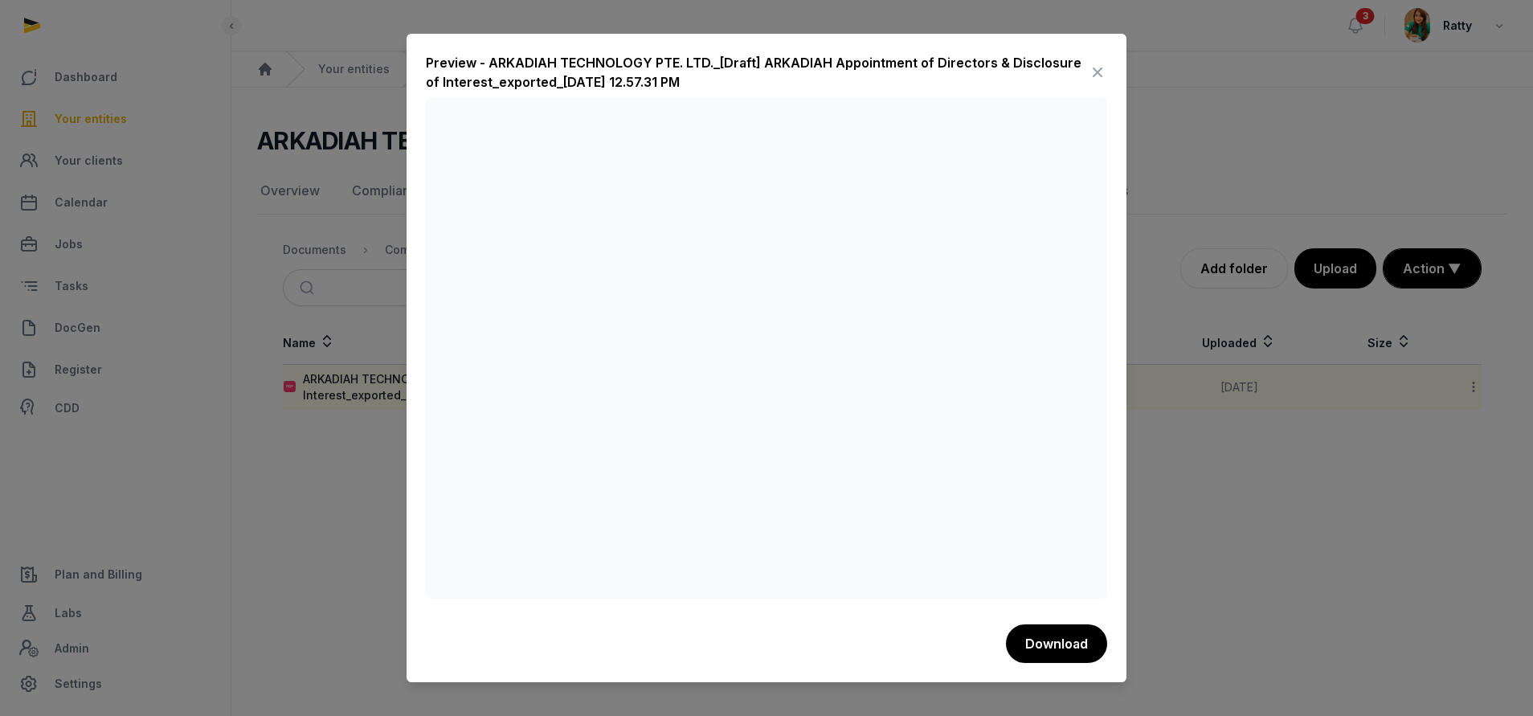
click at [1100, 63] on icon at bounding box center [1097, 72] width 19 height 26
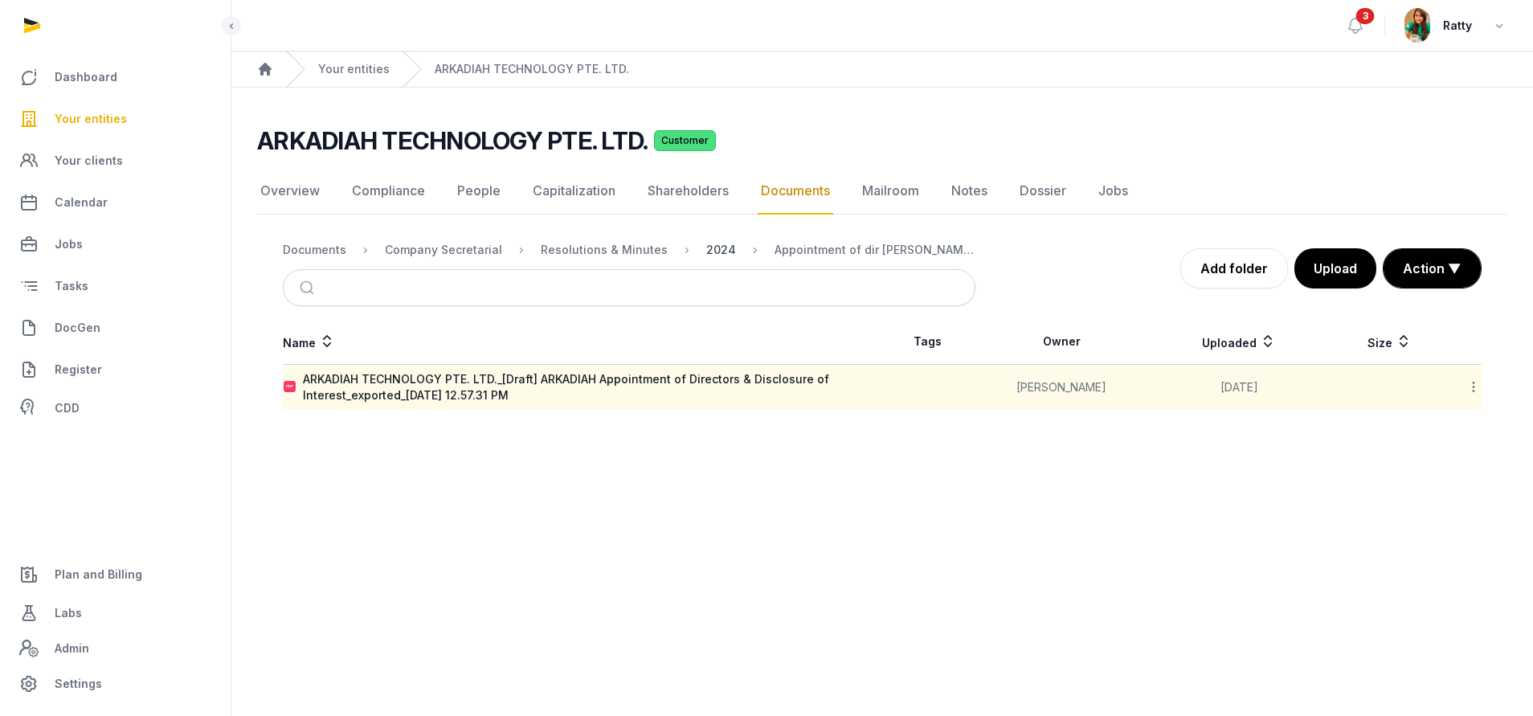
click at [706, 243] on div "2024" at bounding box center [721, 250] width 30 height 16
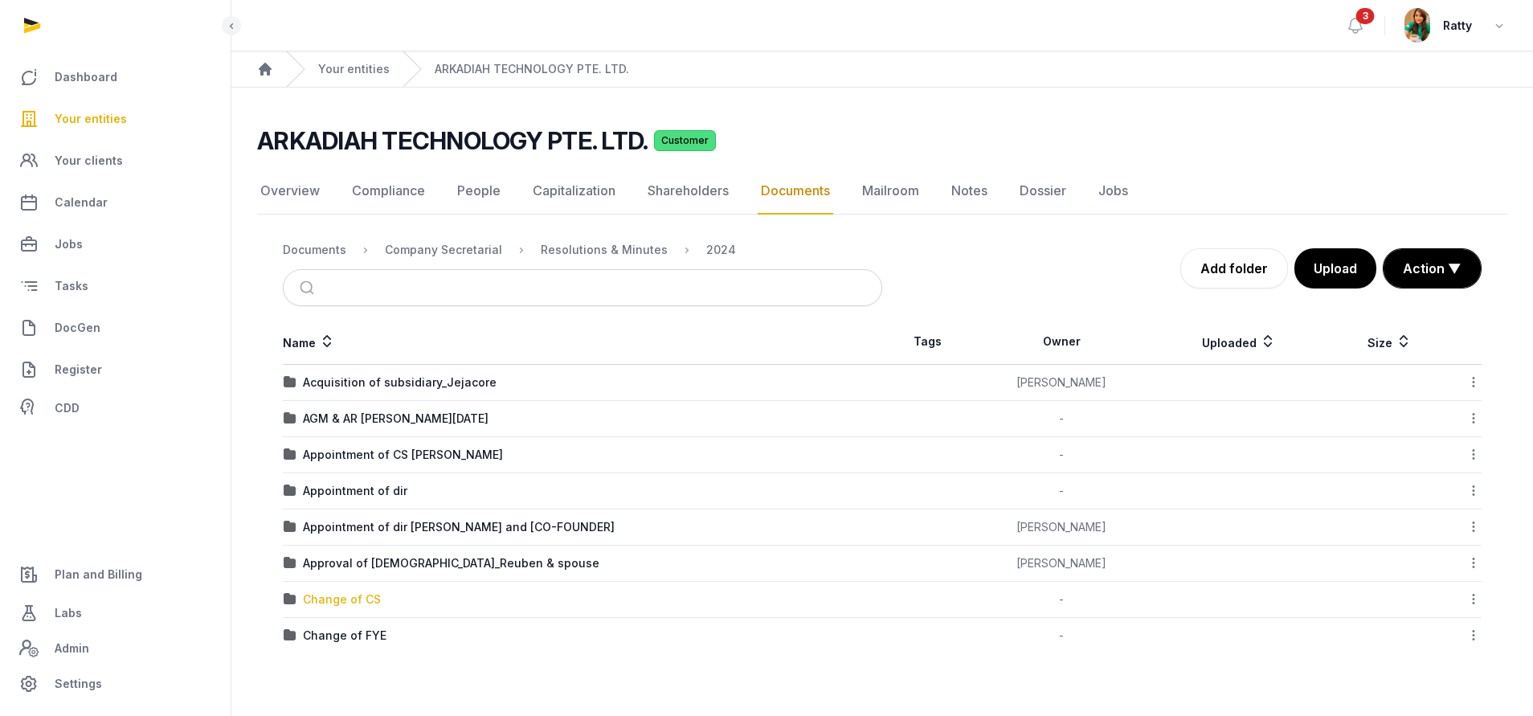
click at [353, 598] on div "Change of CS" at bounding box center [342, 599] width 78 height 16
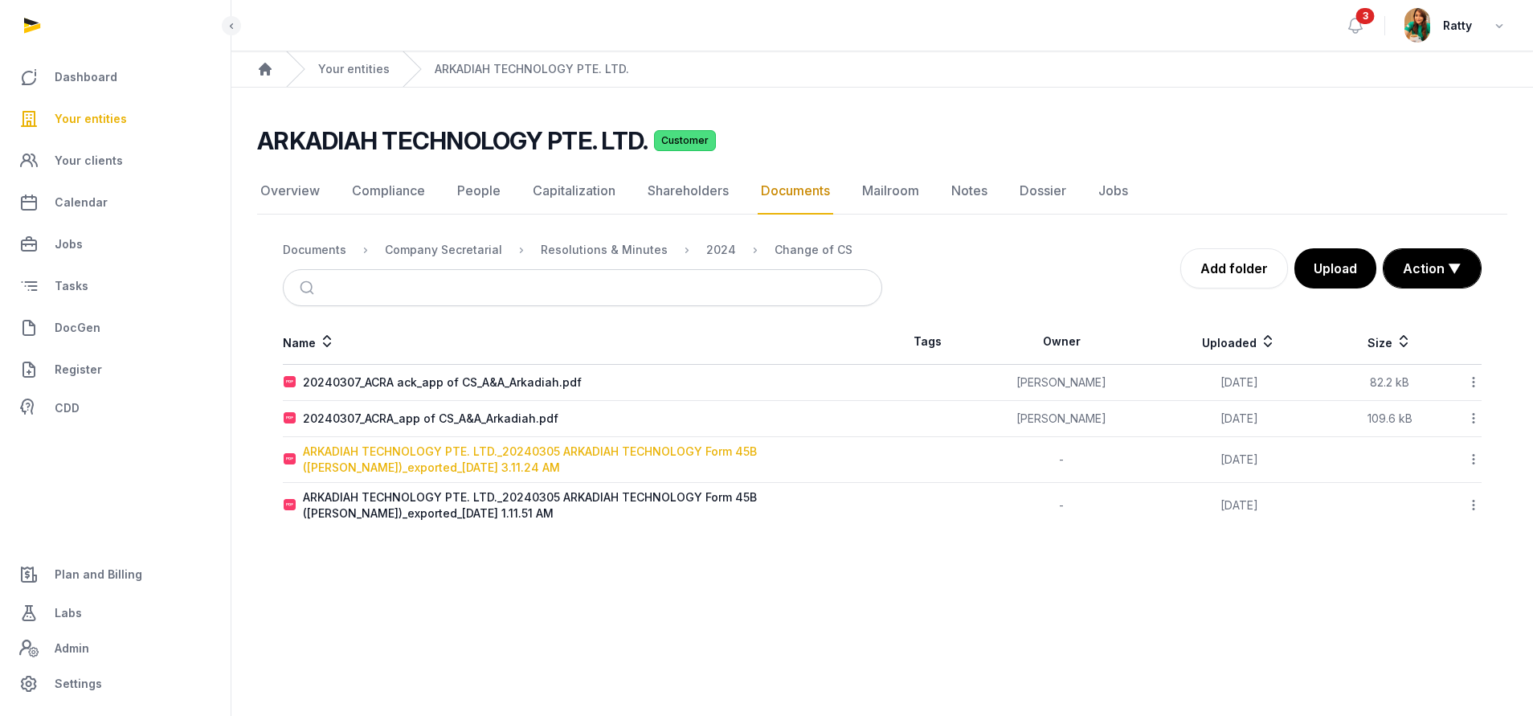
click at [447, 451] on div "ARKADIAH TECHNOLOGY PTE. LTD._20240305 ARKADIAH TECHNOLOGY Form 45B (Benjamin O…" at bounding box center [592, 459] width 578 height 32
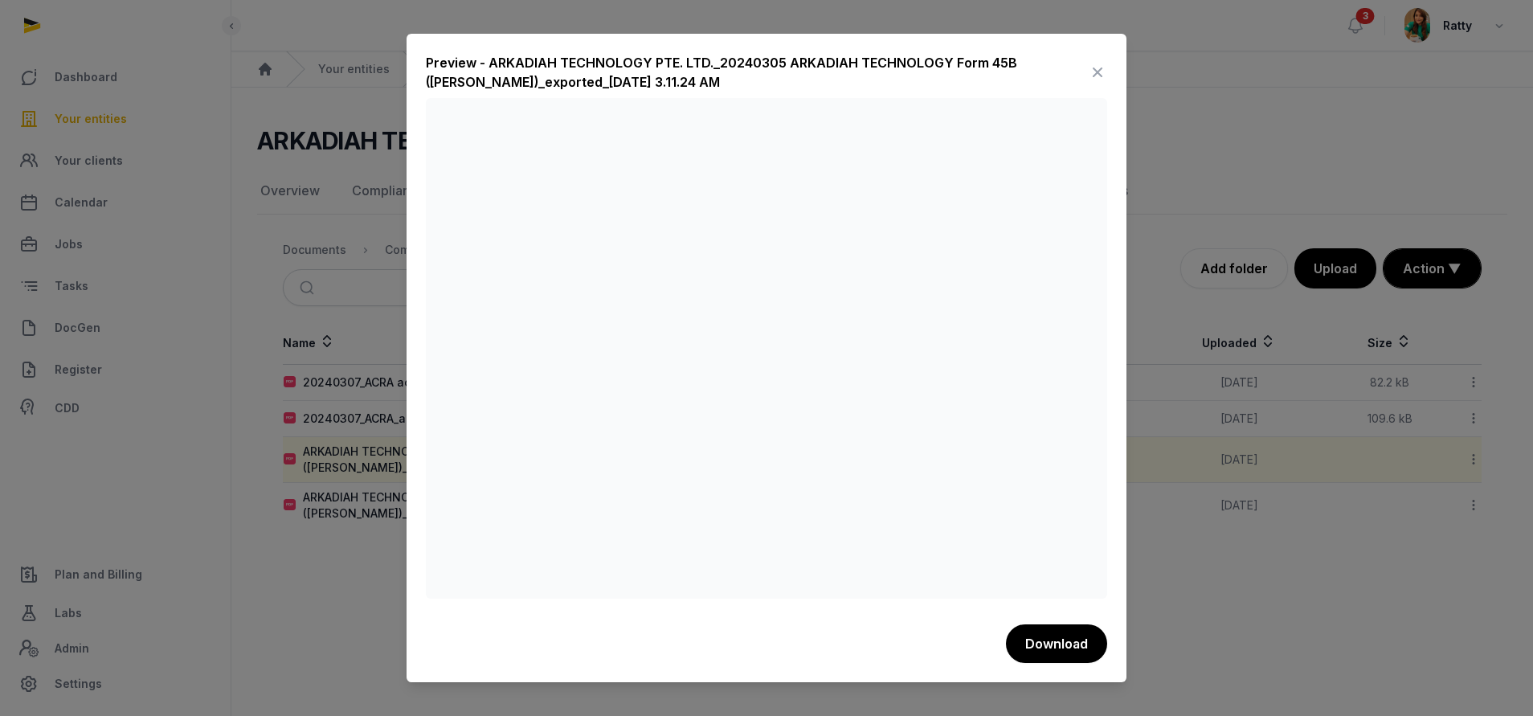
click at [1096, 63] on icon at bounding box center [1097, 72] width 19 height 26
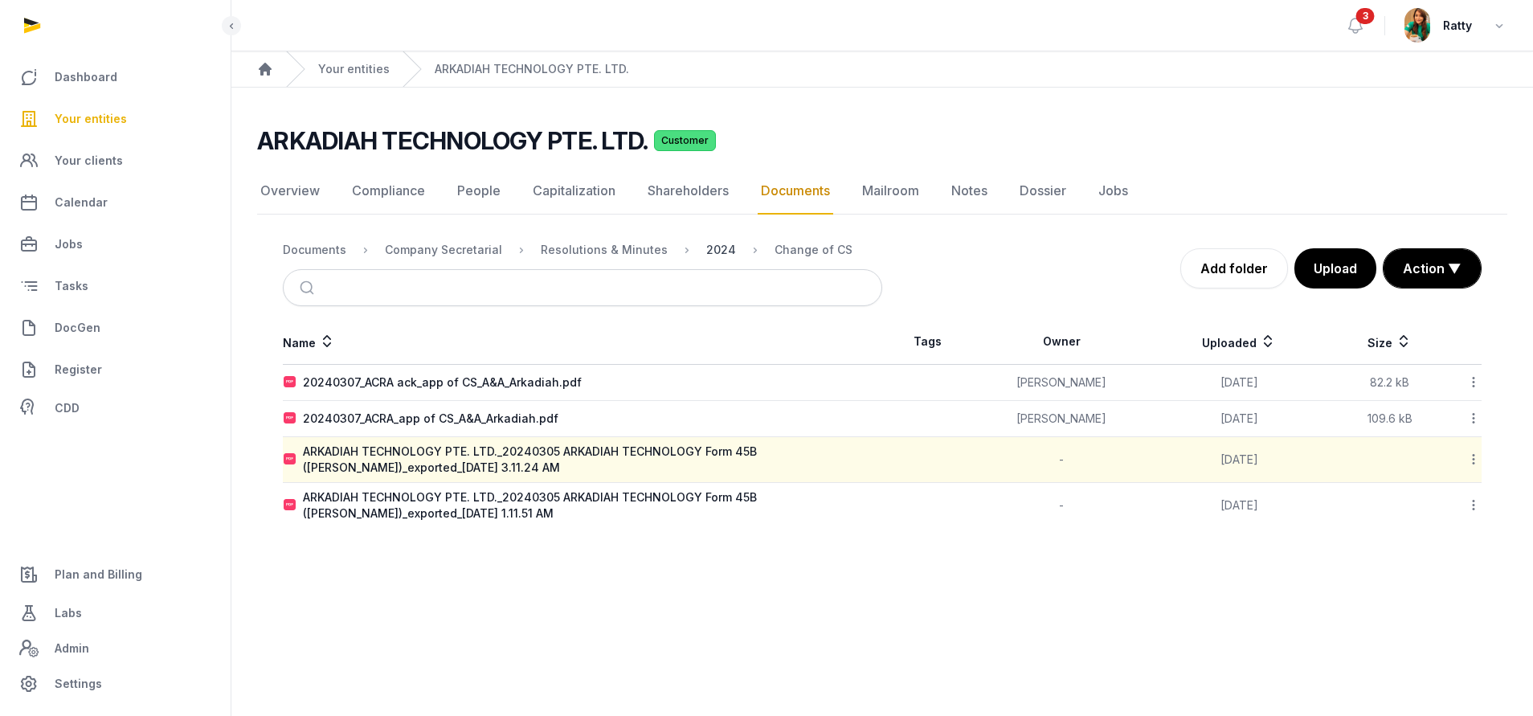
click at [714, 252] on div "2024" at bounding box center [721, 250] width 30 height 16
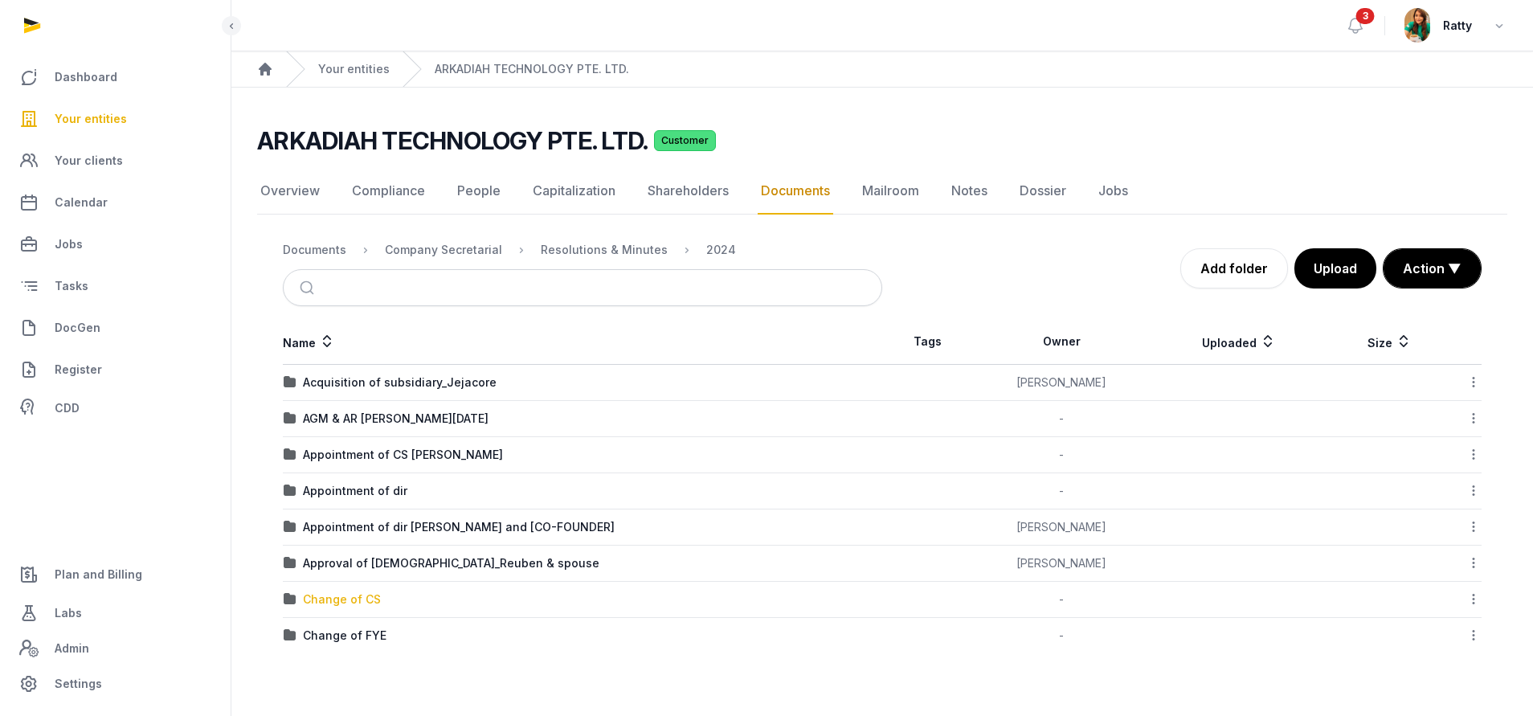
click at [352, 592] on div "Change of CS" at bounding box center [342, 599] width 78 height 16
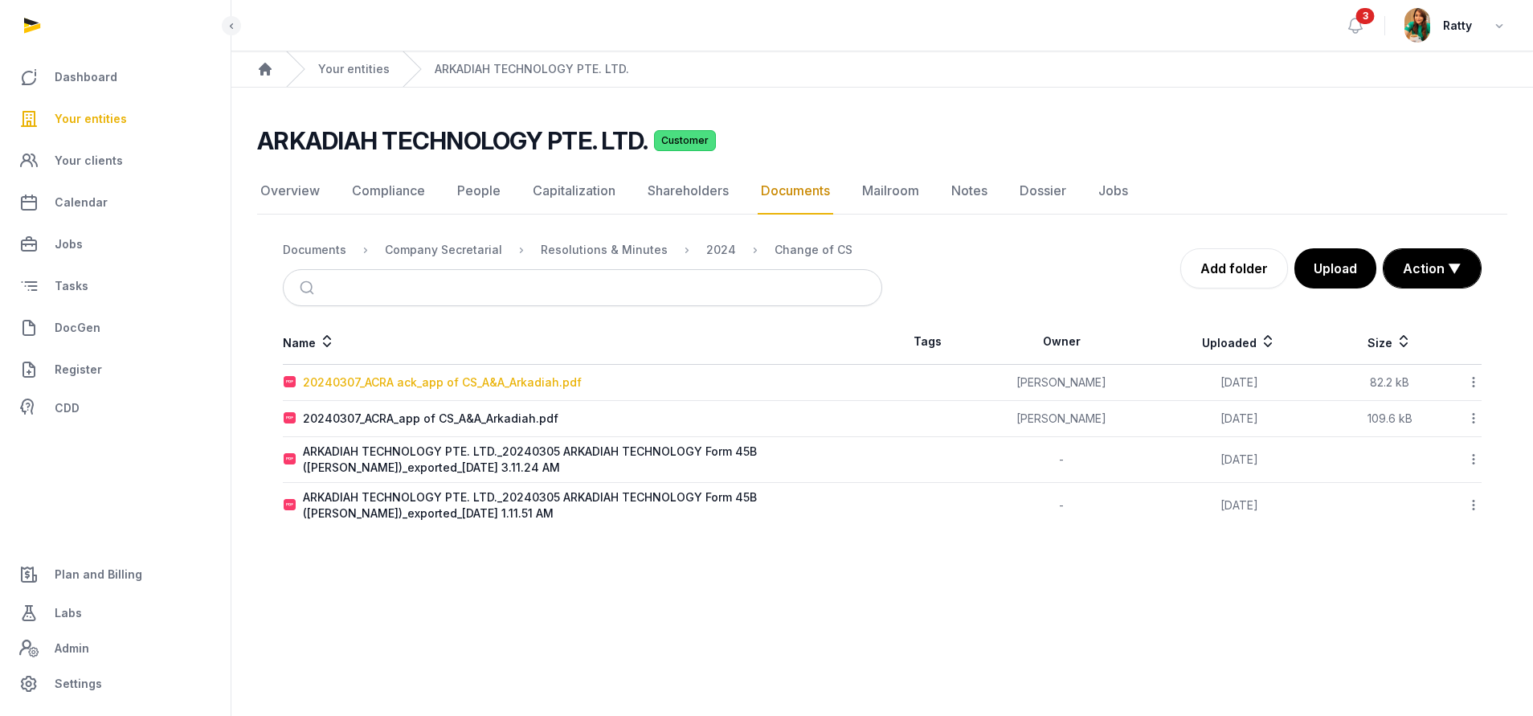
click at [401, 380] on div "20240307_ACRA ack_app of CS_A&A_Arkadiah.pdf" at bounding box center [442, 382] width 279 height 16
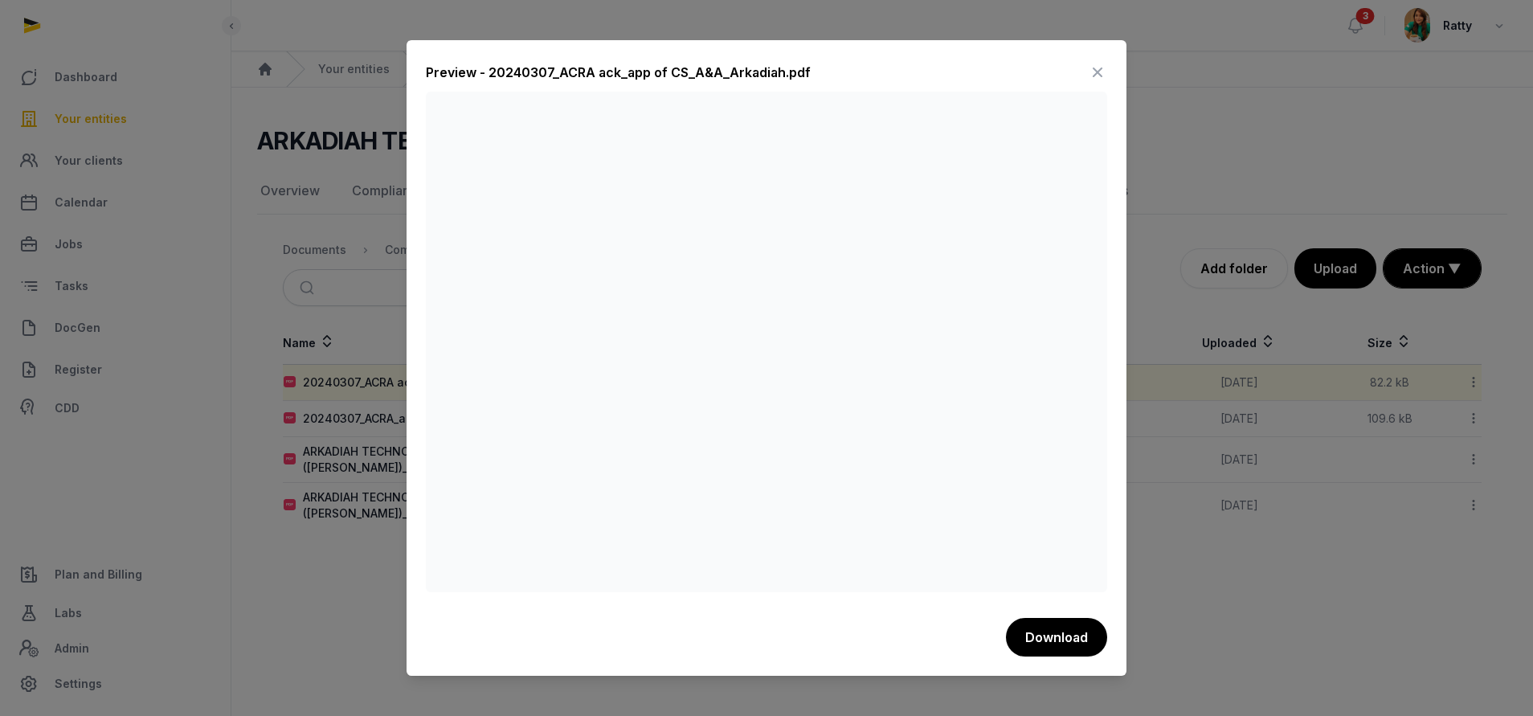
click at [1101, 65] on icon at bounding box center [1097, 72] width 19 height 26
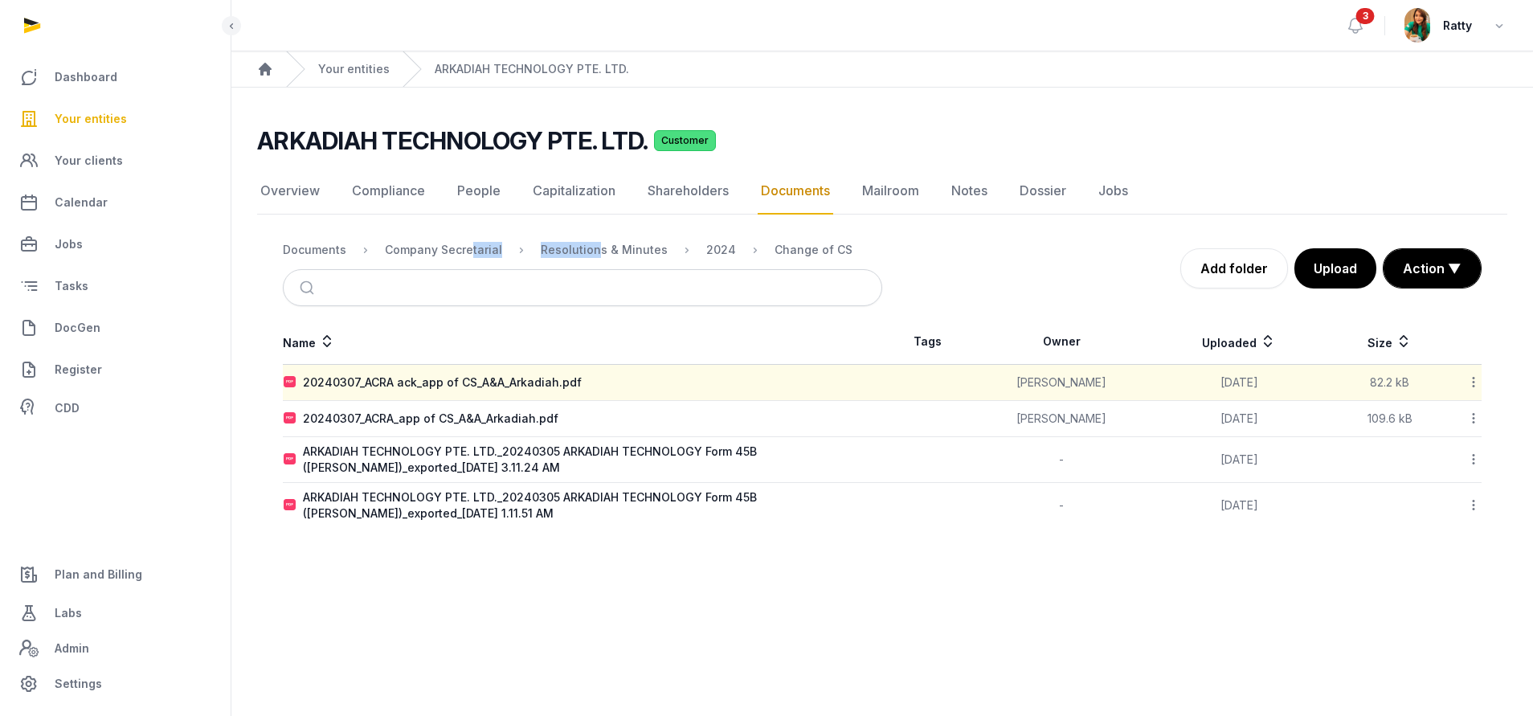
drag, startPoint x: 467, startPoint y: 253, endPoint x: 591, endPoint y: 241, distance: 125.1
click at [591, 241] on ol "Documents Company Secretarial Resolutions & Minutes 2024 Change of CS" at bounding box center [567, 249] width 569 height 19
drag, startPoint x: 591, startPoint y: 241, endPoint x: 716, endPoint y: 251, distance: 124.9
click at [716, 251] on div "2024" at bounding box center [721, 250] width 30 height 16
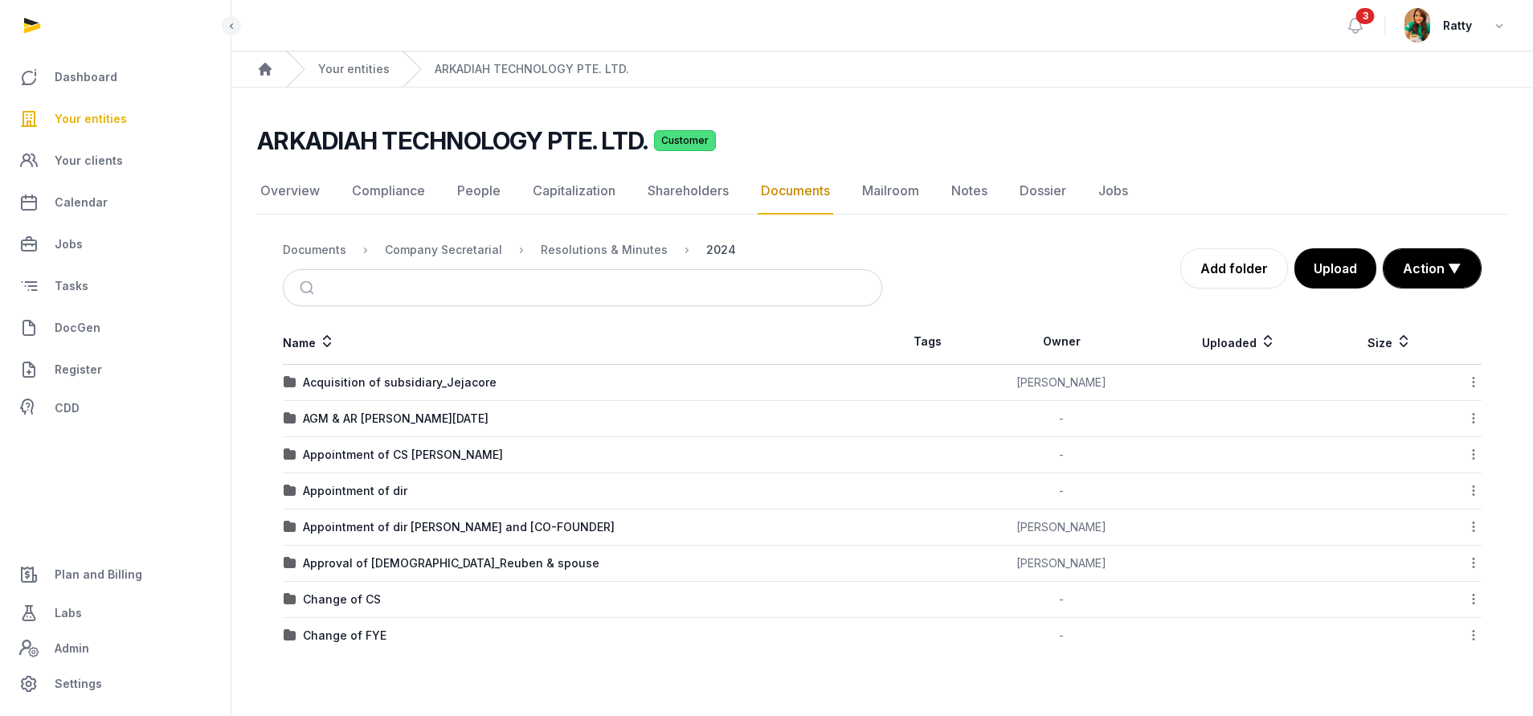
click at [716, 251] on div "2024" at bounding box center [721, 250] width 30 height 16
click at [357, 418] on div "AGM & AR FYE Jan 2024" at bounding box center [396, 418] width 186 height 16
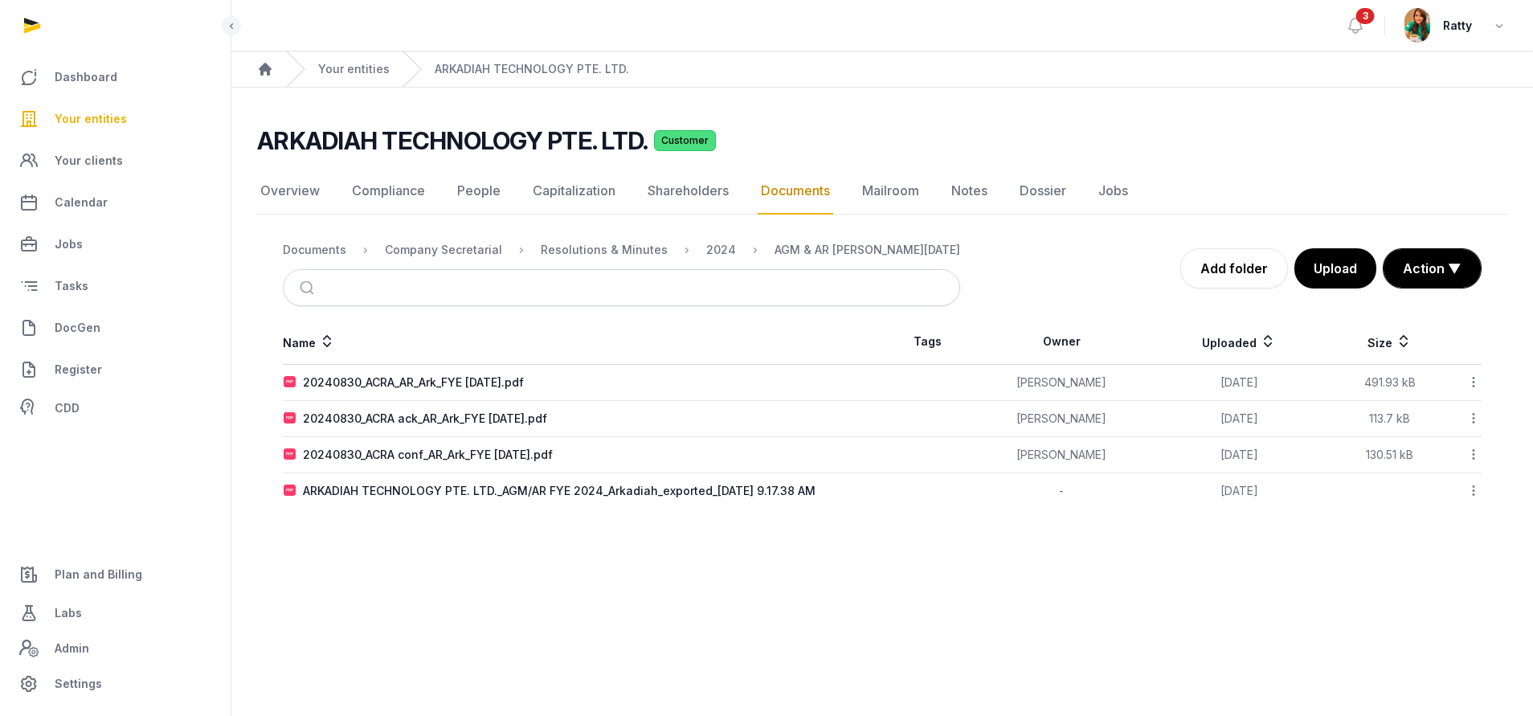
click at [443, 491] on div "ARKADIAH TECHNOLOGY PTE. LTD._AGM/AR FYE 2024_Arkadiah_exported_2024-08-28 9.17…" at bounding box center [559, 491] width 512 height 16
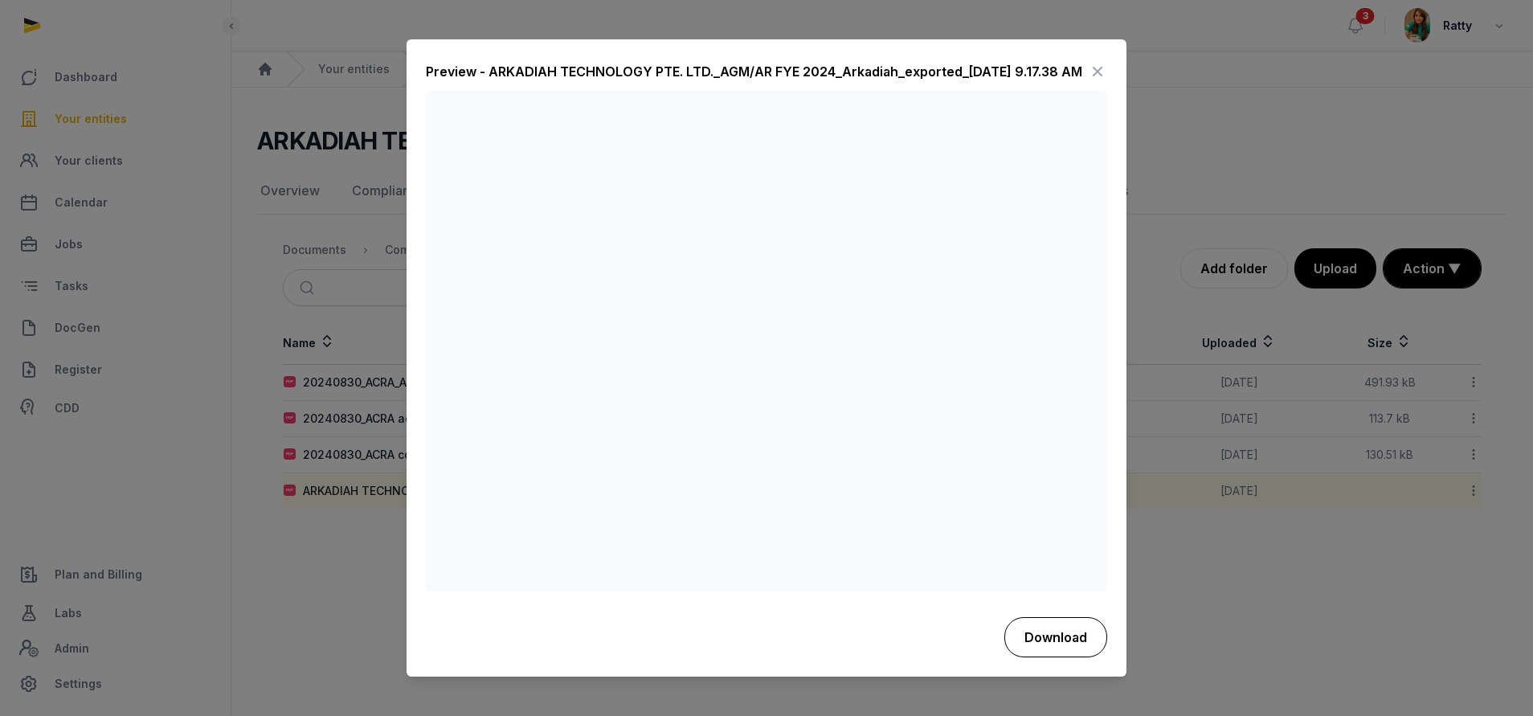
click at [1073, 645] on button "Download" at bounding box center [1055, 637] width 103 height 40
click at [823, 64] on div "Preview - ARKADIAH TECHNOLOGY PTE. LTD._AGM/AR FYE 2024_Arkadiah_exported_2024-…" at bounding box center [754, 72] width 656 height 19
click at [1095, 75] on icon at bounding box center [1097, 72] width 19 height 26
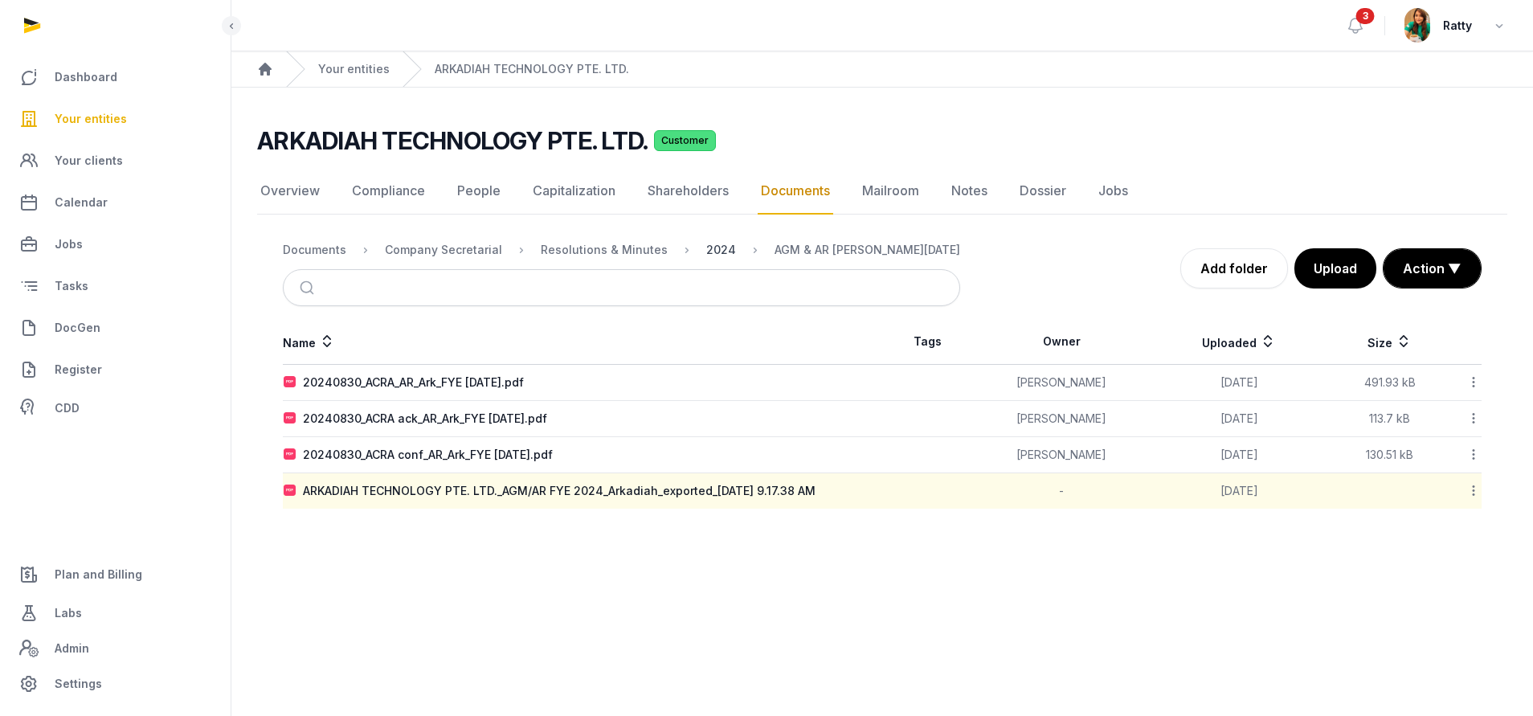
click at [713, 244] on div "2024" at bounding box center [721, 250] width 30 height 16
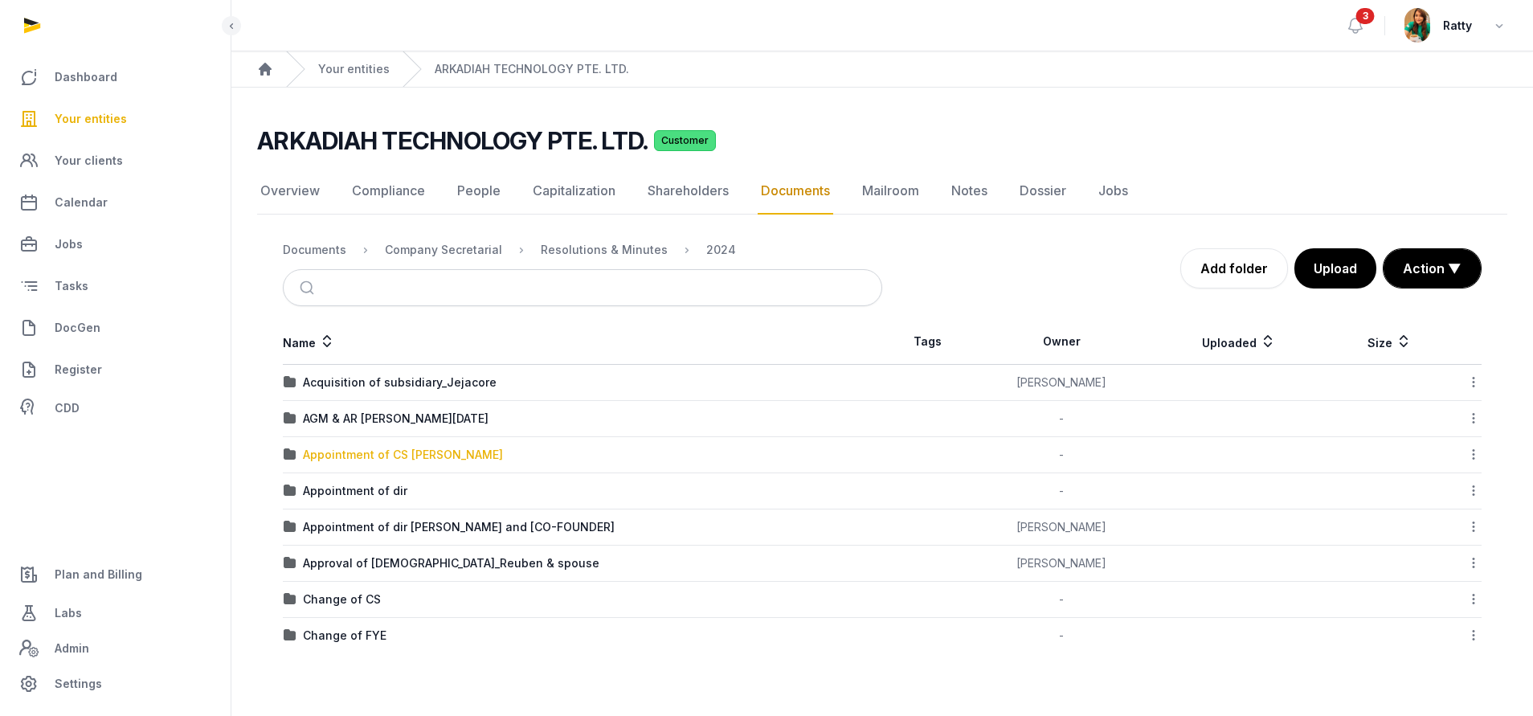
click at [395, 452] on div "Appointment of CS ANNAJWA BINTE ANNAHARI" at bounding box center [403, 455] width 200 height 16
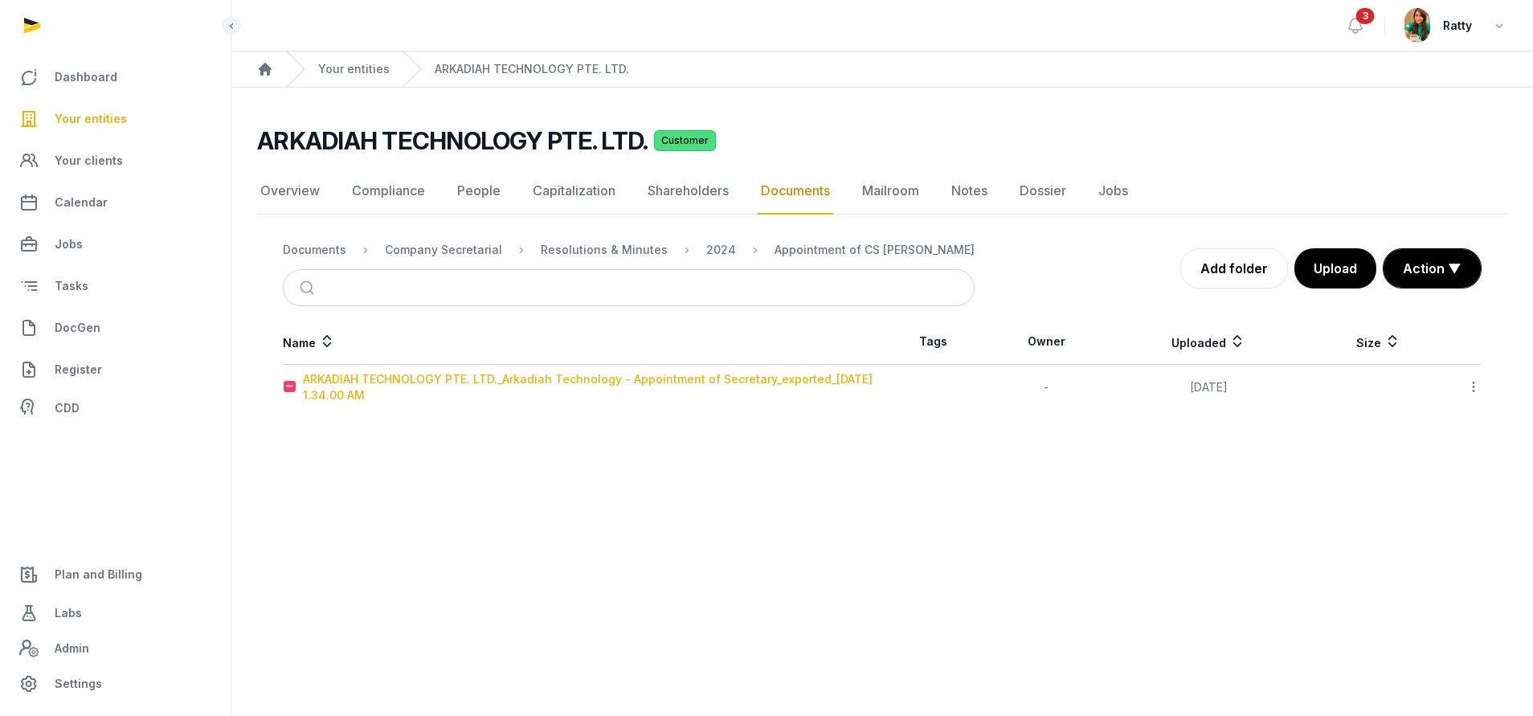
click at [406, 378] on div "ARKADIAH TECHNOLOGY PTE. LTD._Arkadiah Technology - Appointment of Secretary_ex…" at bounding box center [592, 387] width 578 height 32
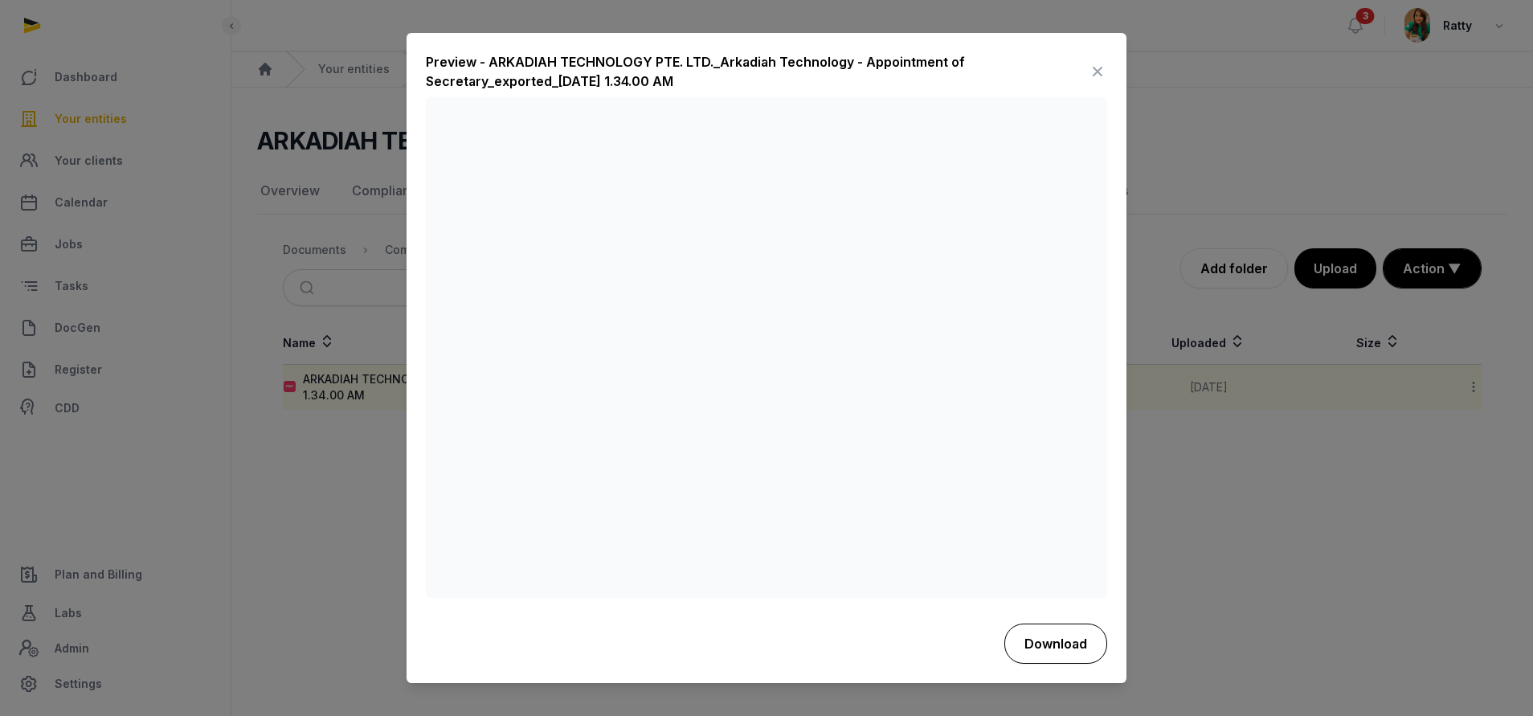
click at [1031, 637] on button "Download" at bounding box center [1055, 643] width 103 height 40
click at [1100, 73] on icon at bounding box center [1097, 72] width 19 height 26
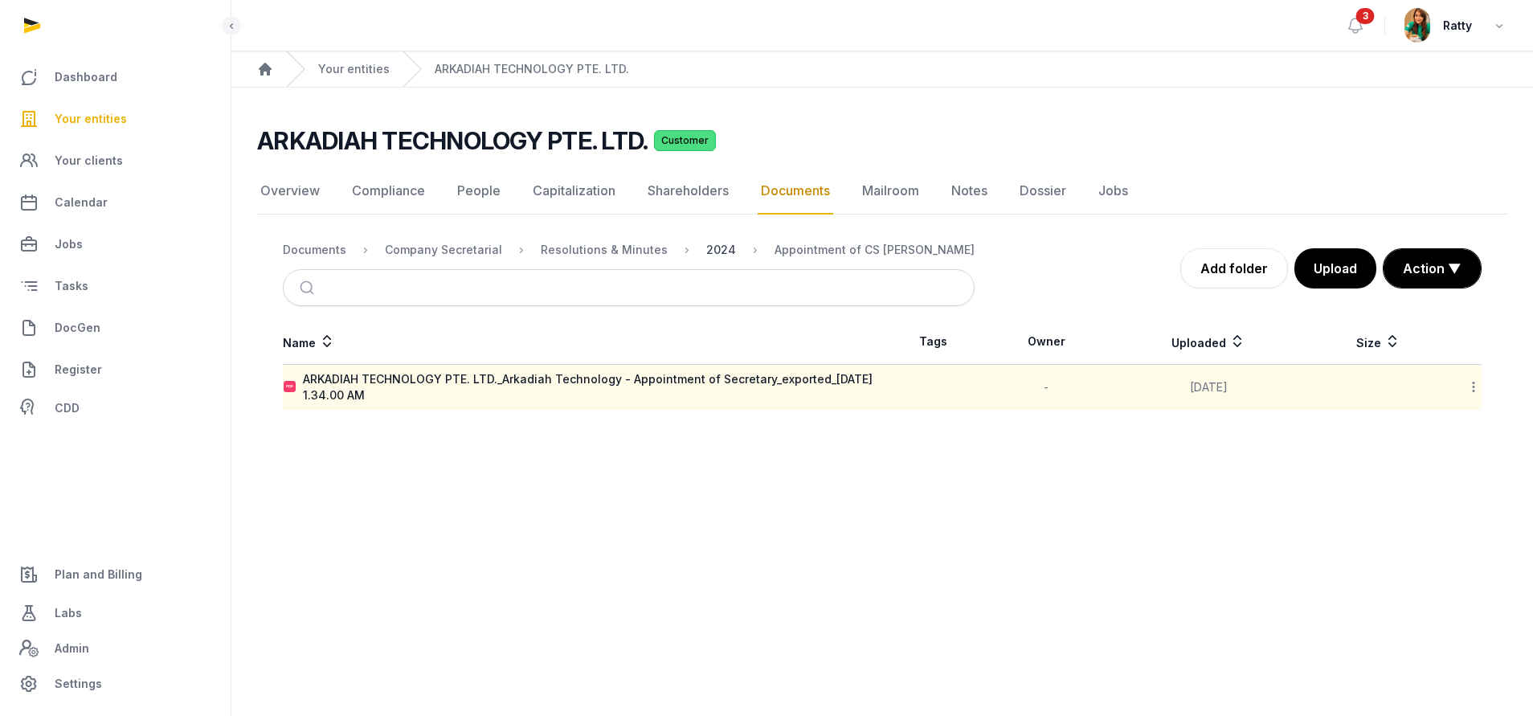
click at [714, 249] on div "2024" at bounding box center [721, 250] width 30 height 16
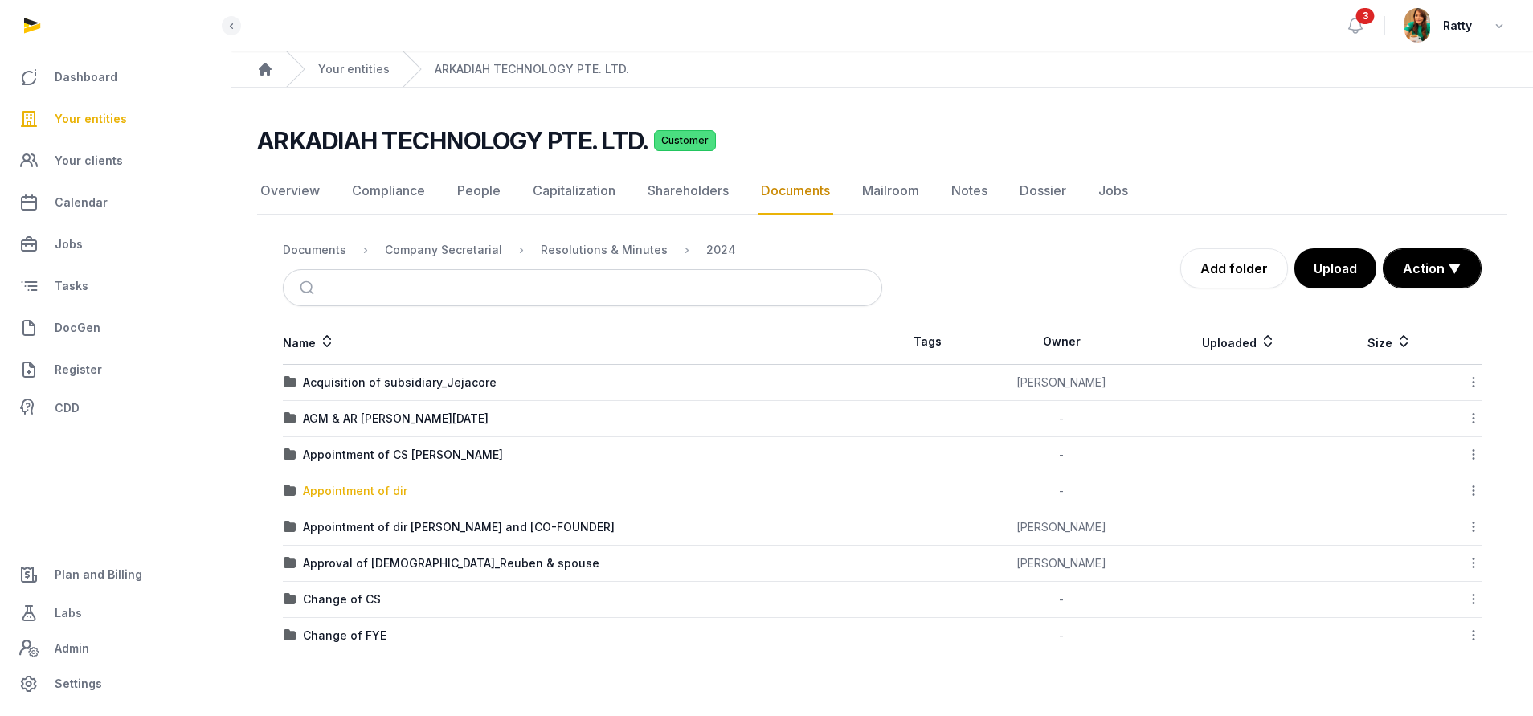
click at [342, 489] on div "Appointment of dir" at bounding box center [355, 491] width 104 height 16
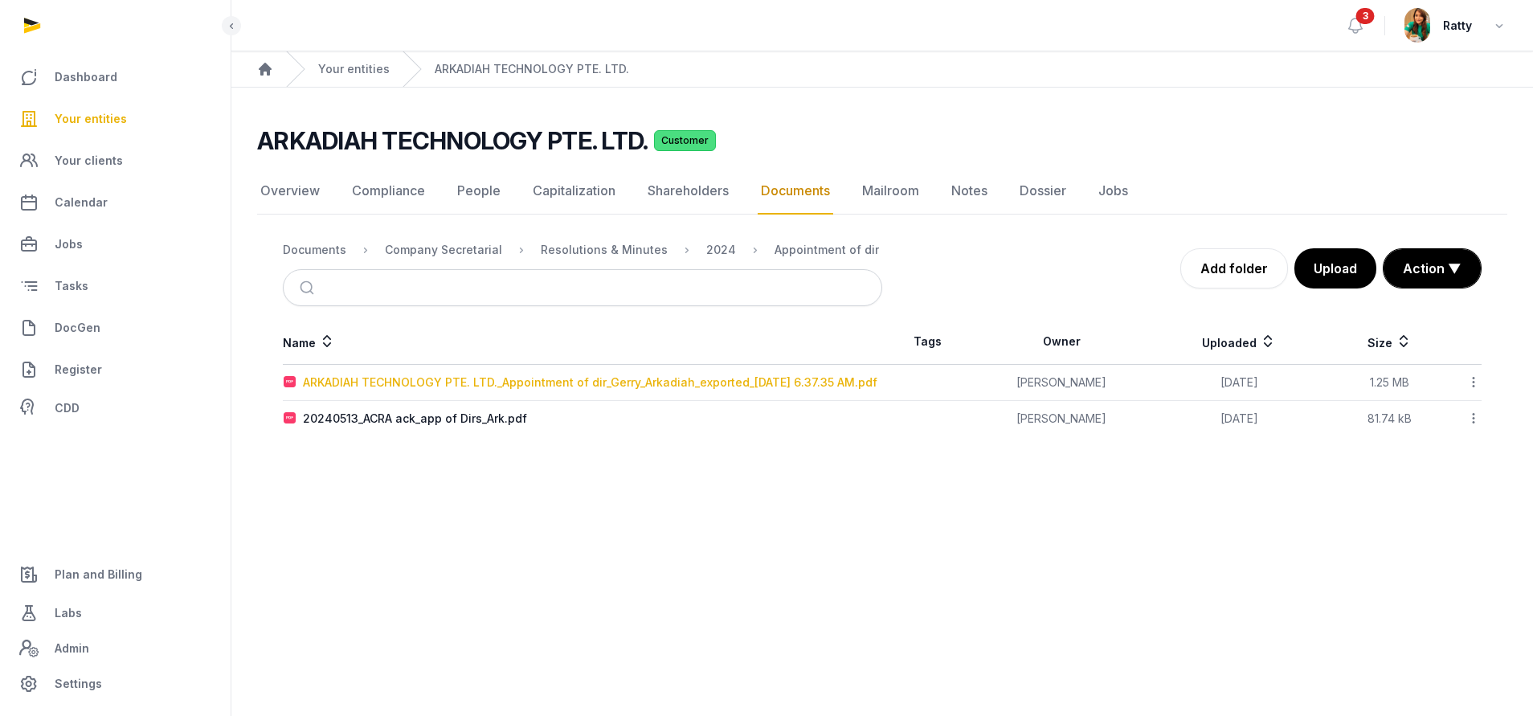
click at [427, 379] on div "ARKADIAH TECHNOLOGY PTE. LTD._Appointment of dir_Gerry_Arkadiah_exported_2024-0…" at bounding box center [590, 382] width 574 height 16
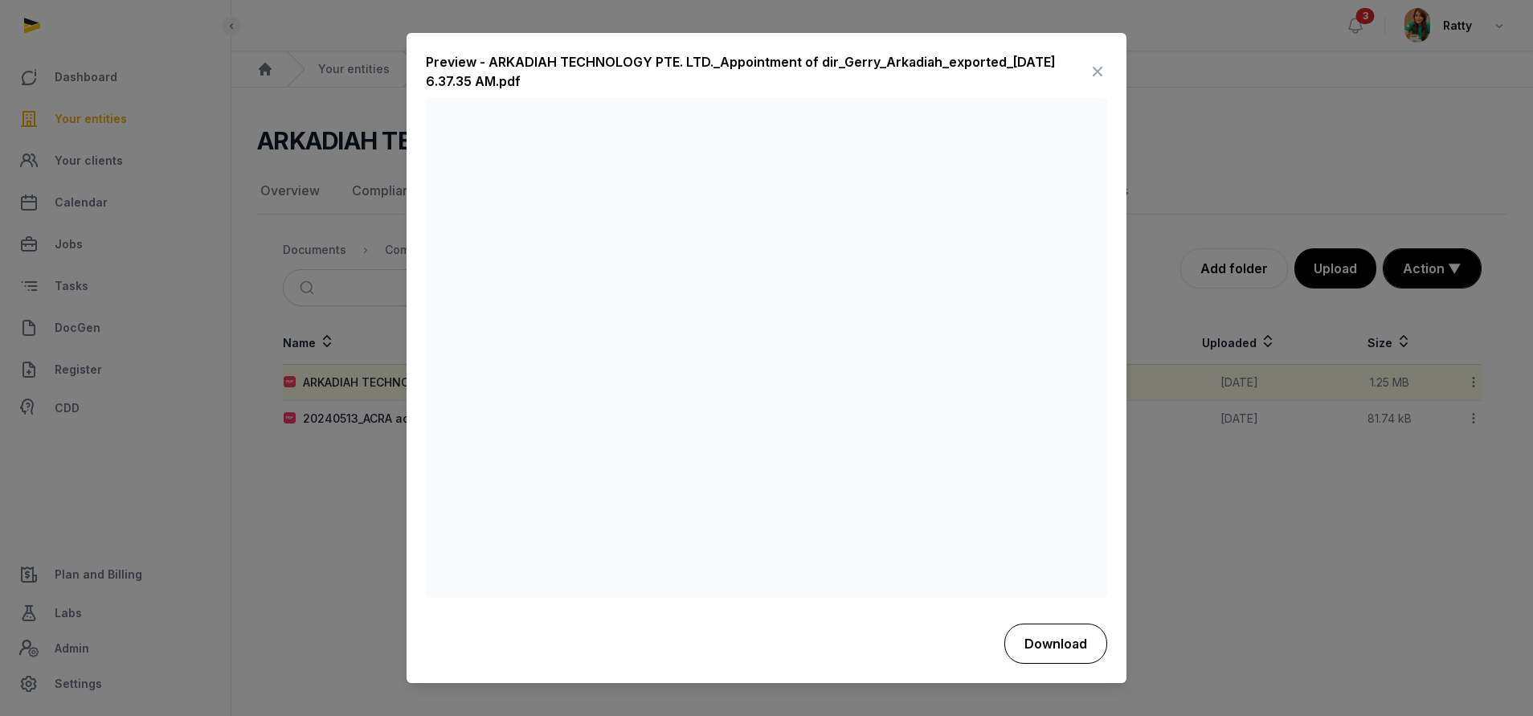
click at [1063, 637] on button "Download" at bounding box center [1055, 643] width 103 height 40
click at [1098, 75] on icon at bounding box center [1097, 72] width 19 height 26
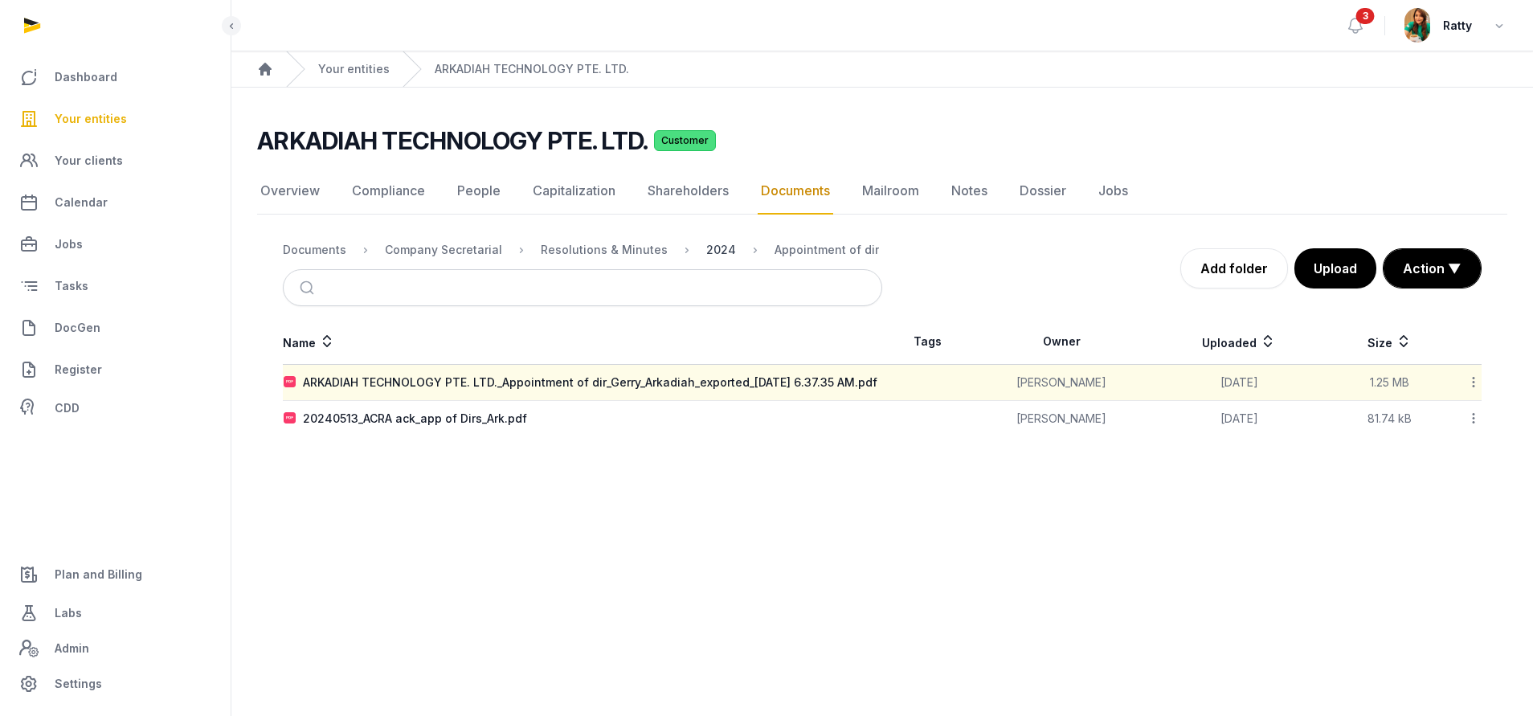
click at [706, 244] on div "2024" at bounding box center [721, 250] width 30 height 16
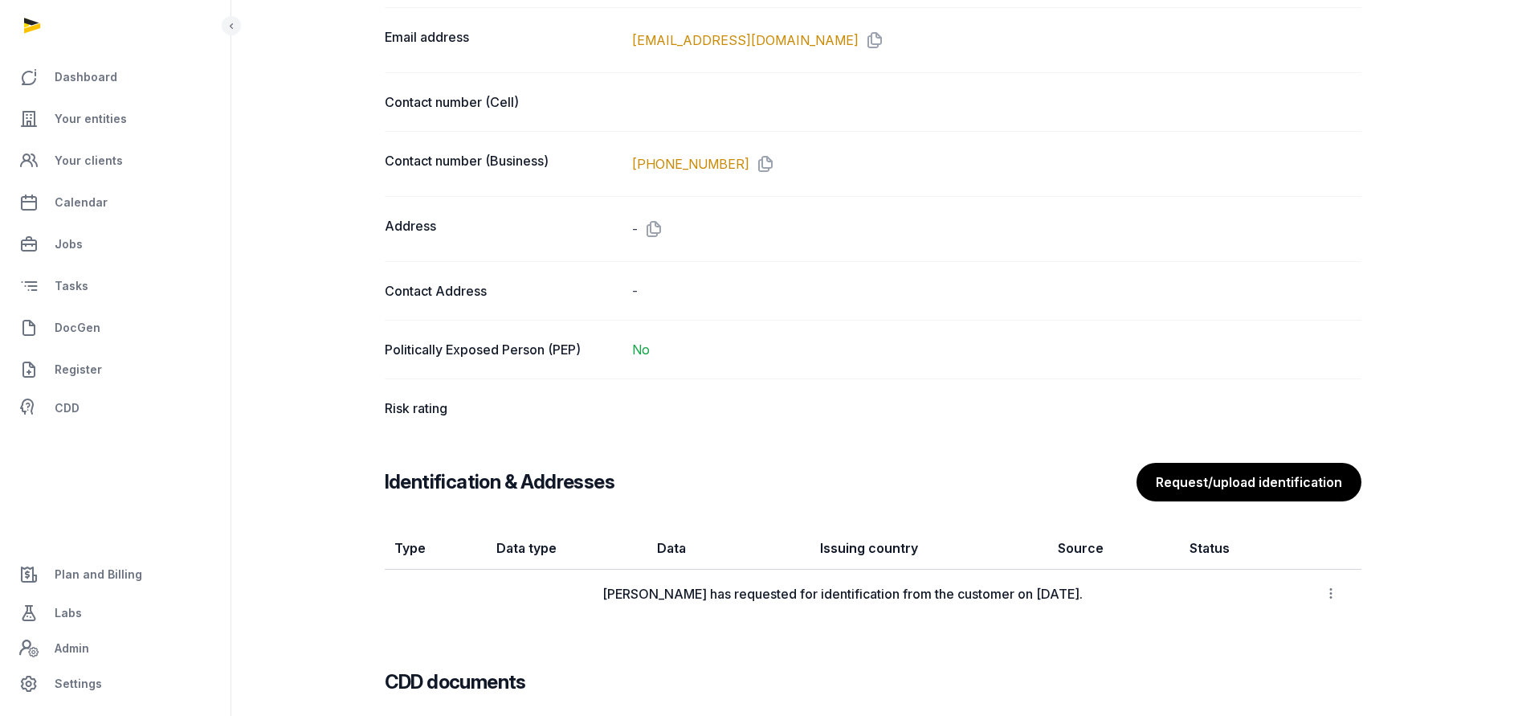
scroll to position [1325, 0]
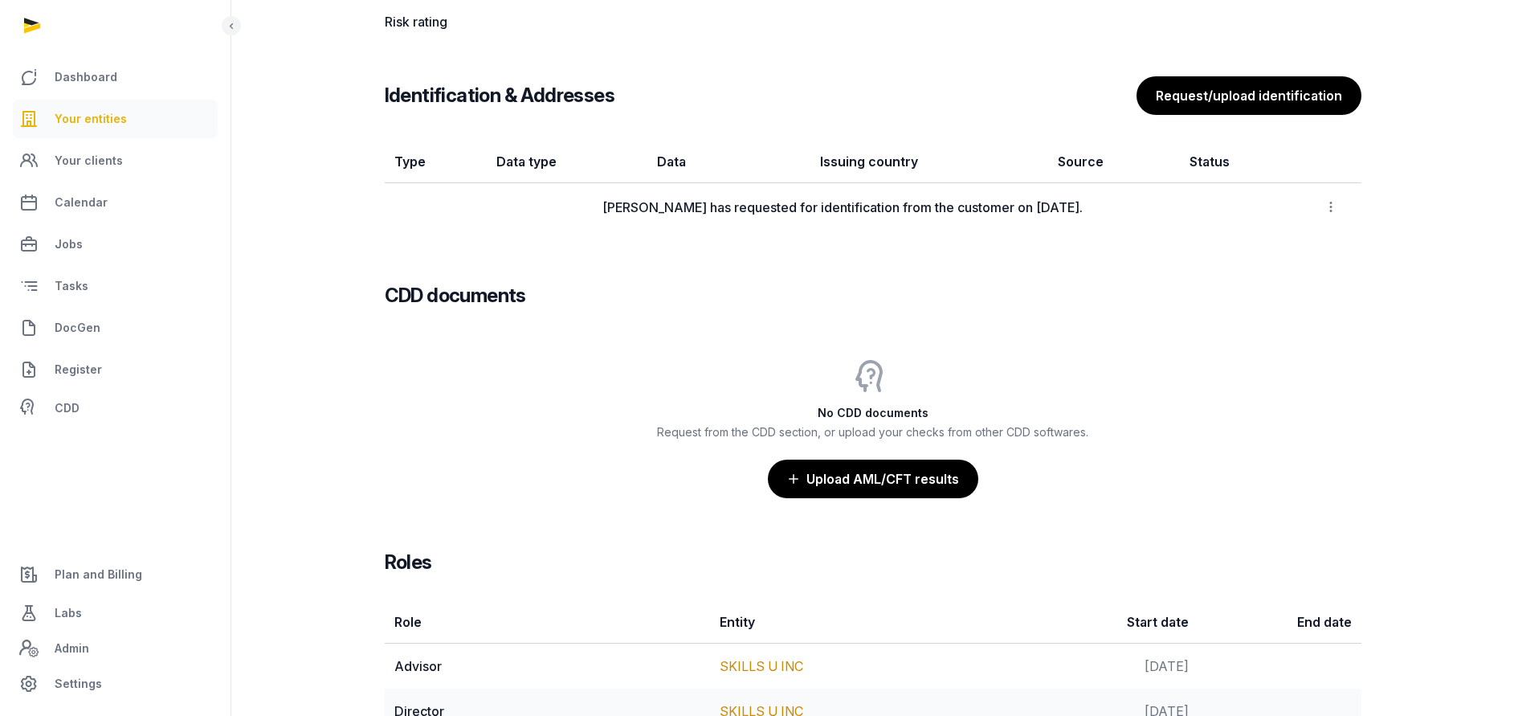
click at [85, 122] on span "Your entities" at bounding box center [91, 118] width 72 height 19
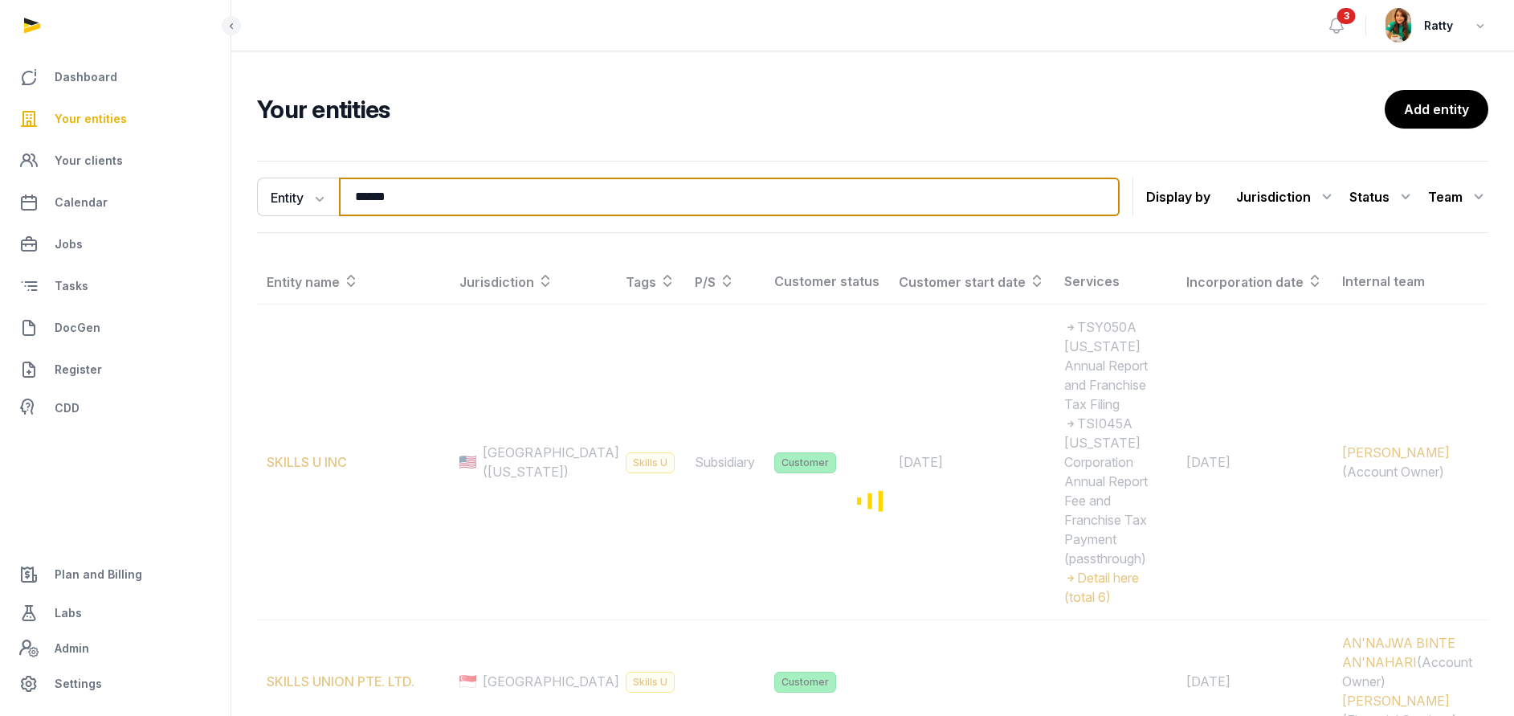
drag, startPoint x: 434, startPoint y: 200, endPoint x: -67, endPoint y: 216, distance: 500.7
click at [0, 216] on html "Dashboard Your entities Your clients Calendar Jobs Tasks DocGen Register CDD Pl…" at bounding box center [757, 442] width 1514 height 884
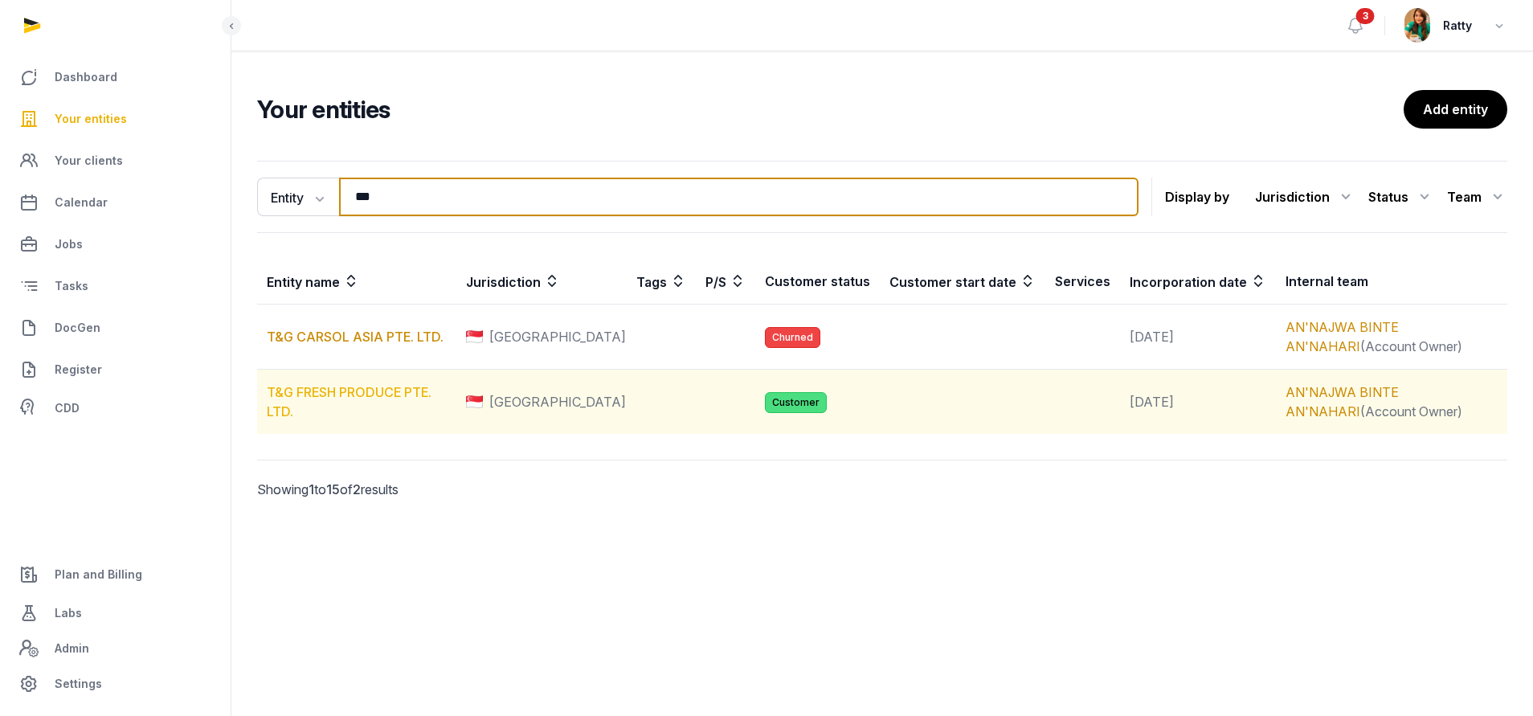
type input "***"
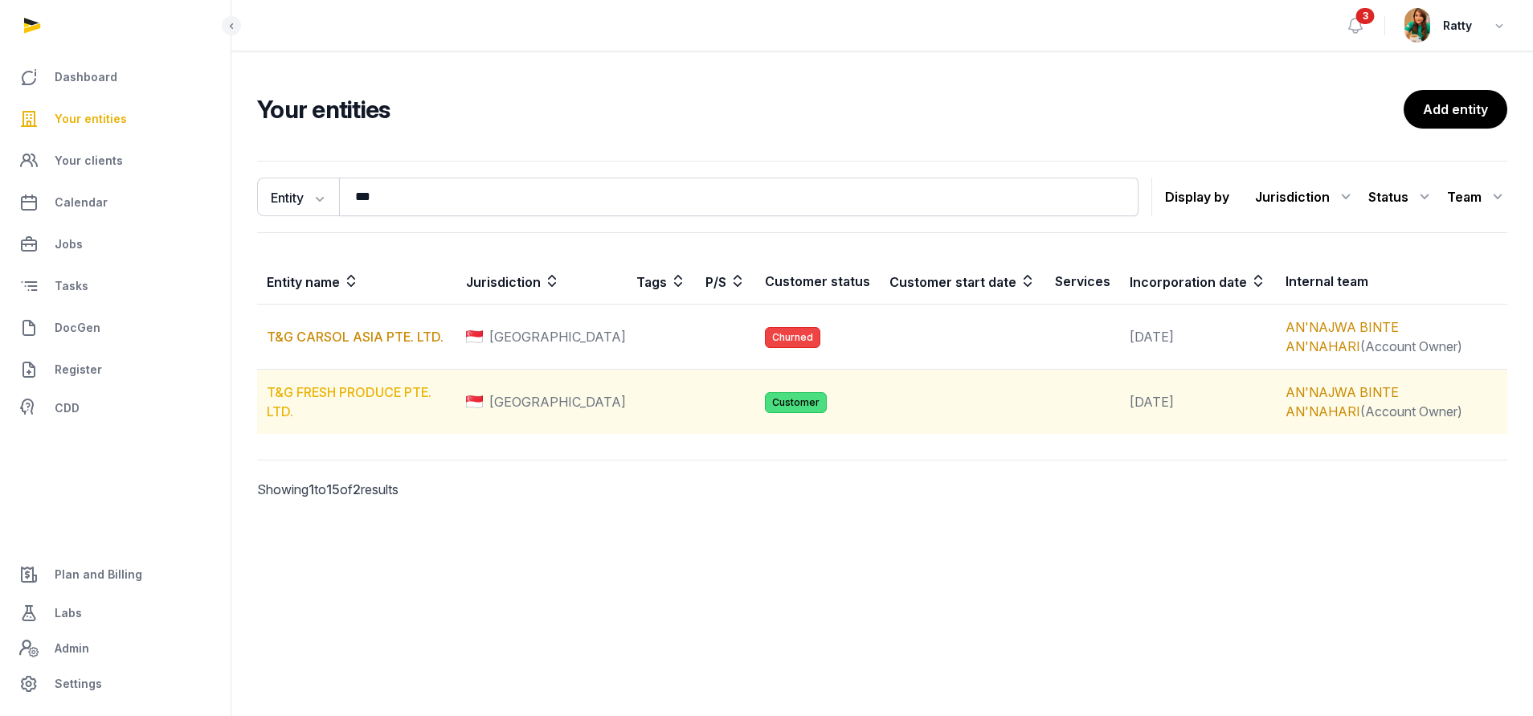
click at [307, 391] on link "T&G FRESH PRODUCE PTE. LTD." at bounding box center [349, 401] width 165 height 35
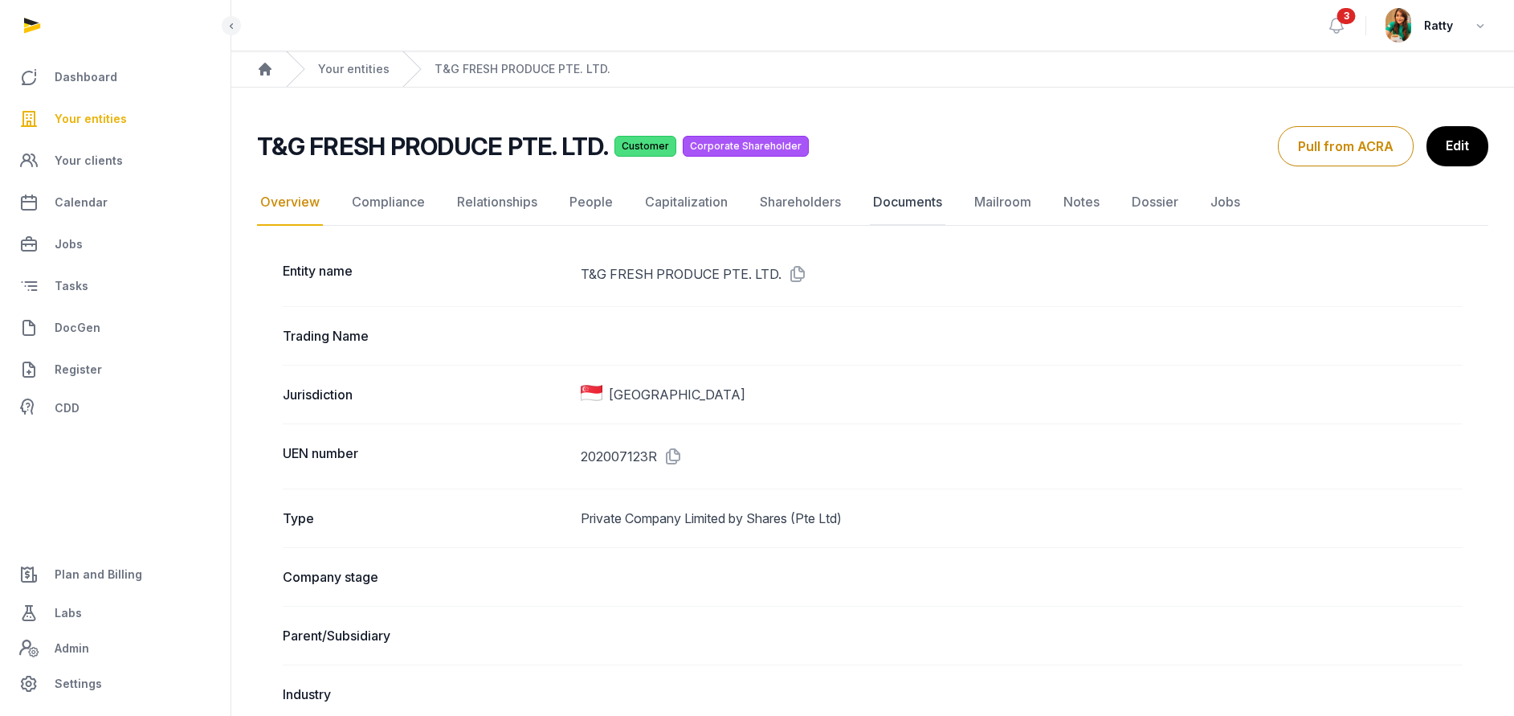
click at [888, 193] on link "Documents" at bounding box center [908, 202] width 76 height 47
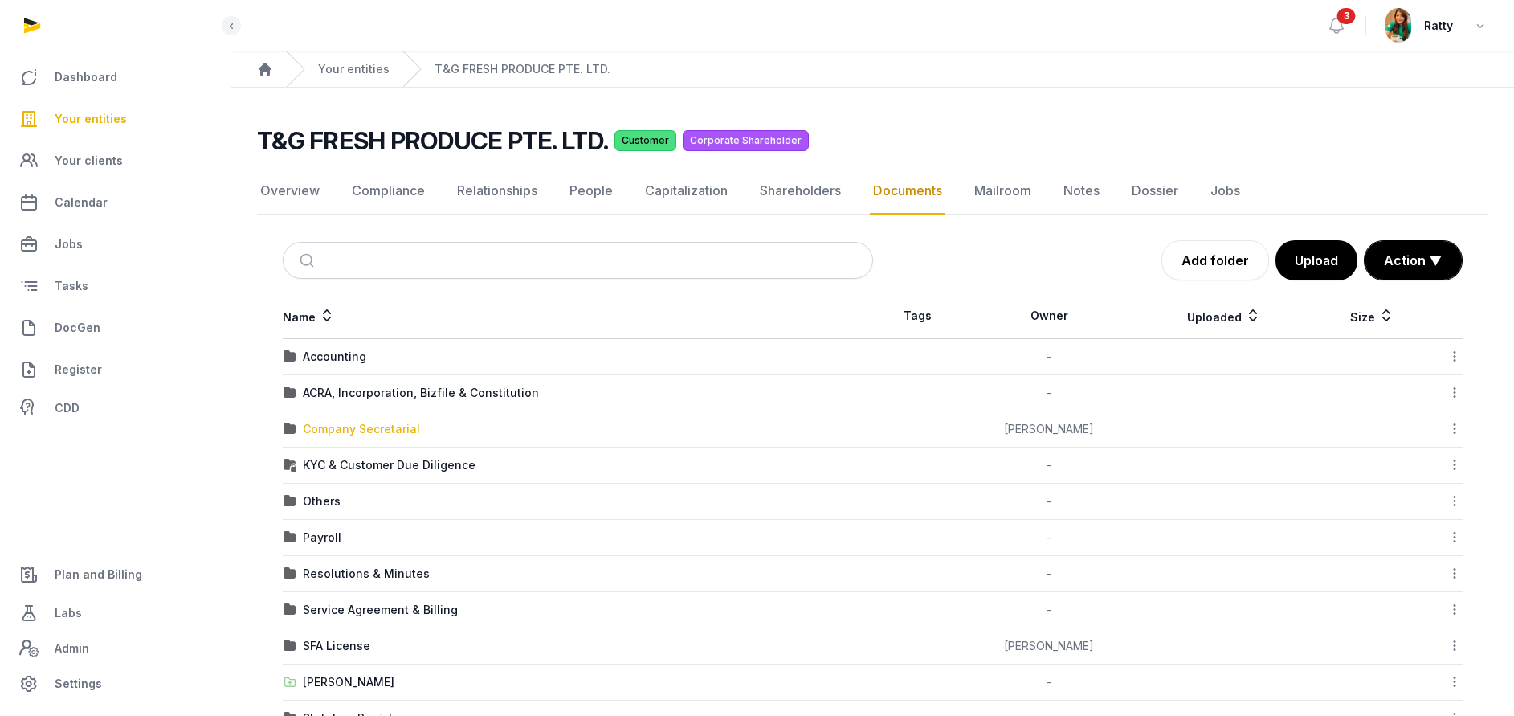
click at [363, 427] on div "Company Secretarial" at bounding box center [361, 429] width 117 height 16
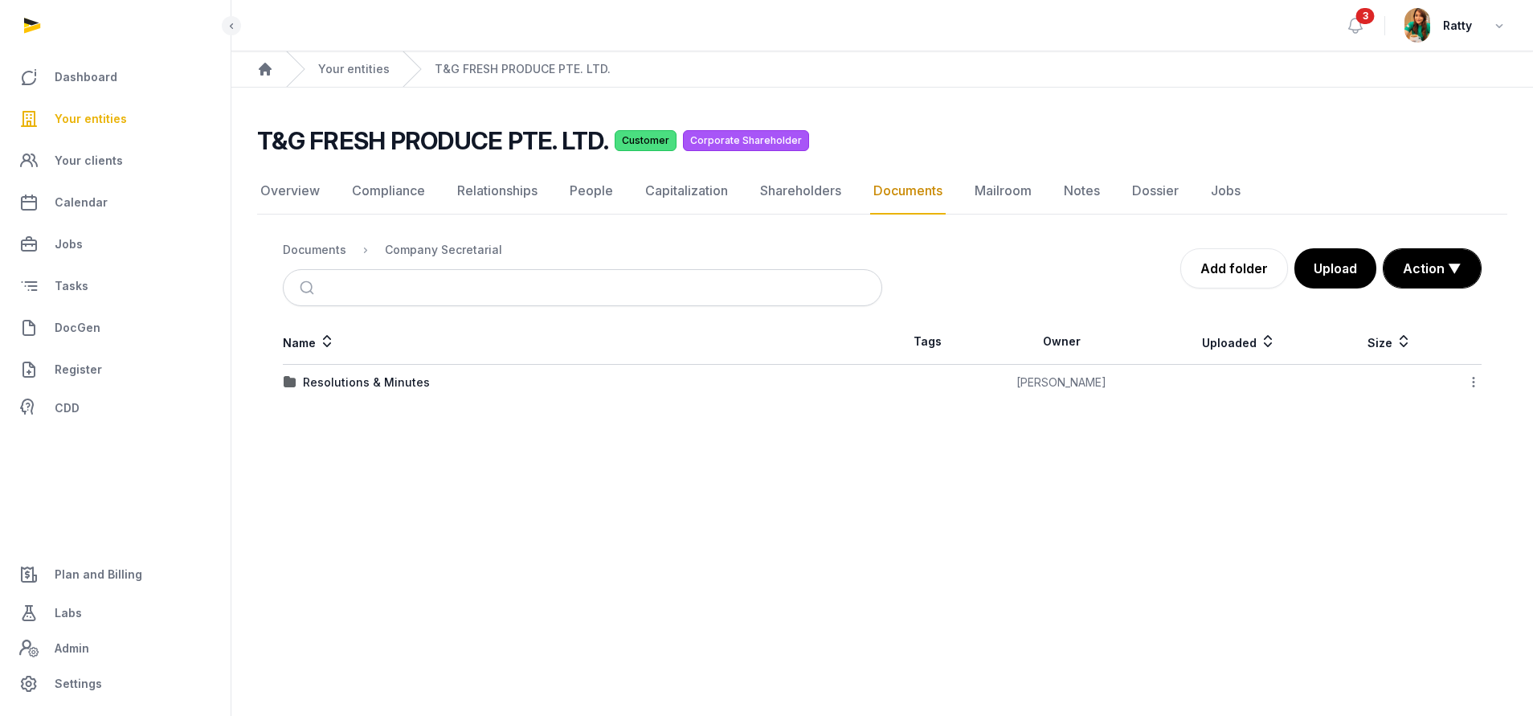
click at [342, 369] on td "Resolutions & Minutes" at bounding box center [582, 383] width 599 height 36
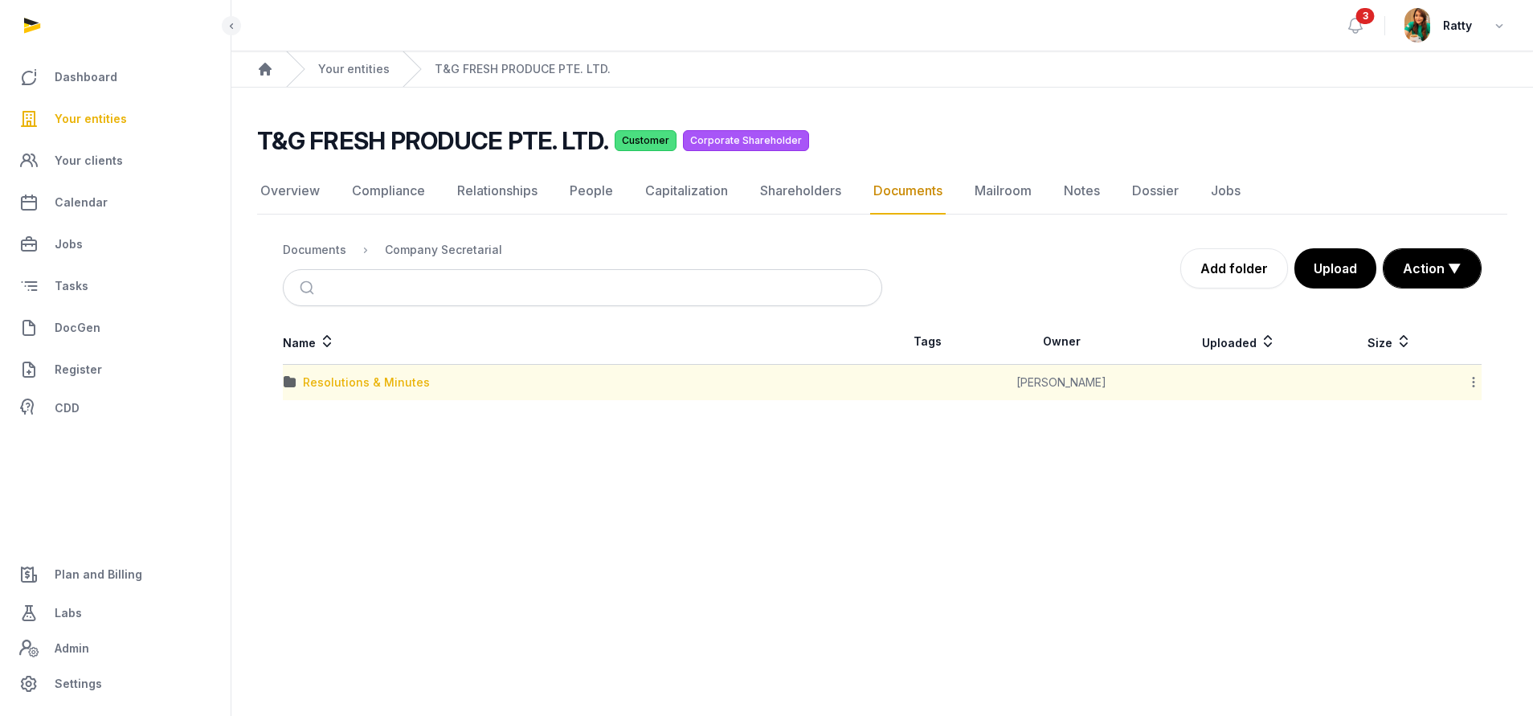
click at [337, 381] on div "Resolutions & Minutes" at bounding box center [366, 382] width 127 height 16
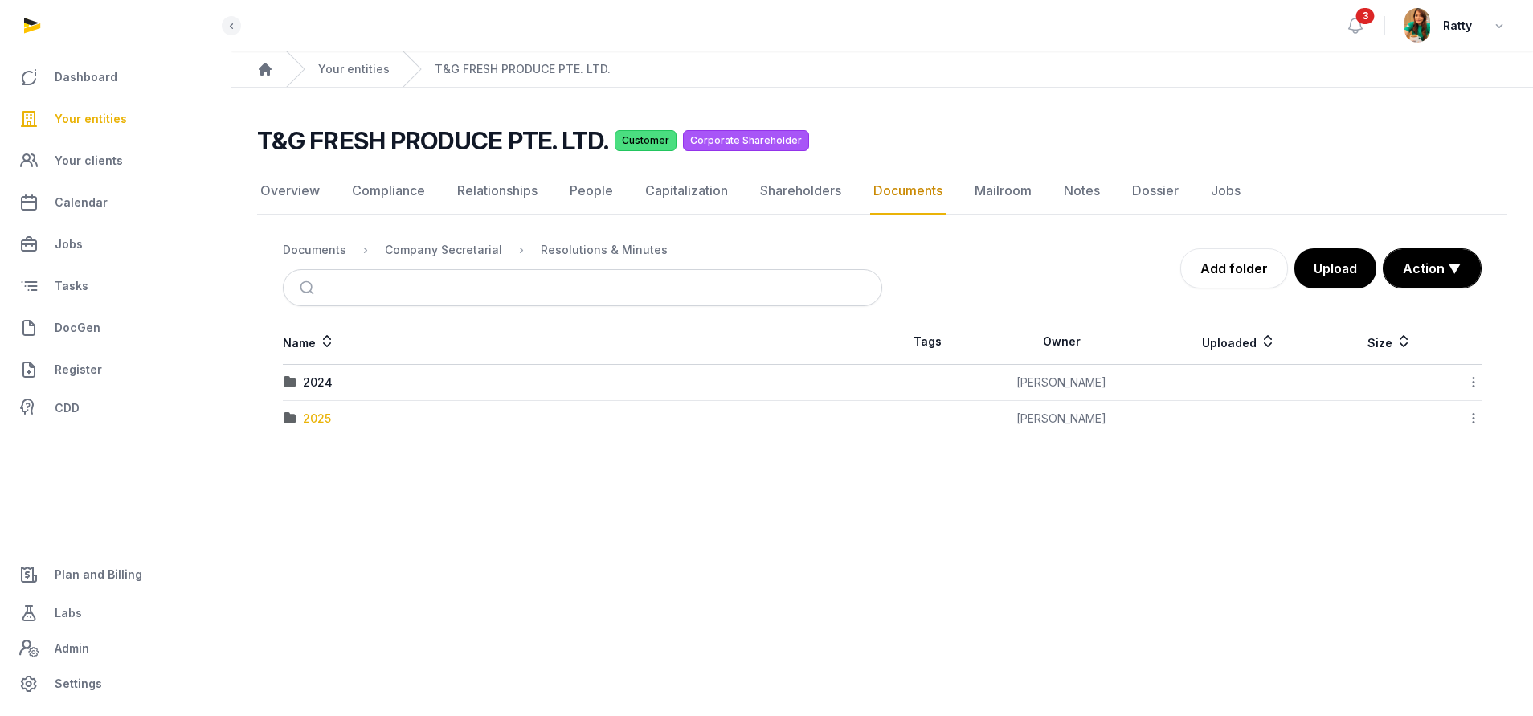
click at [314, 416] on div "2025" at bounding box center [317, 418] width 28 height 16
click at [347, 371] on td "AGM/AR FYE 2024" at bounding box center [582, 383] width 599 height 36
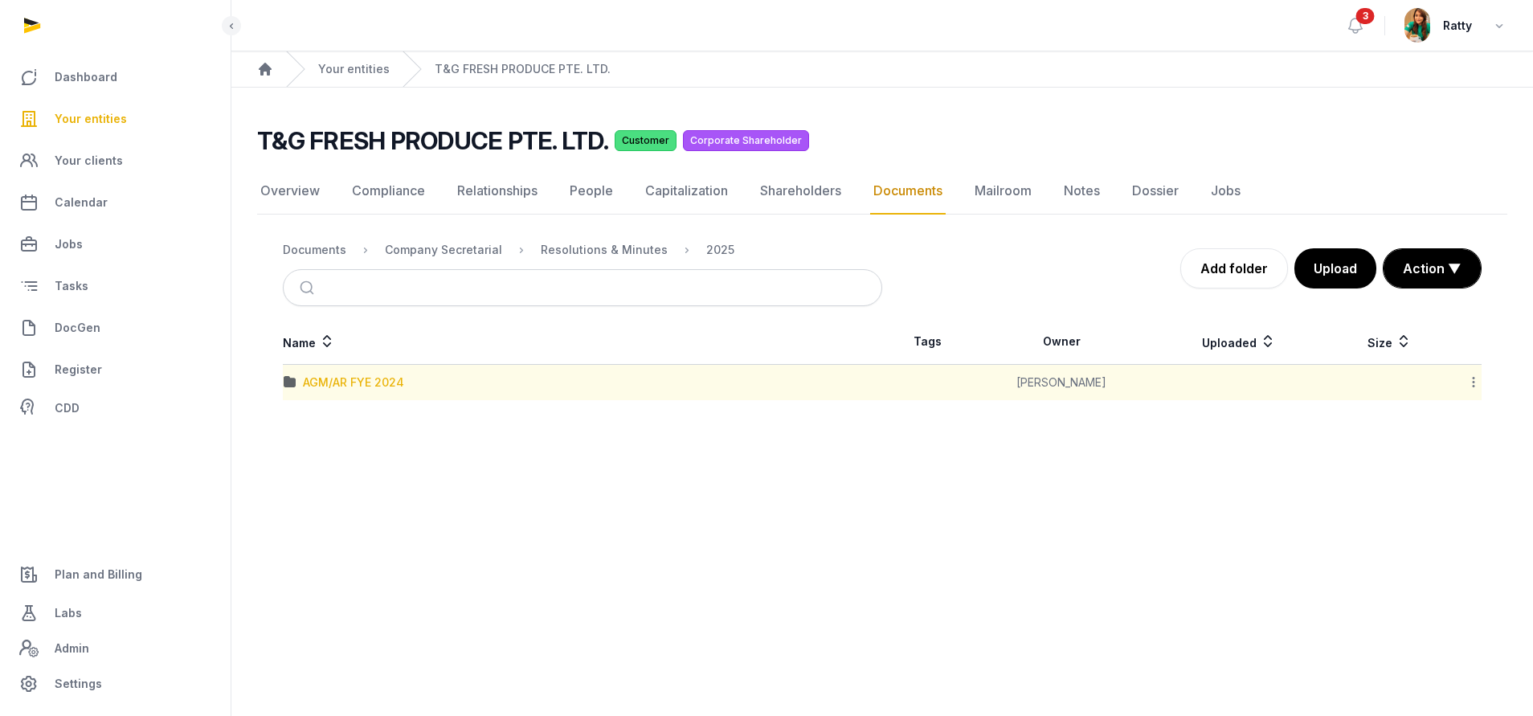
click at [347, 378] on div "AGM/AR FYE 2024" at bounding box center [353, 382] width 101 height 16
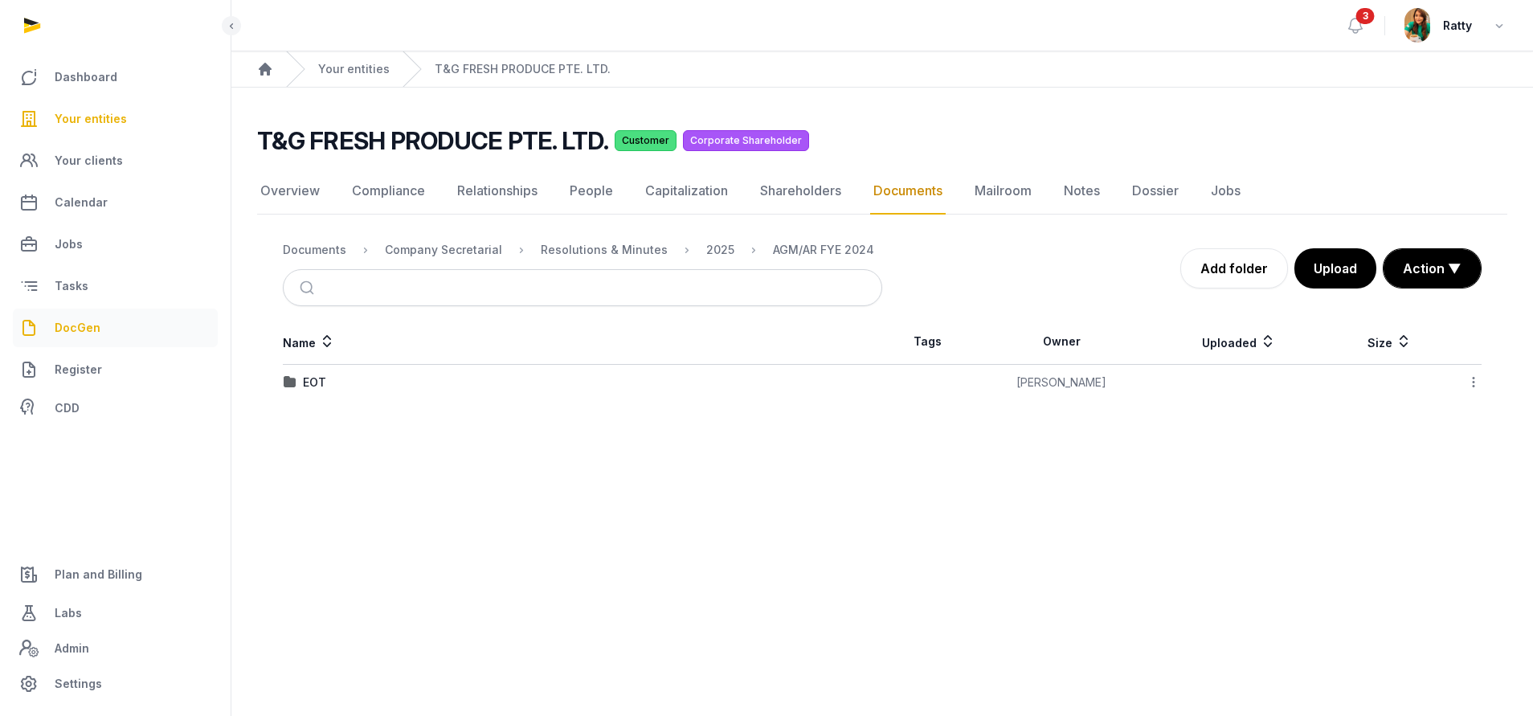
click at [84, 322] on span "DocGen" at bounding box center [78, 327] width 46 height 19
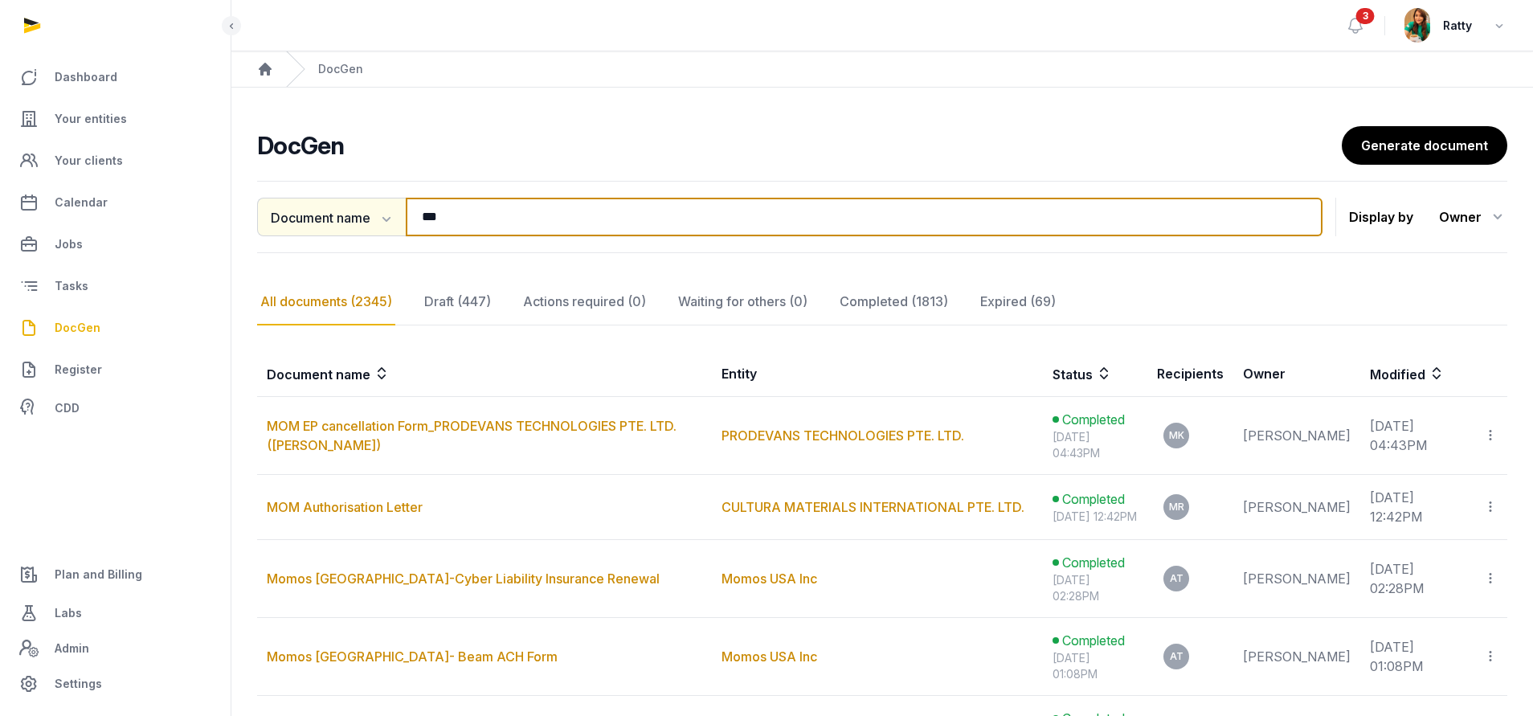
drag, startPoint x: 520, startPoint y: 223, endPoint x: 296, endPoint y: 234, distance: 224.3
click at [296, 234] on div "Document name Document name Entity Recipient *** Search" at bounding box center [789, 217] width 1065 height 39
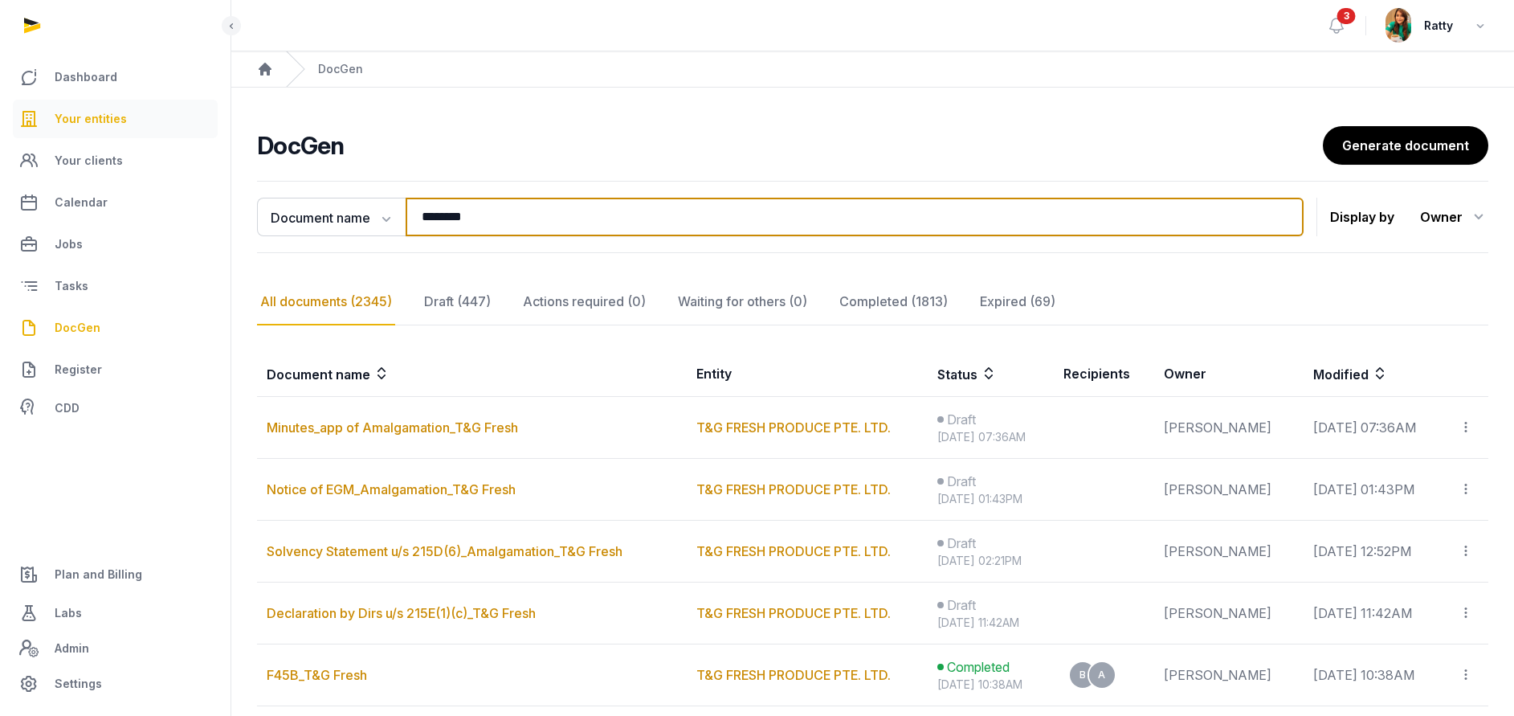
type input "********"
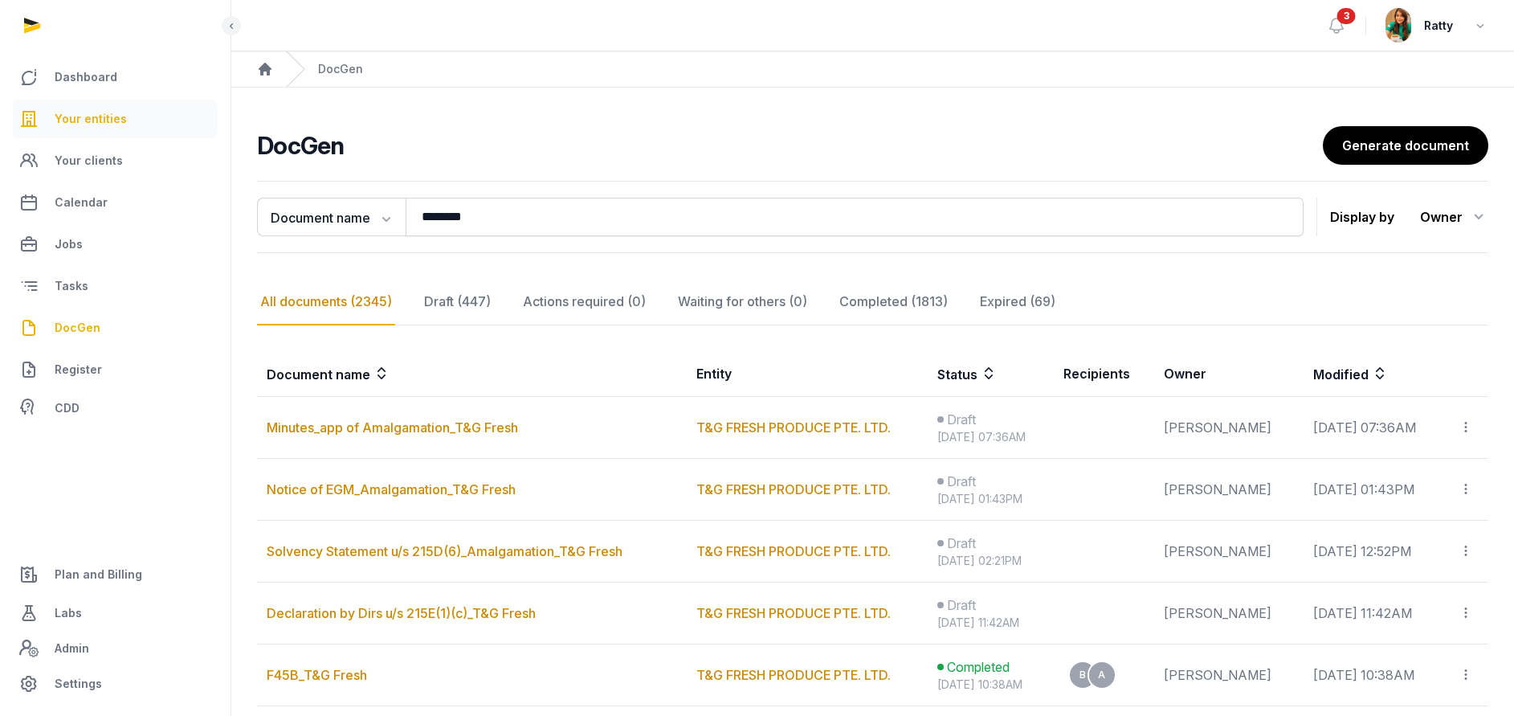
click at [71, 107] on link "Your entities" at bounding box center [115, 119] width 205 height 39
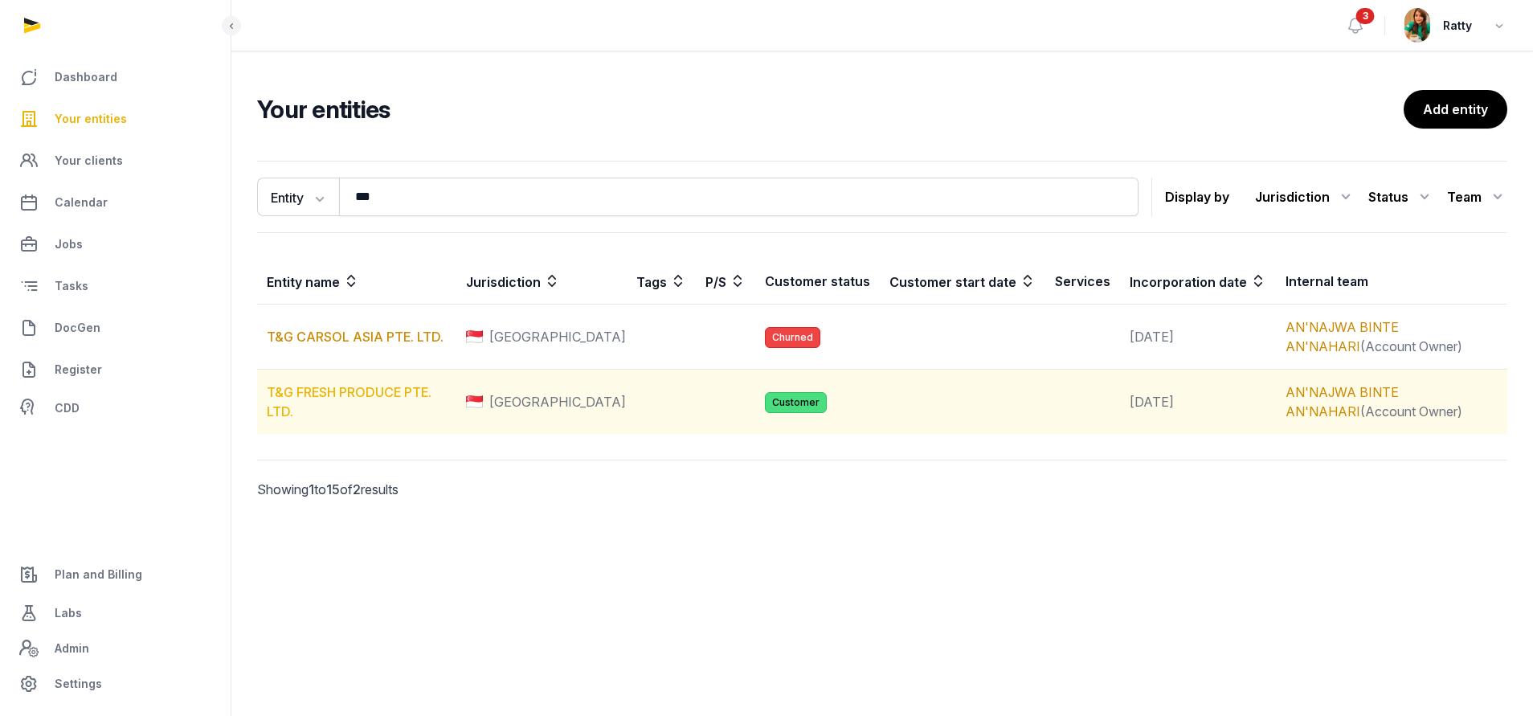
click at [343, 392] on link "T&G FRESH PRODUCE PTE. LTD." at bounding box center [349, 401] width 165 height 35
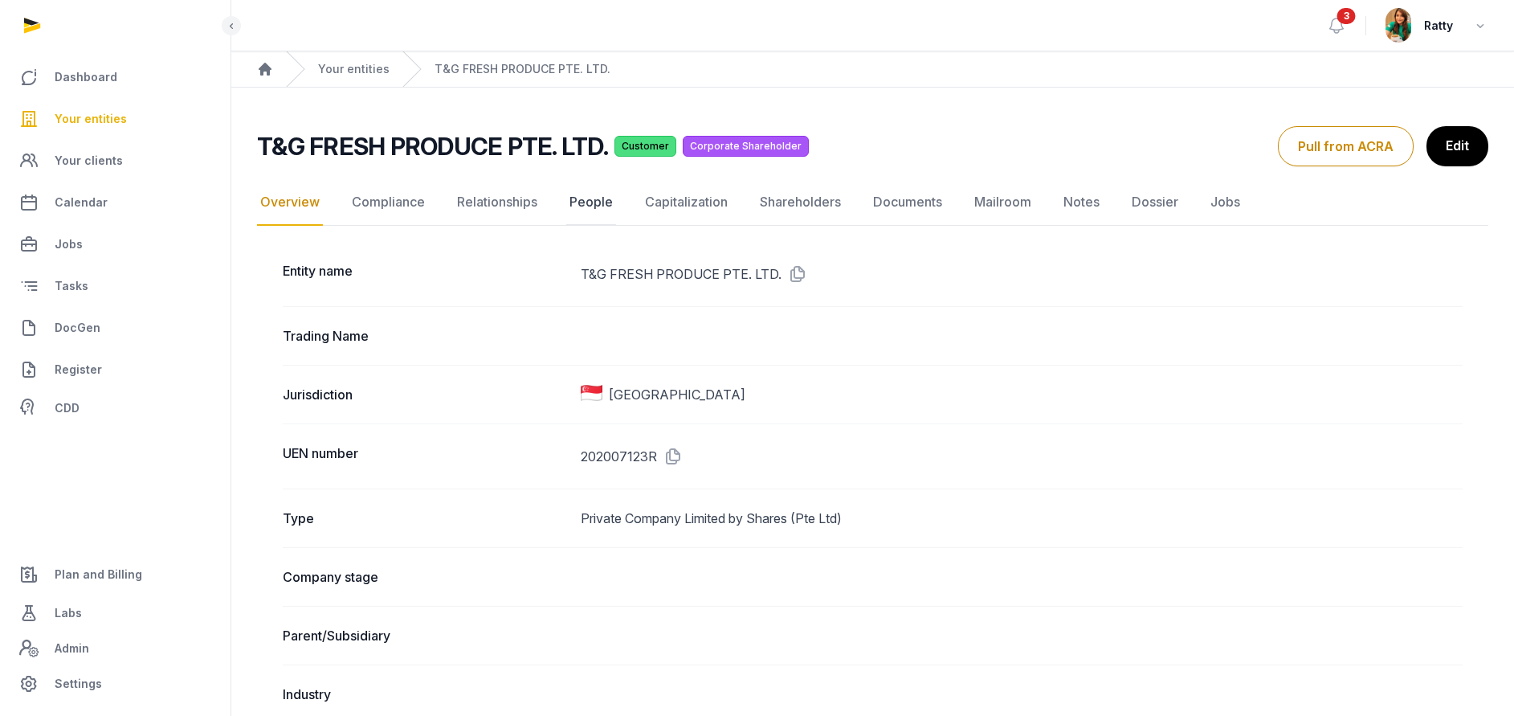
click at [587, 202] on link "People" at bounding box center [591, 202] width 50 height 47
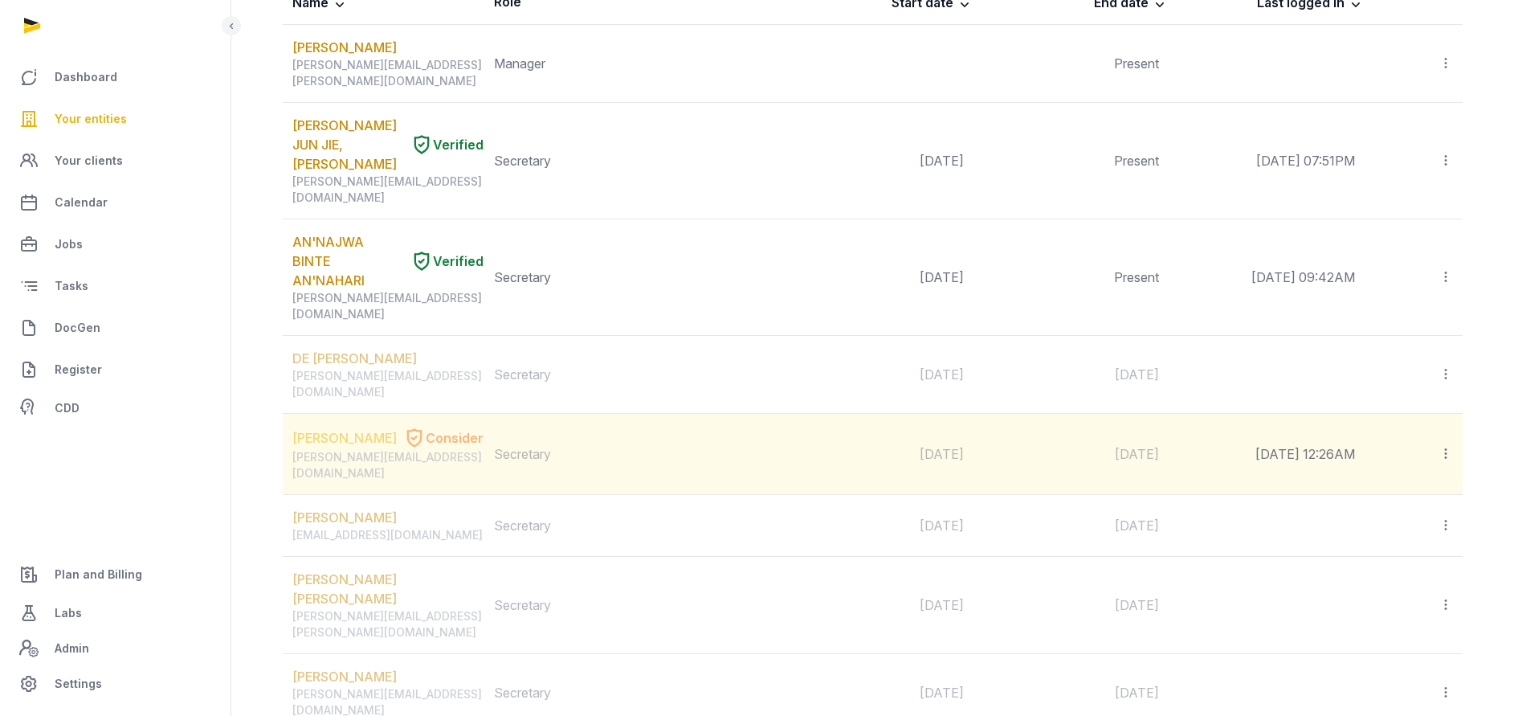
scroll to position [361, 0]
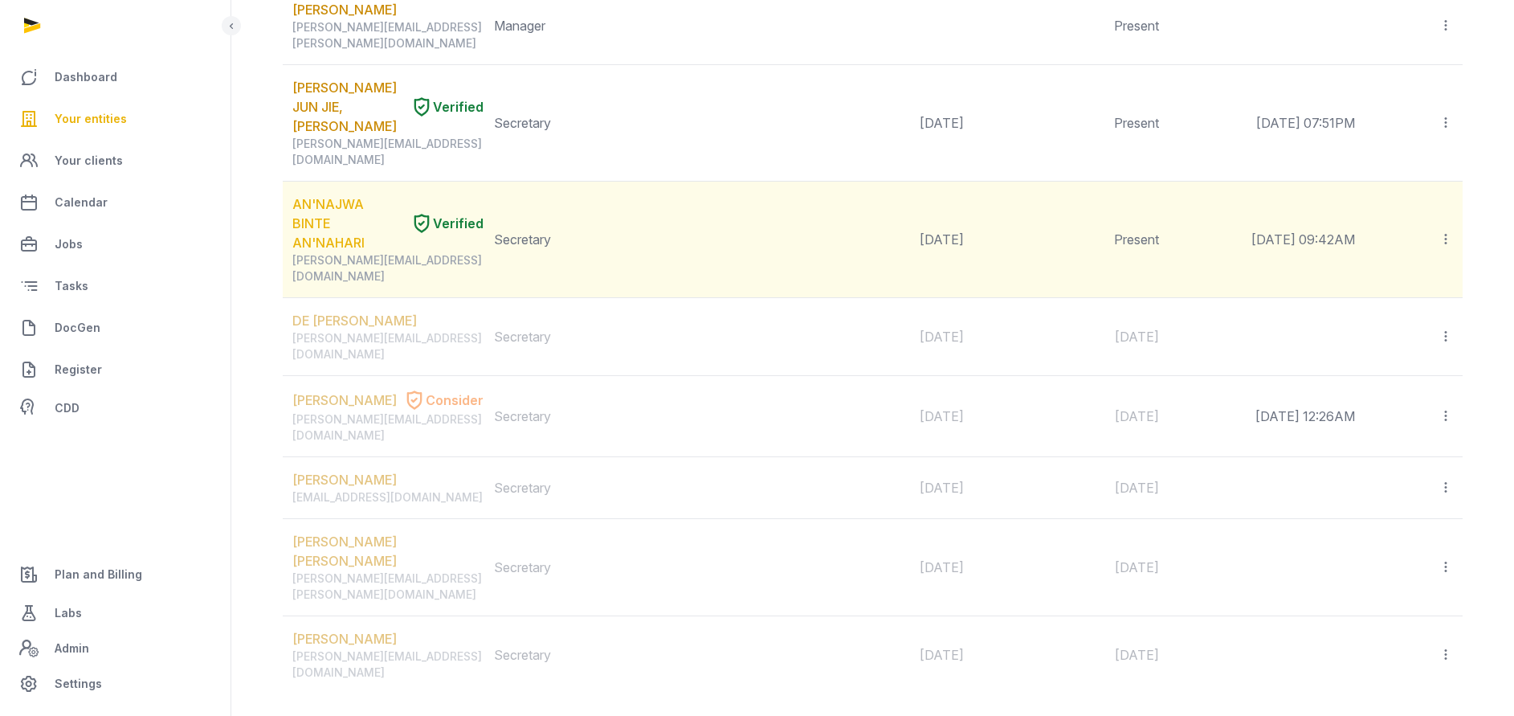
click at [327, 194] on link "AN'NAJWA BINTE AN'NAHARI" at bounding box center [348, 223] width 112 height 58
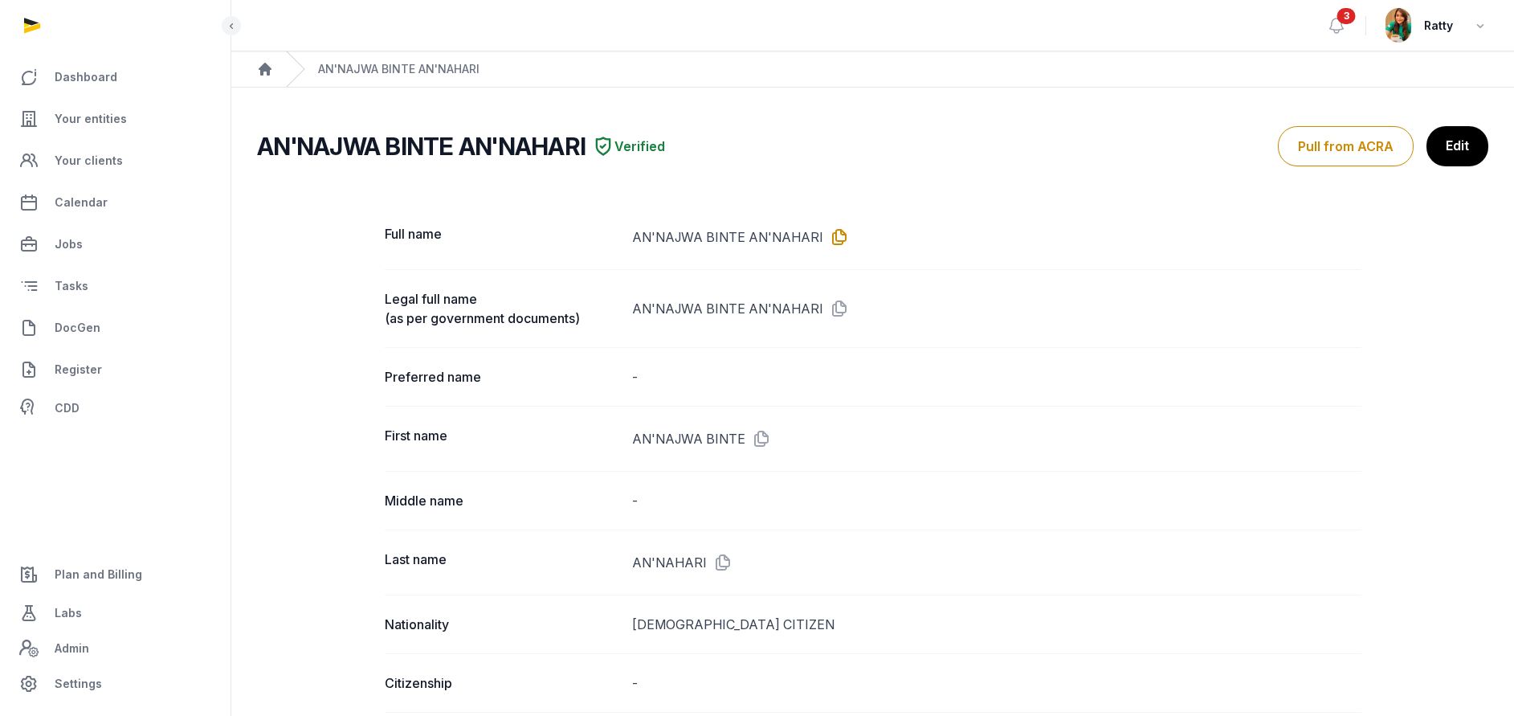
click at [836, 227] on icon at bounding box center [836, 237] width 26 height 26
